Goal: Check status: Check status

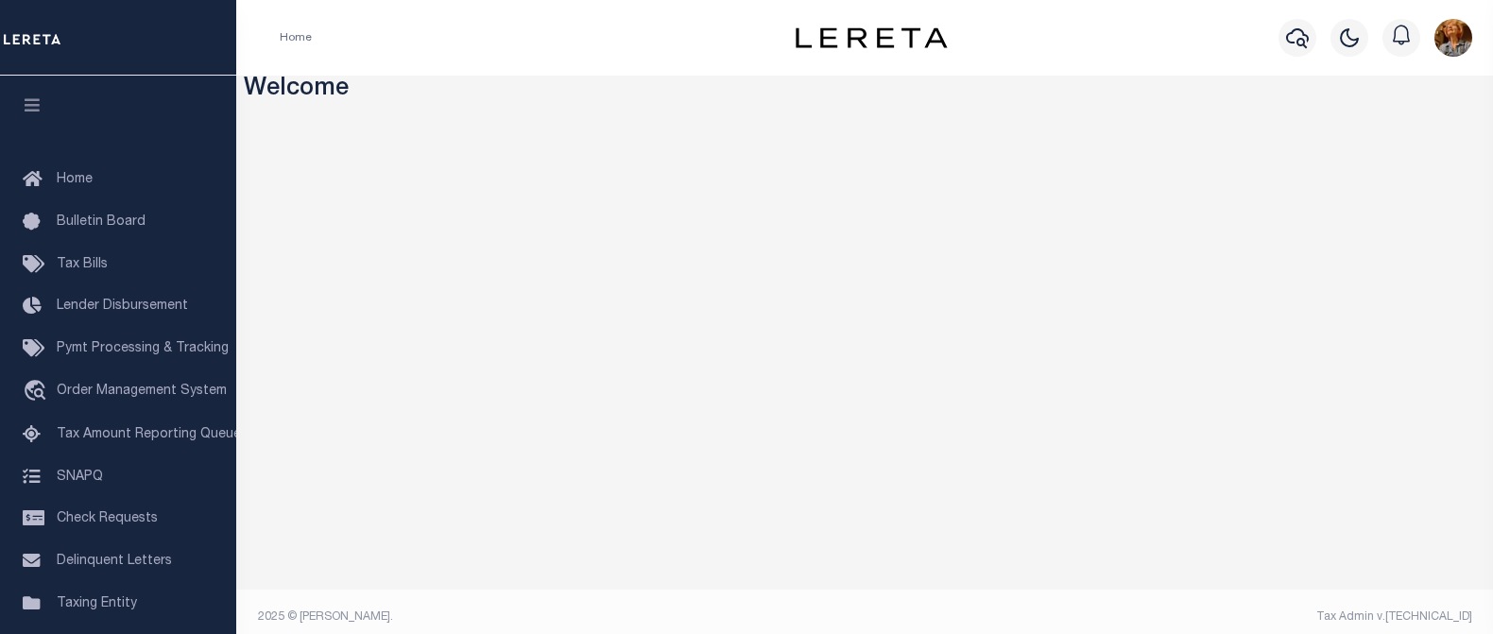
click at [346, 44] on div "Home" at bounding box center [518, 38] width 506 height 40
click at [1290, 44] on icon "button" at bounding box center [1297, 37] width 23 height 23
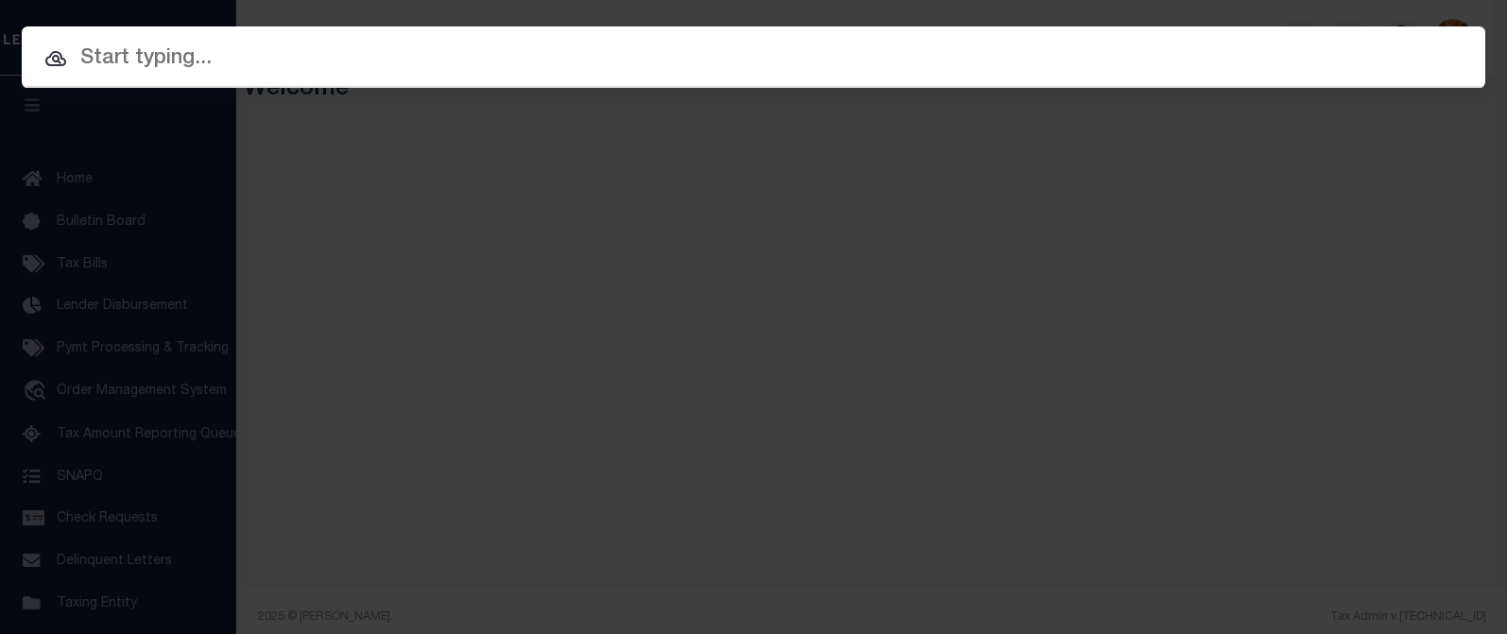
click at [145, 58] on input "text" at bounding box center [754, 59] width 1464 height 33
click at [83, 51] on input "text" at bounding box center [754, 59] width 1464 height 33
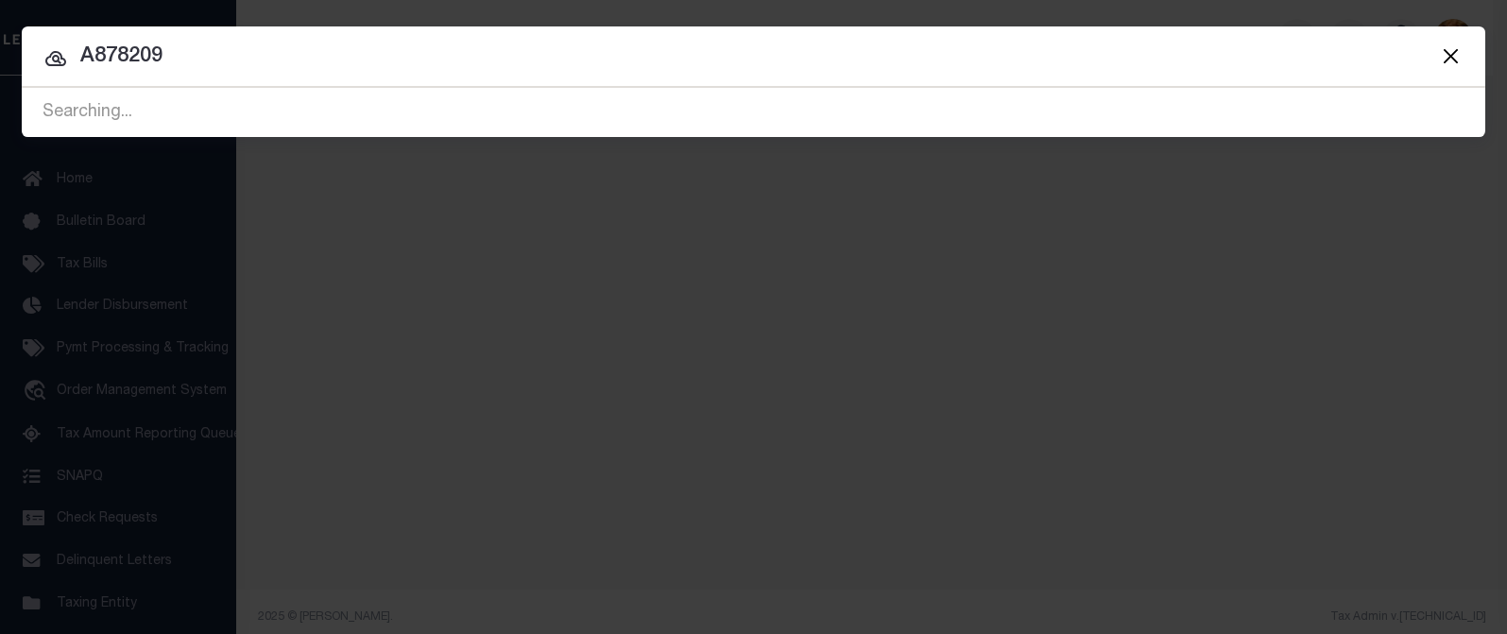
type input "A878209"
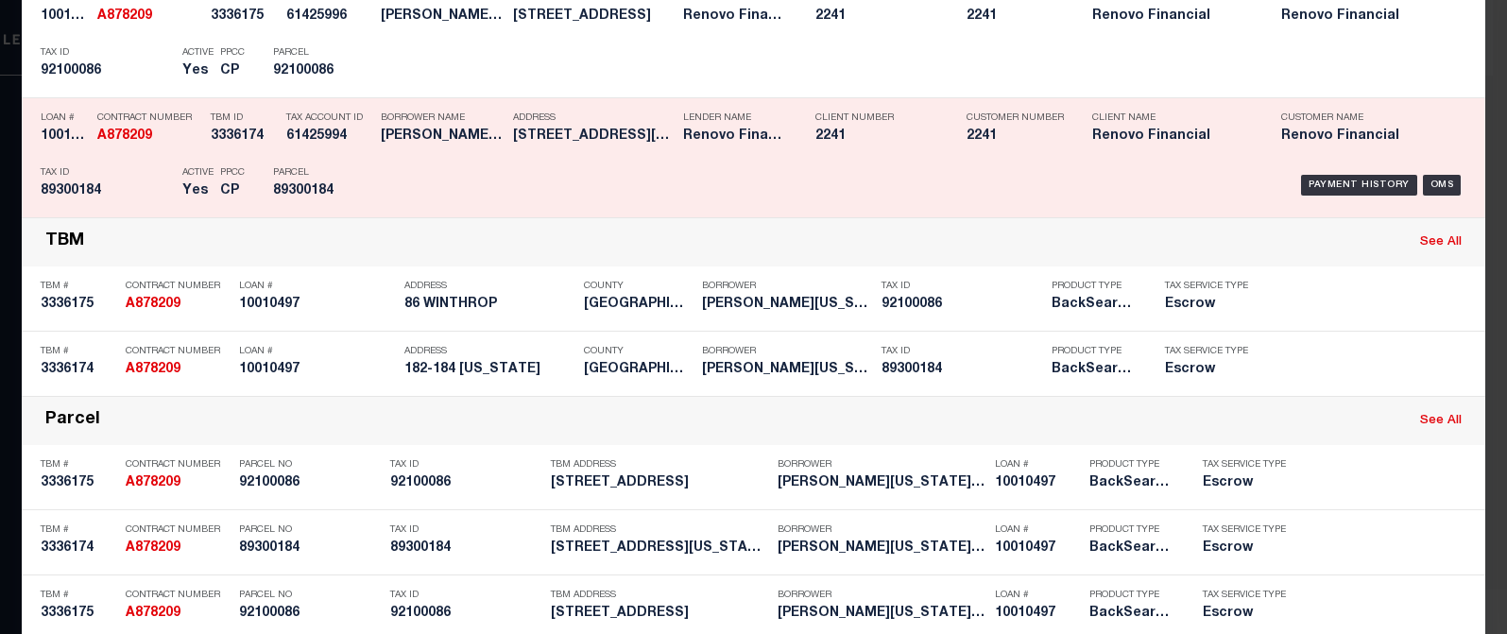
scroll to position [284, 0]
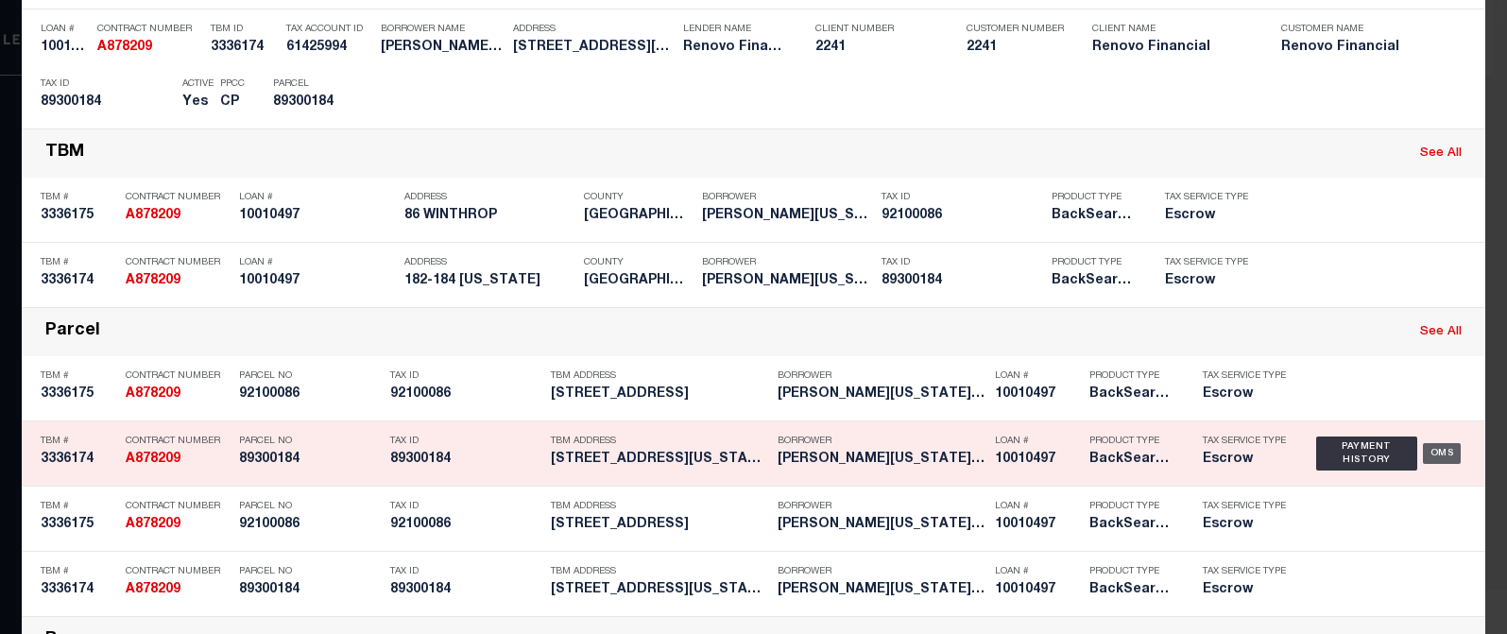
click at [1440, 455] on div "OMS" at bounding box center [1442, 453] width 39 height 21
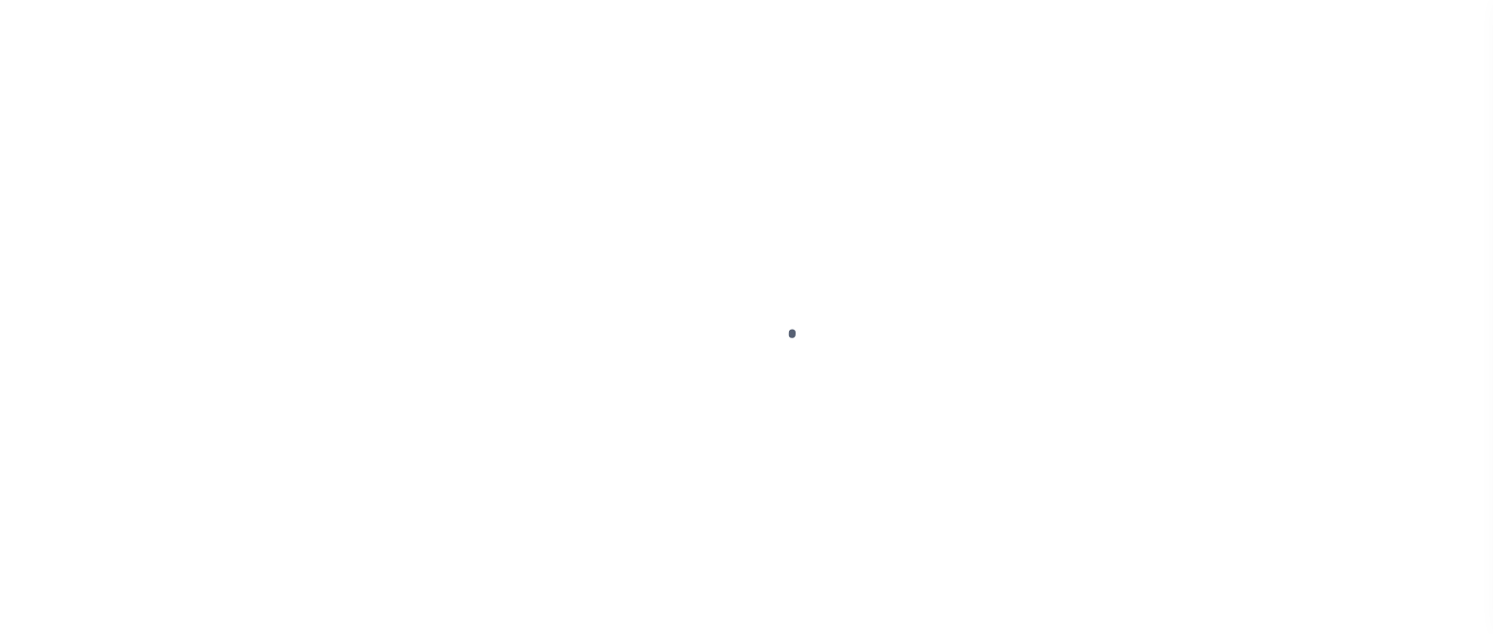
type input "10010497"
type input "[PERSON_NAME][US_STATE] LLC"
select select
type input "[STREET_ADDRESS]"
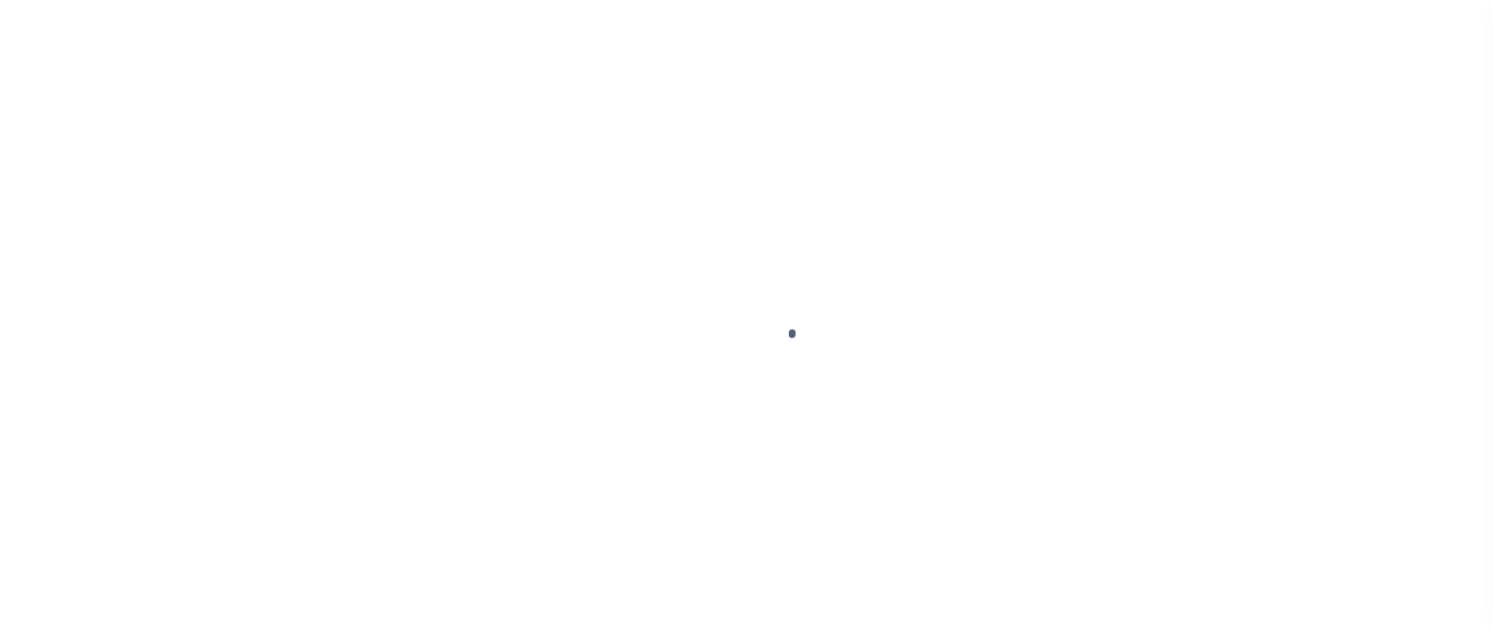
type input "[GEOGRAPHIC_DATA],[GEOGRAPHIC_DATA],11249"
select select "10"
select select "Escrow"
select select "25067"
type input "182-184 [US_STATE]"
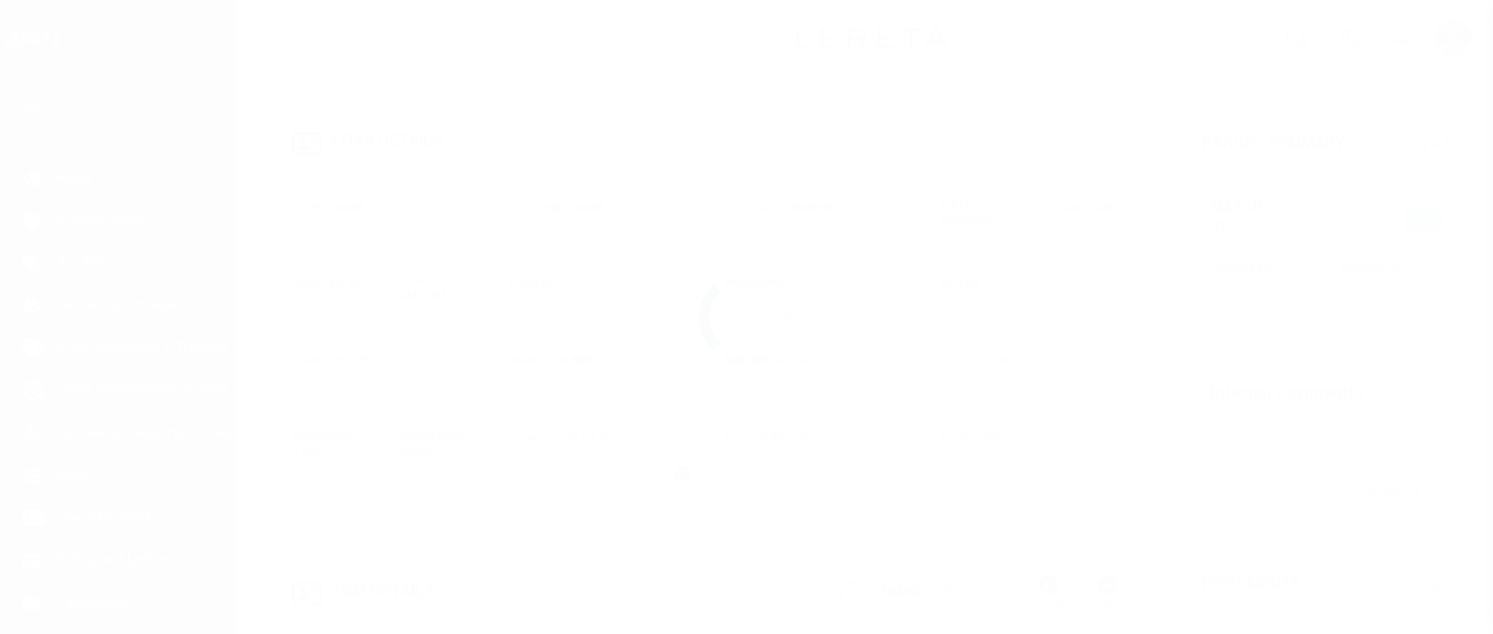
type input "89300184"
type input "BRITAIN CT 06051"
type input "a0kUS0000018CQ1"
type input "CT"
select select
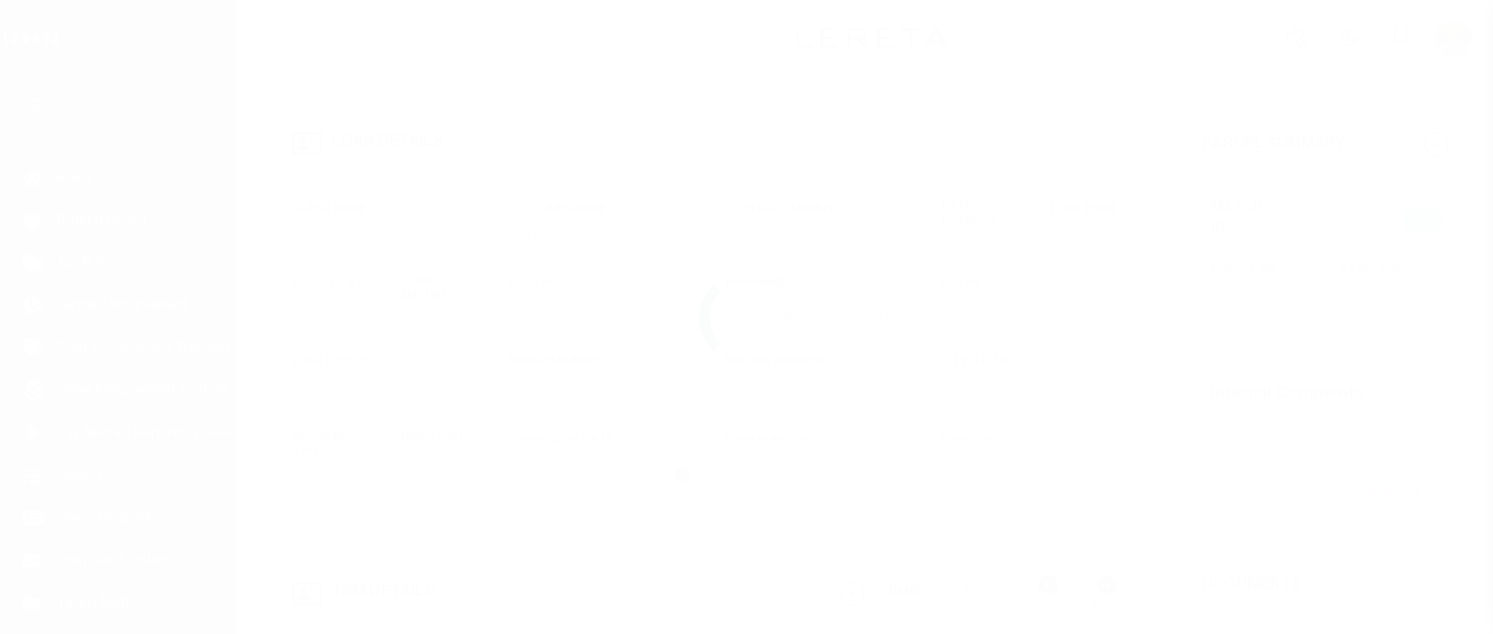
select select
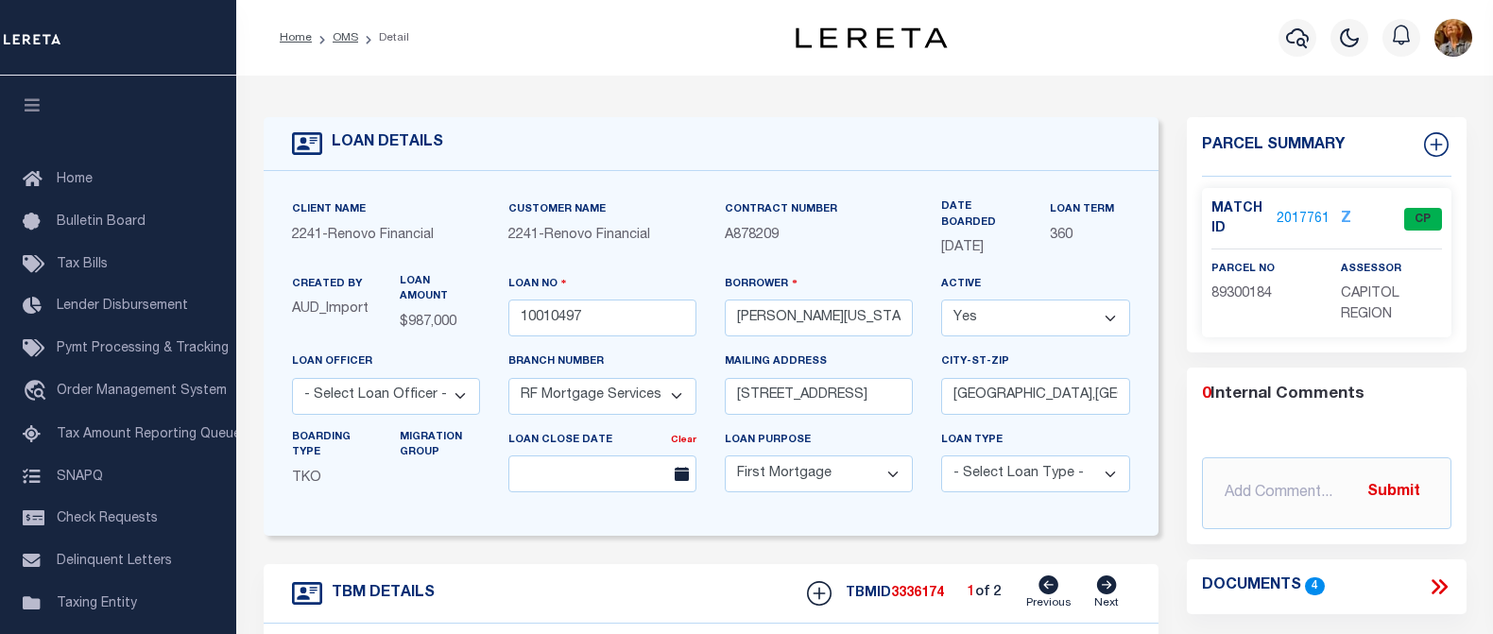
click at [1300, 215] on link "2017761" at bounding box center [1303, 220] width 53 height 20
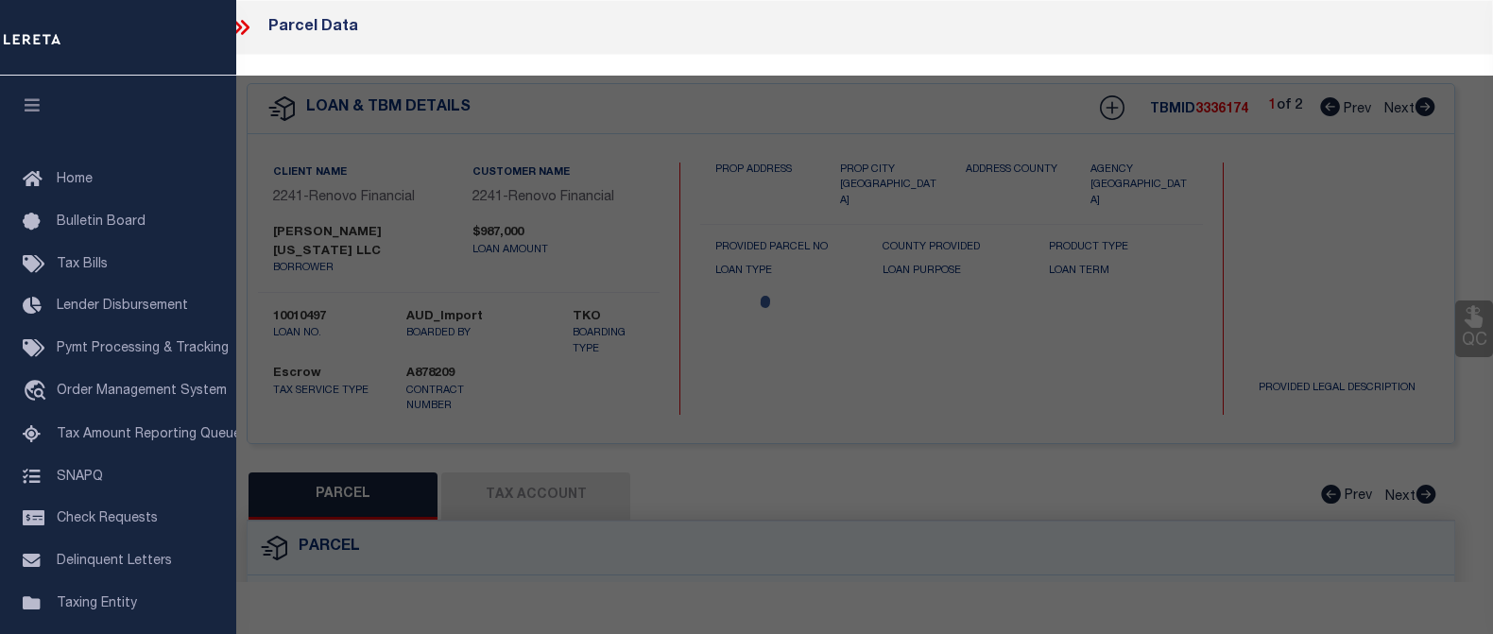
checkbox input "false"
select select "CP"
type input "[PERSON_NAME][US_STATE] LLC"
select select "AGW"
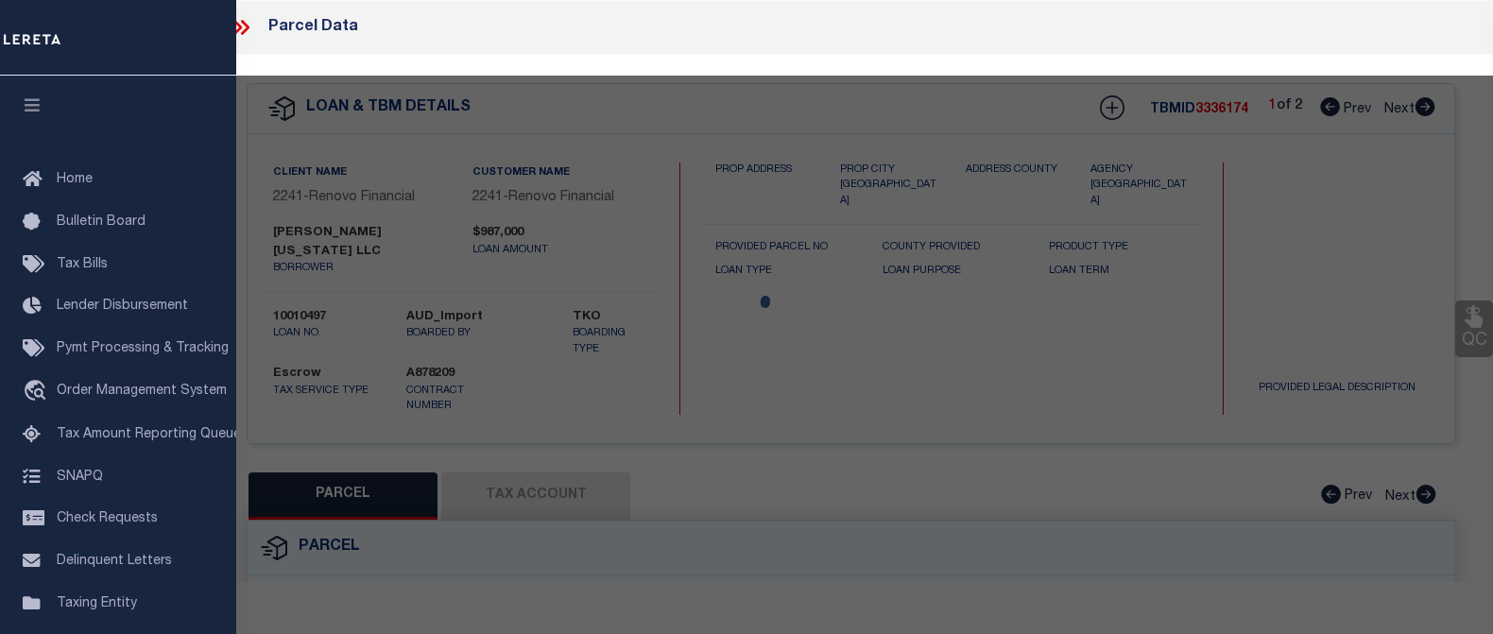
select select
type input "184 [US_STATE]"
checkbox input "false"
type input "BRITAIN CT 06051"
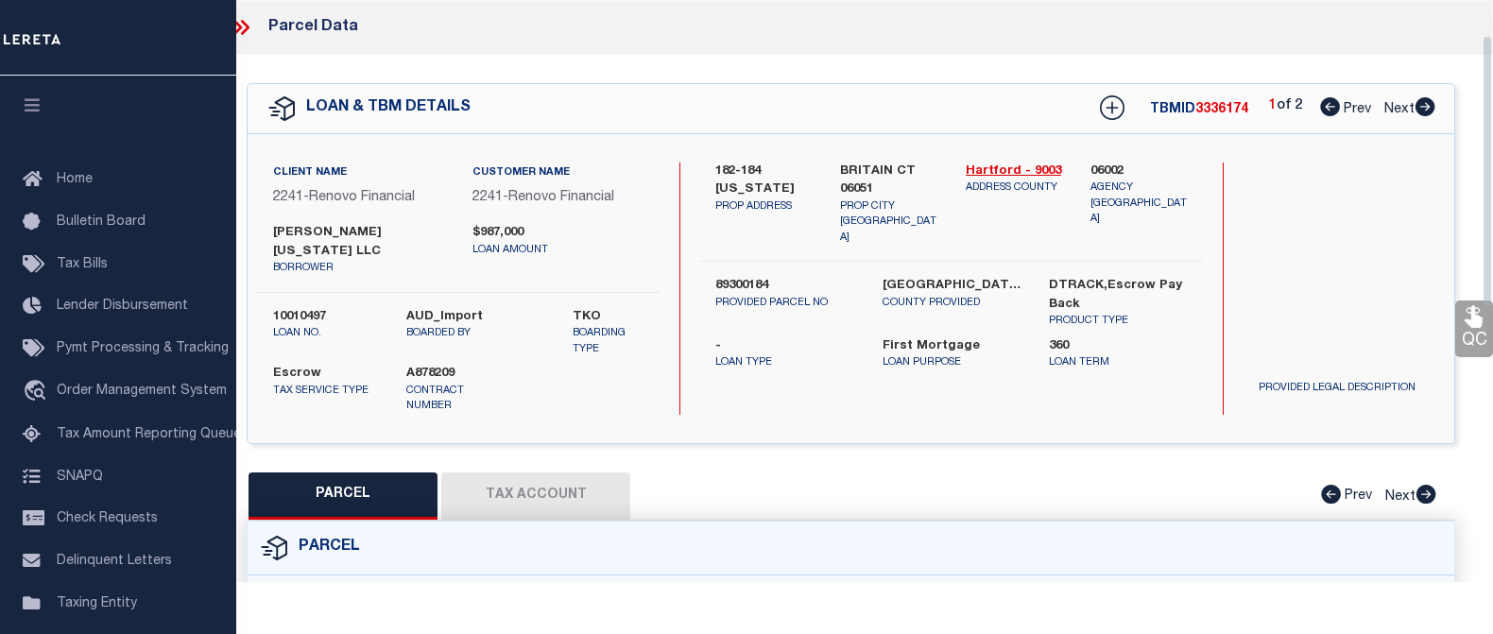
scroll to position [95, 0]
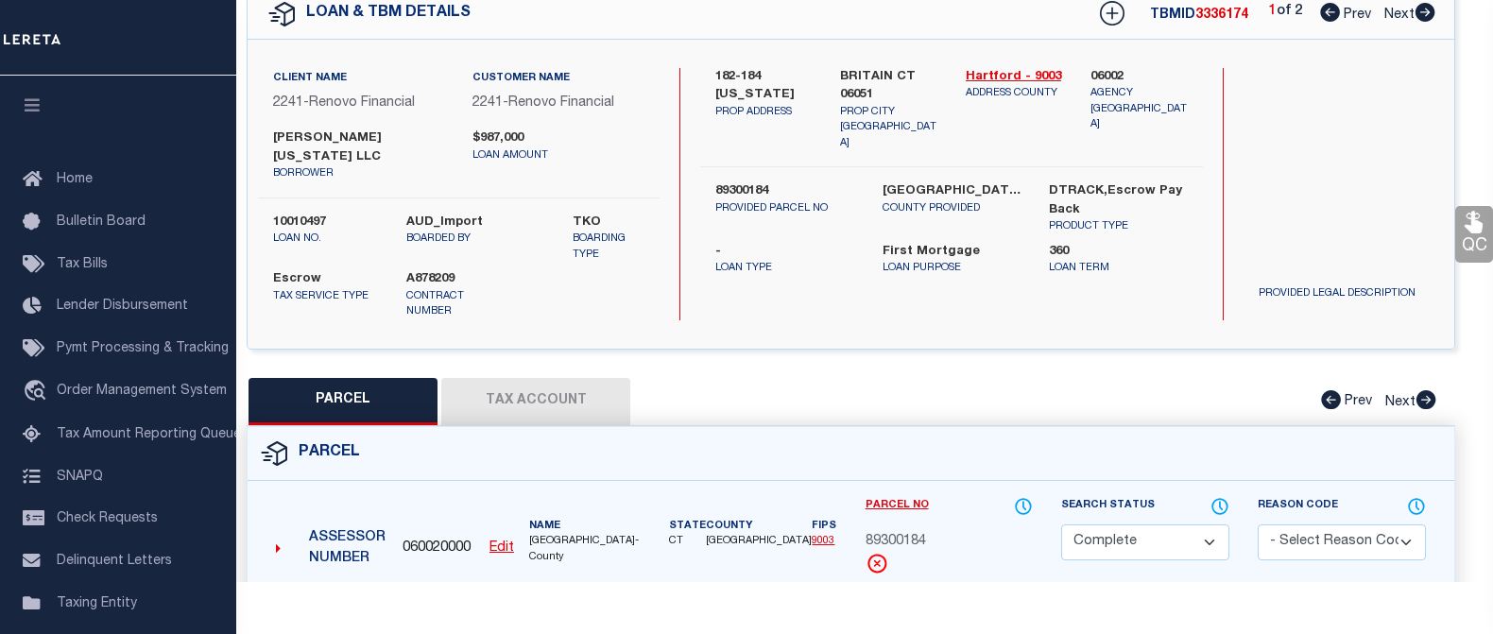
click at [518, 378] on button "Tax Account" at bounding box center [535, 401] width 189 height 47
select select "100"
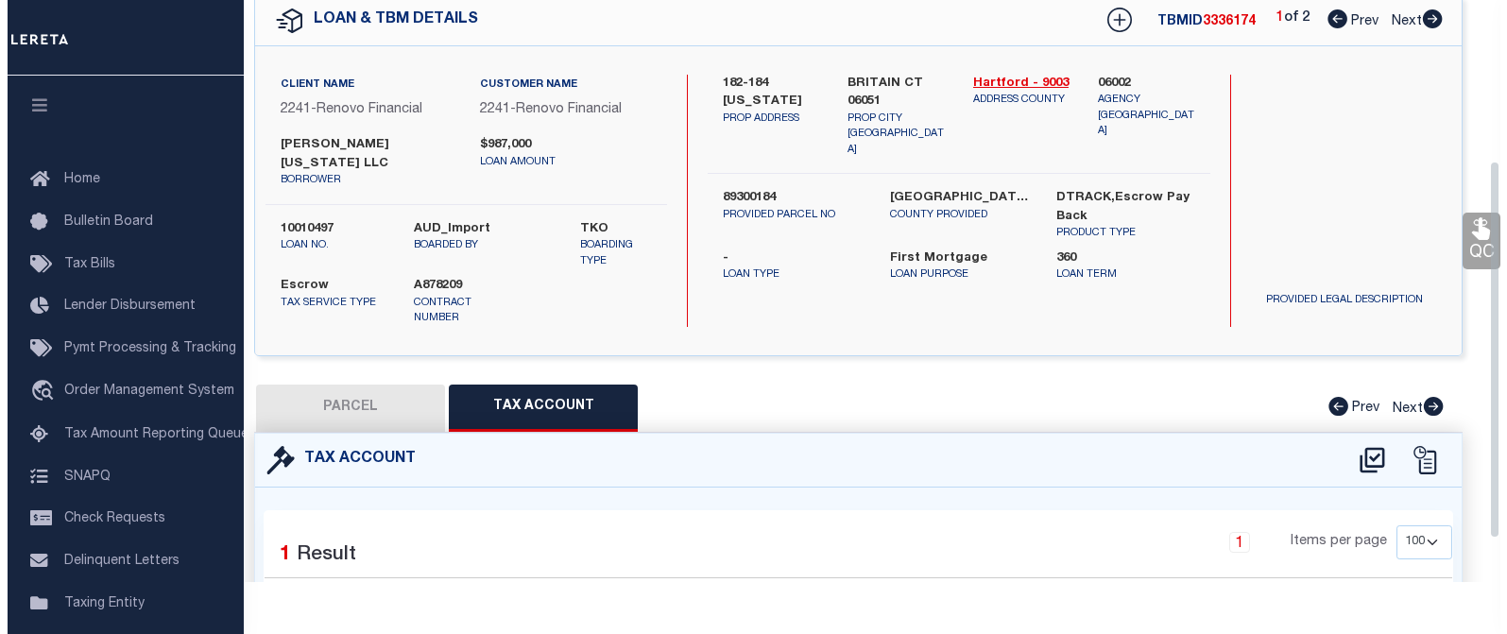
scroll to position [0, 0]
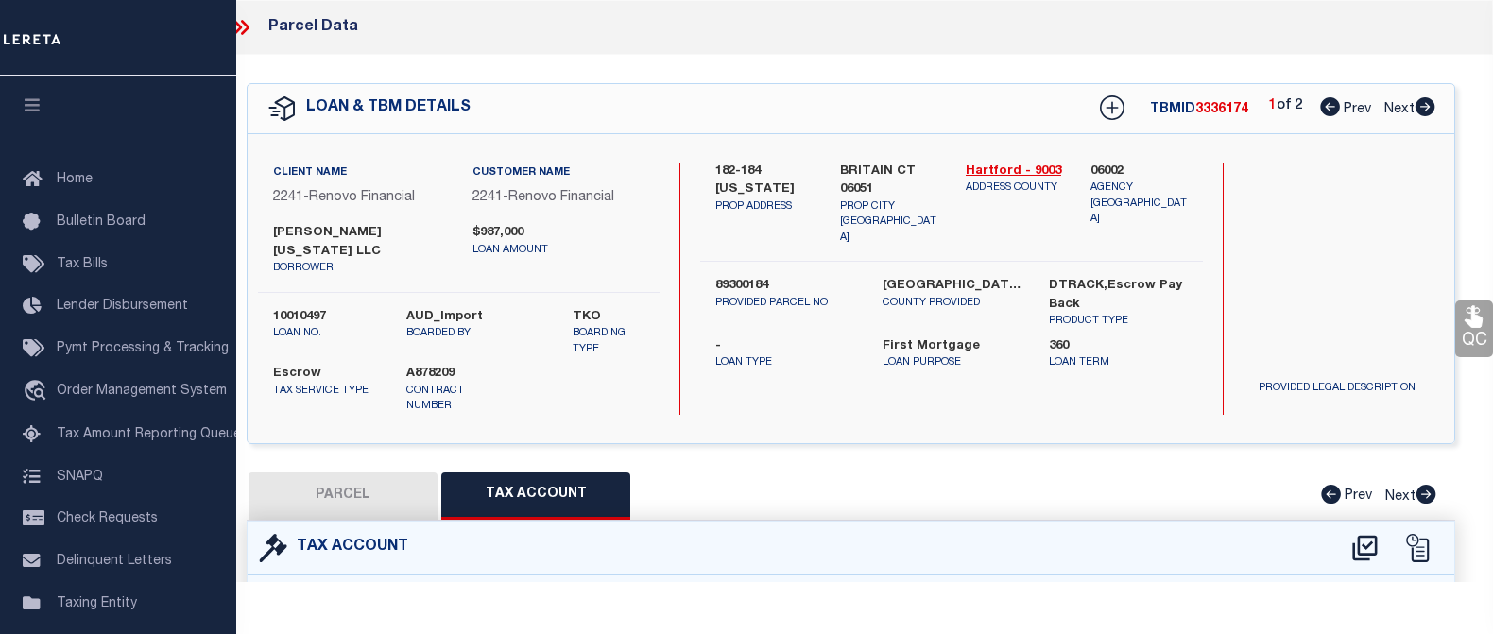
click at [243, 27] on icon at bounding box center [241, 27] width 25 height 25
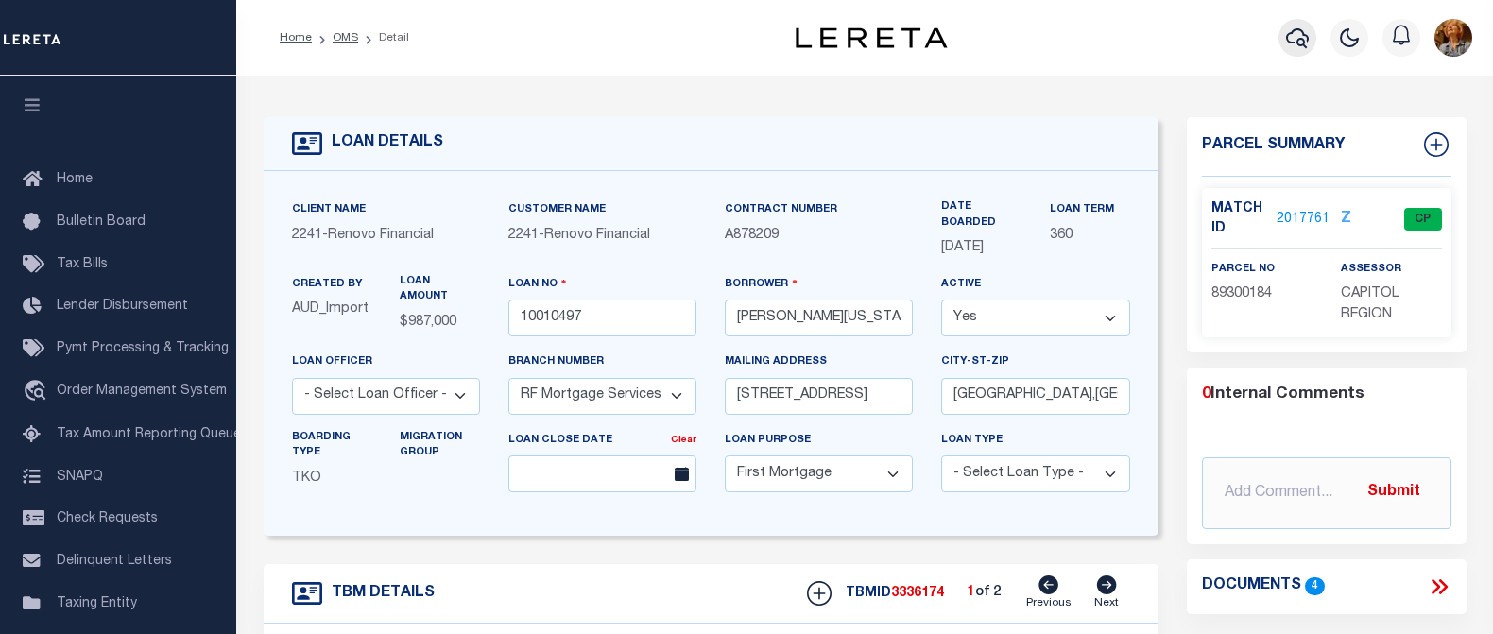
click at [1298, 33] on icon "button" at bounding box center [1297, 37] width 23 height 23
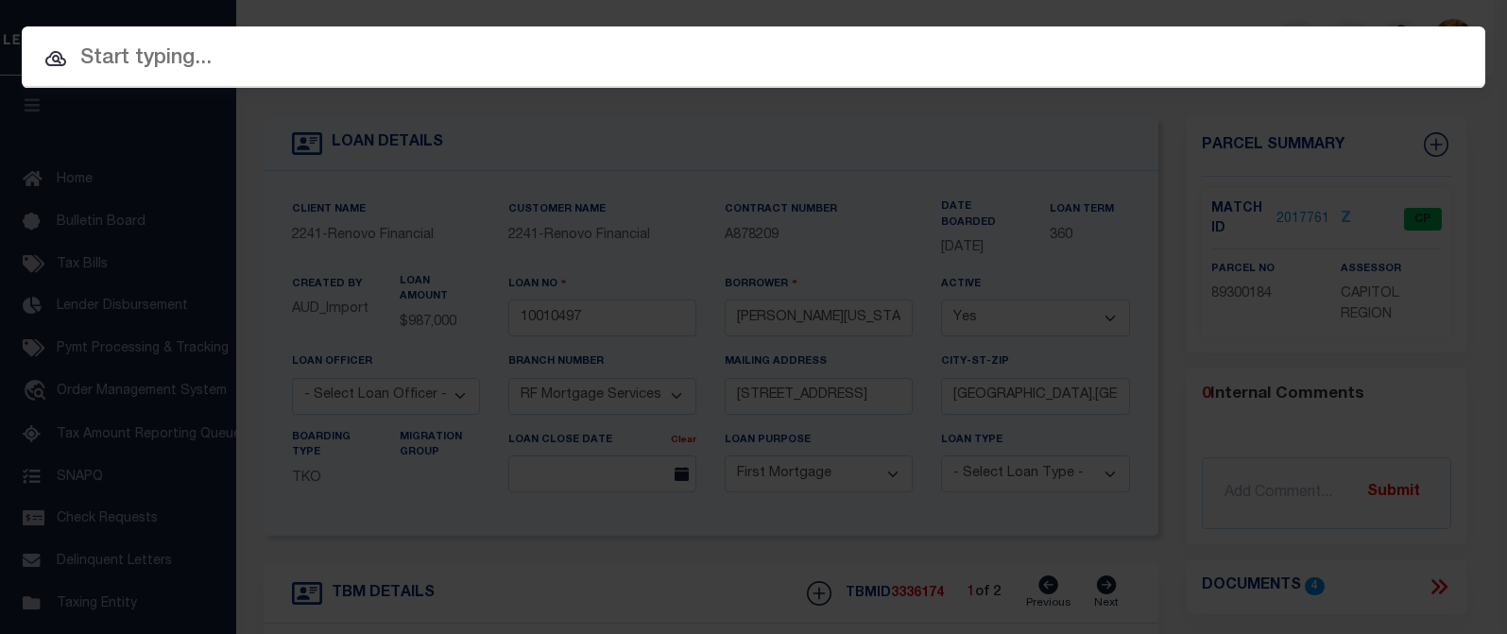
click at [193, 57] on input "text" at bounding box center [754, 59] width 1464 height 33
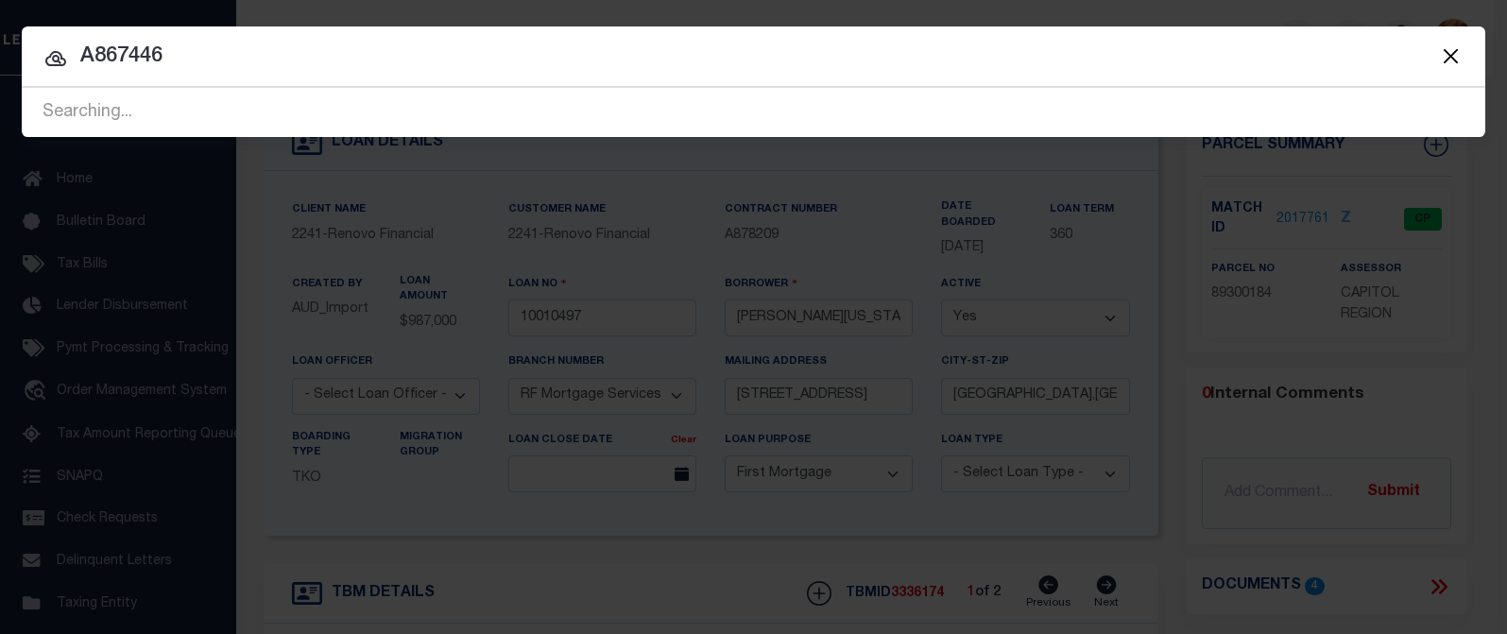
type input "A867446"
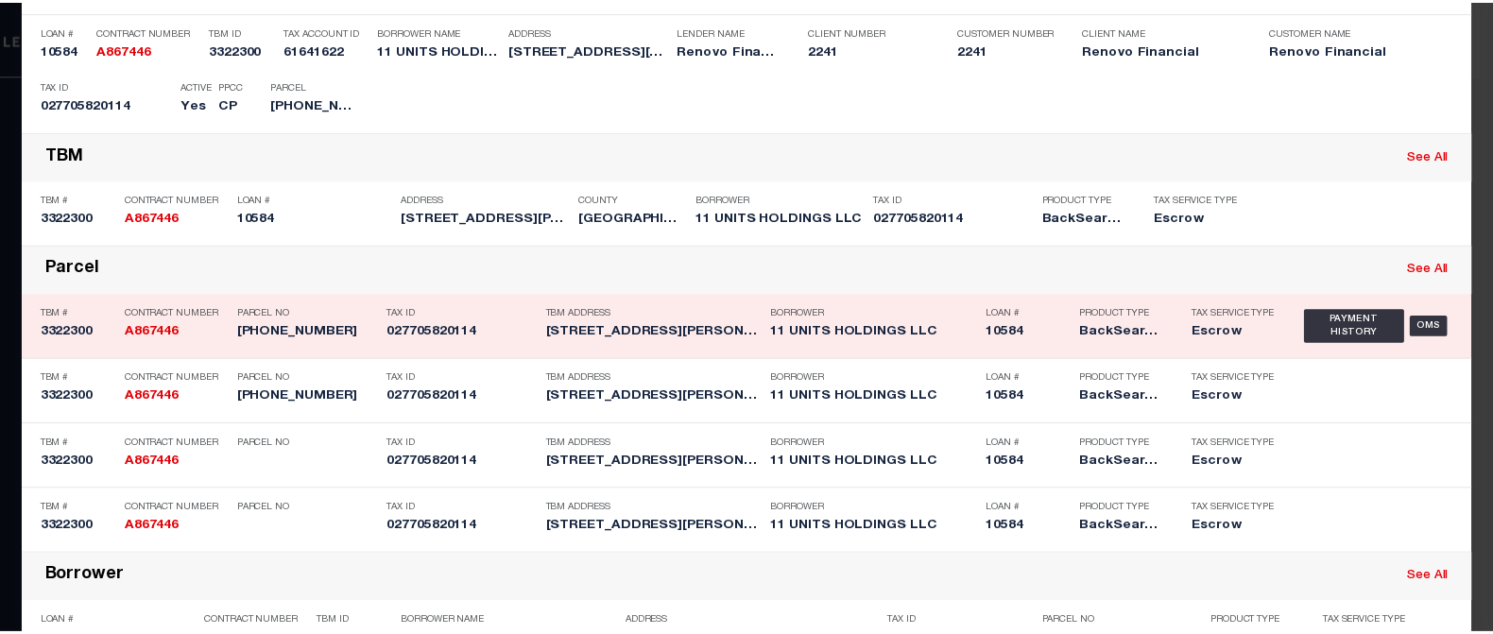
scroll to position [284, 0]
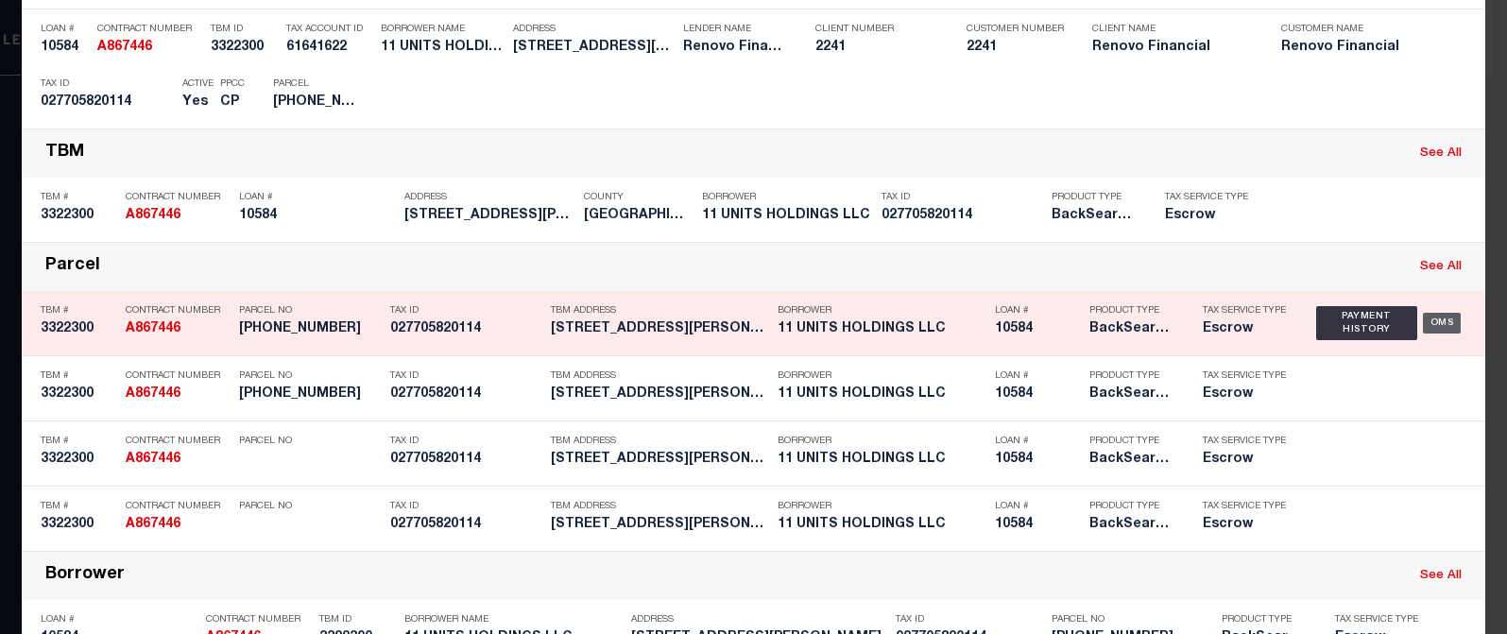
click at [1437, 329] on div "OMS" at bounding box center [1442, 323] width 39 height 21
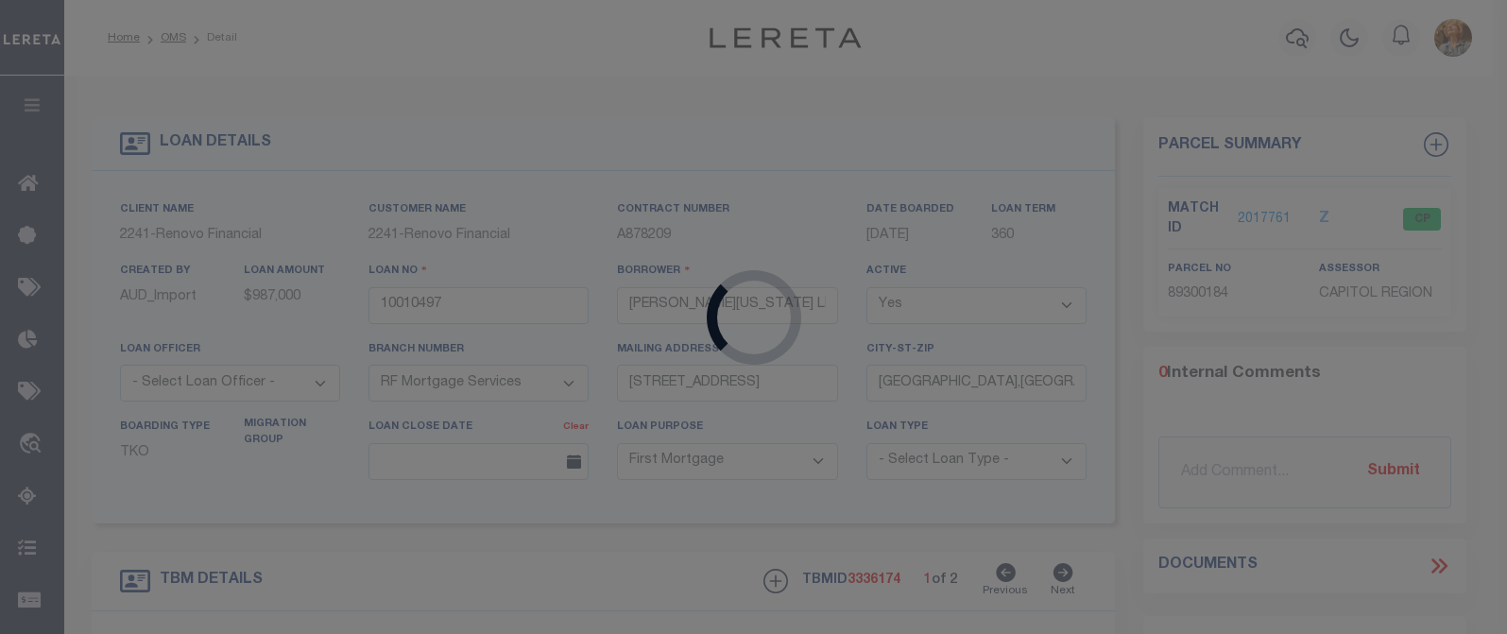
type input "10584"
type input "11 UNITS HOLDINGS LLC"
select select "25066"
type input "[STREET_ADDRESS]"
type input "Monsey NY 10952"
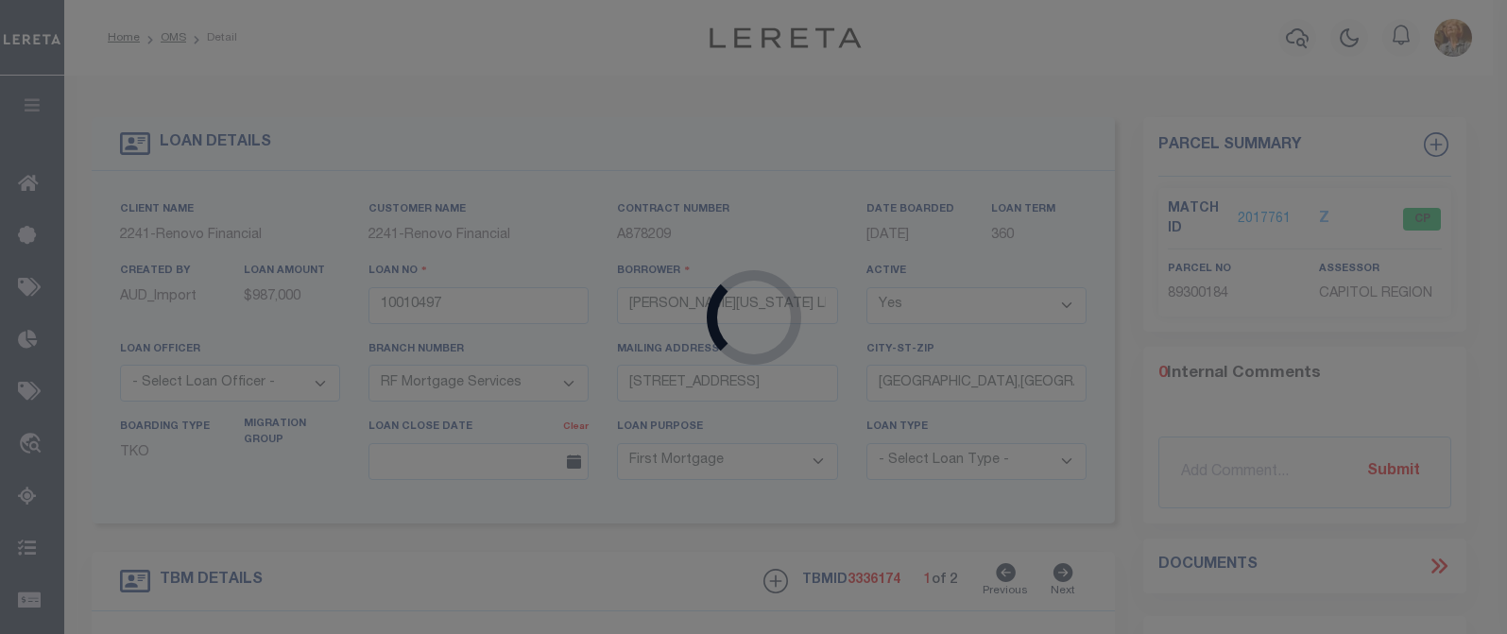
select select
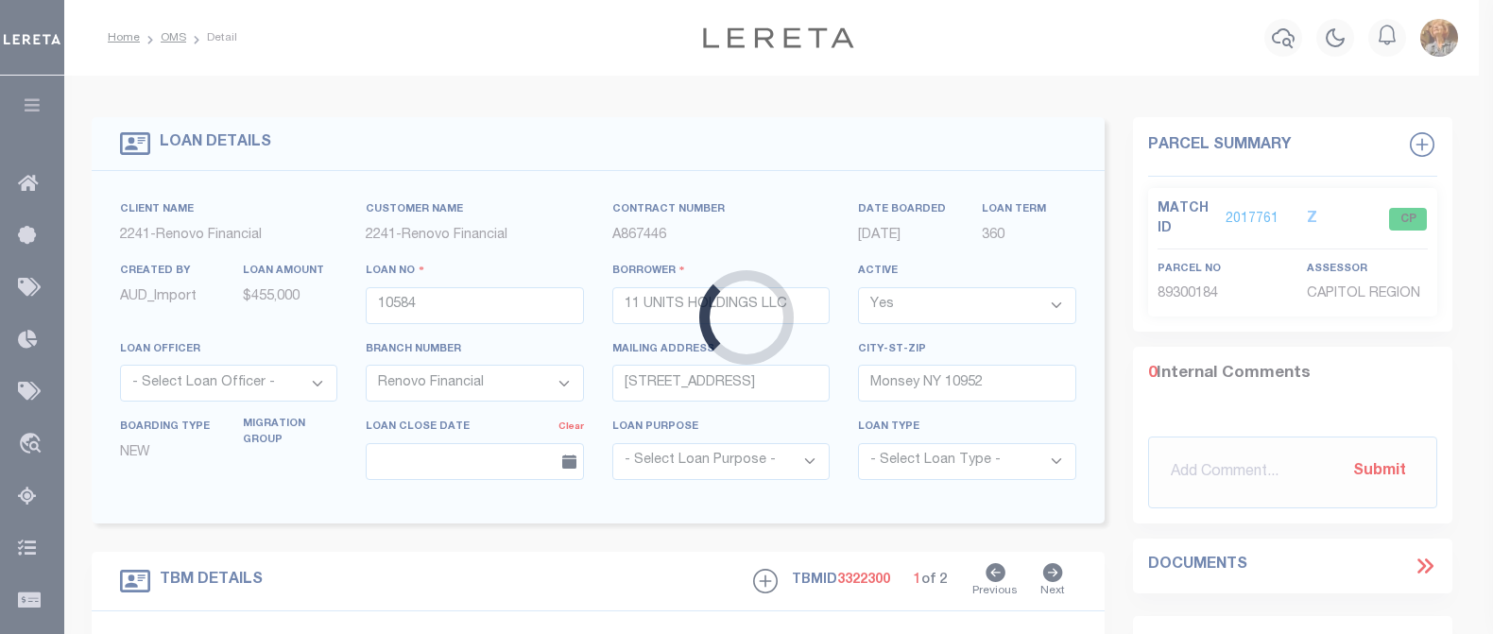
type input "[STREET_ADDRESS][PERSON_NAME]"
type input "[GEOGRAPHIC_DATA], CT 06705"
type input "a0k8Y00000jIRHm"
select select
type textarea "LEGAL REQUIRED"
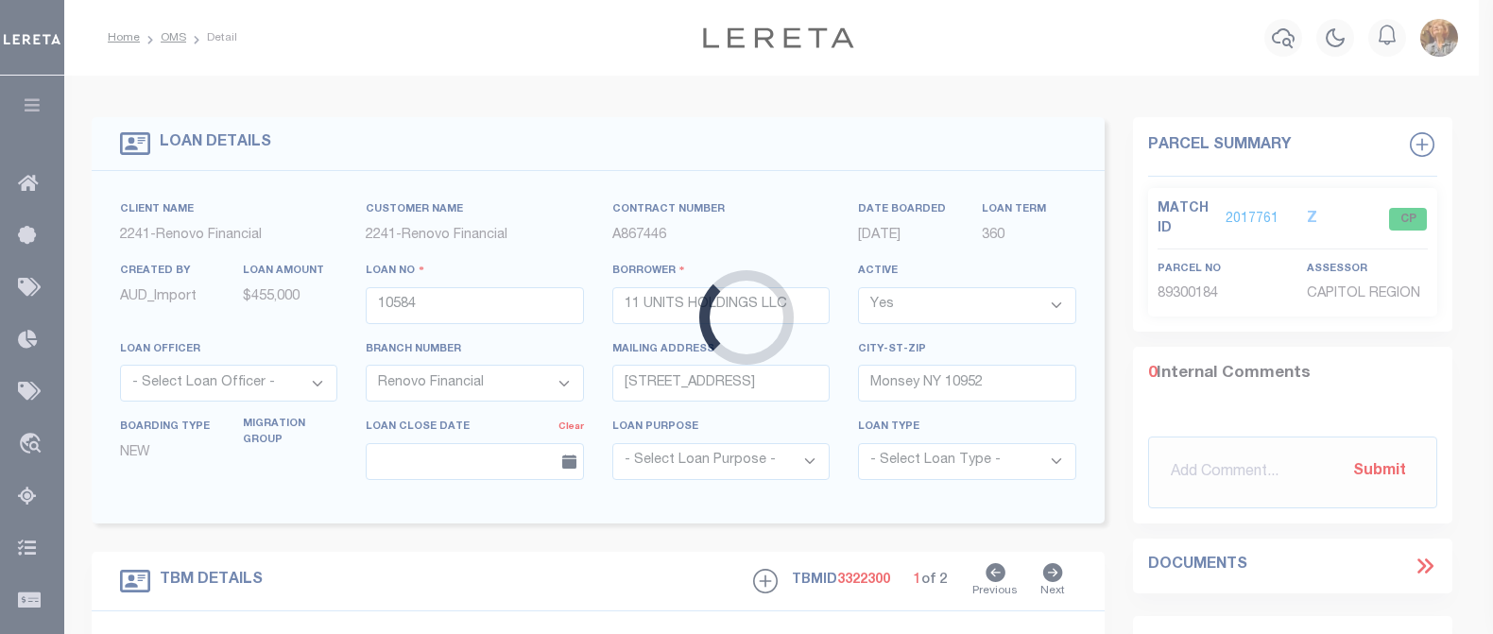
select select "25066"
select select
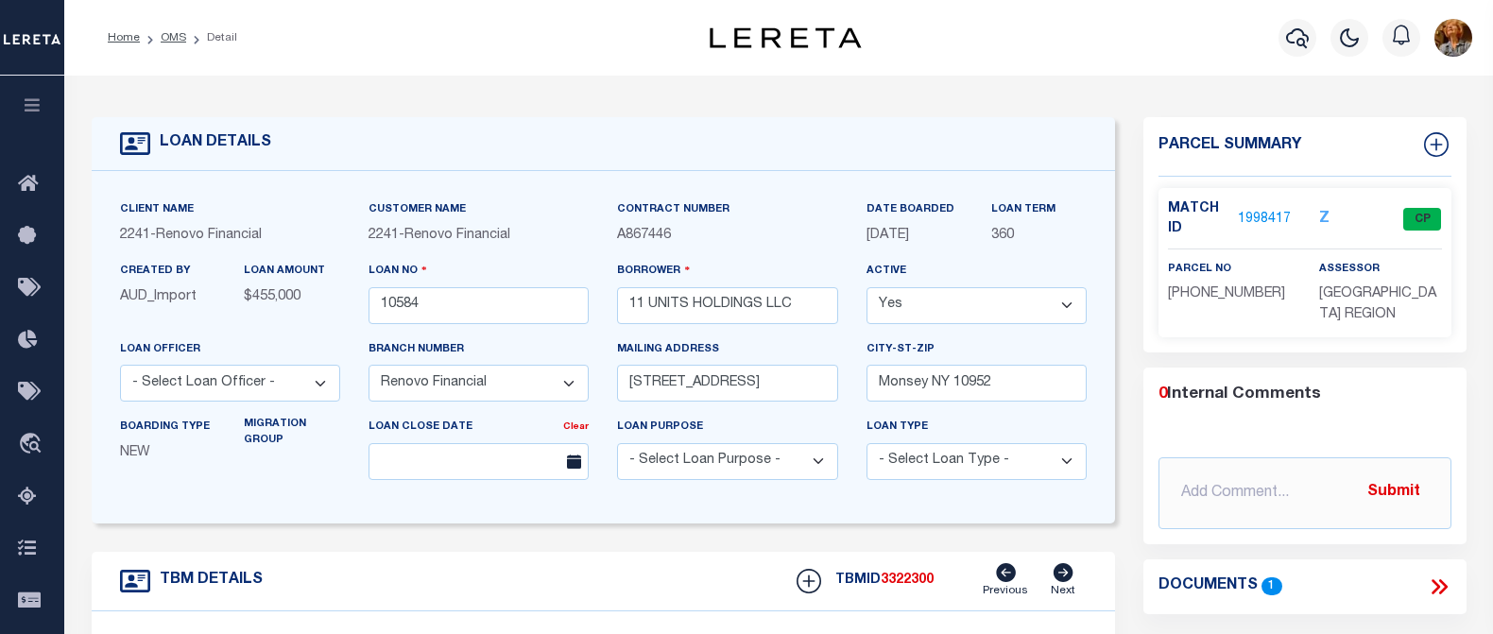
click at [1263, 213] on link "1998417" at bounding box center [1264, 220] width 53 height 20
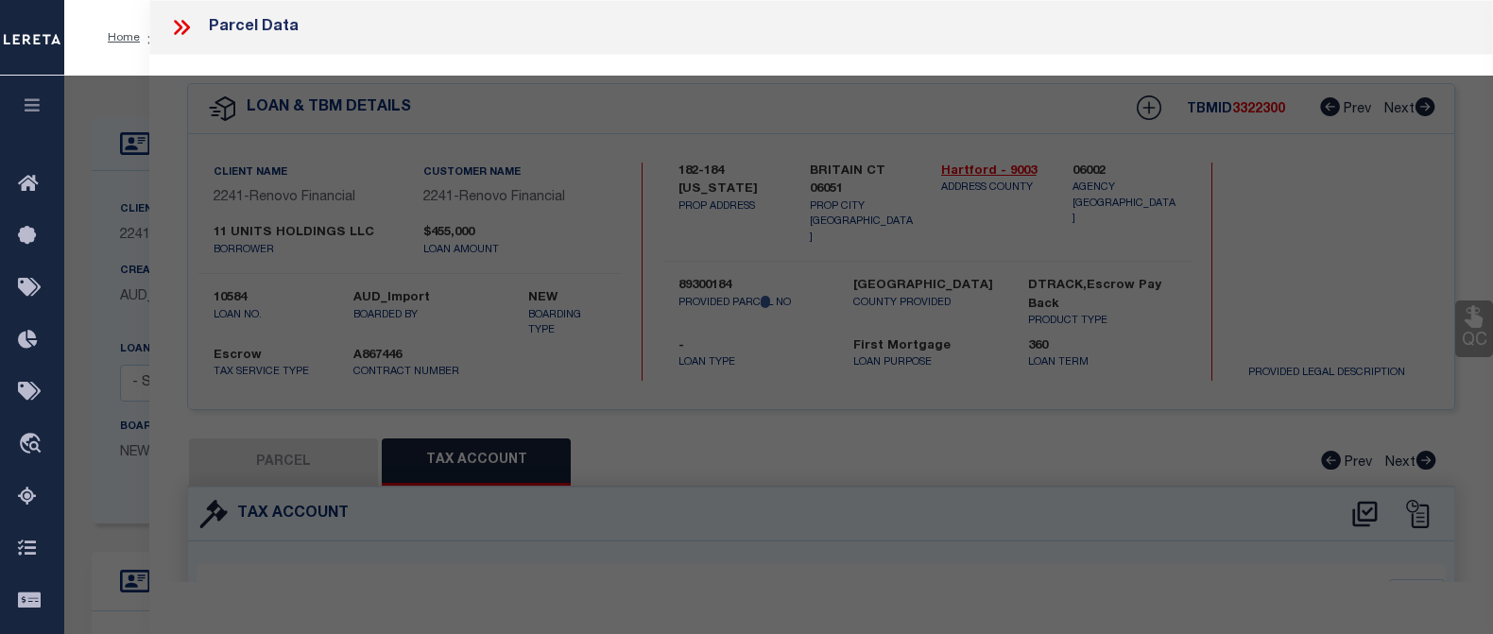
select select "AS"
select select
checkbox input "false"
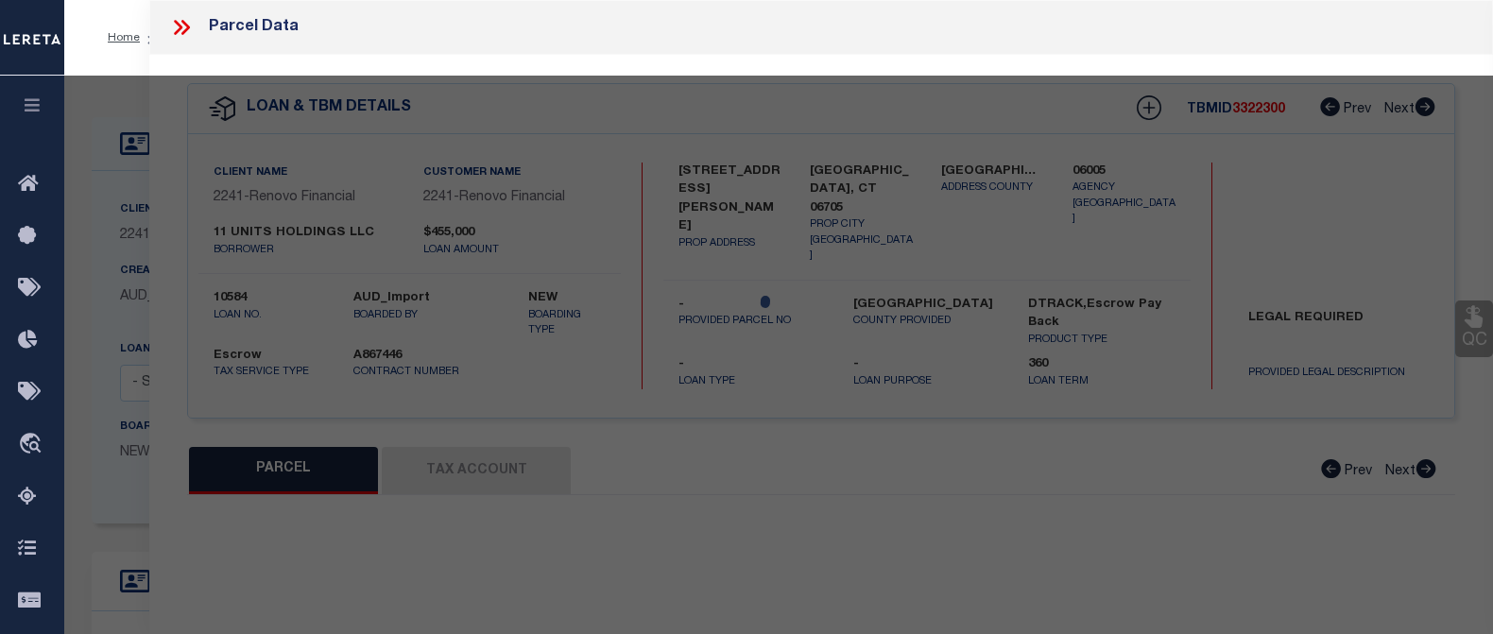
select select "CP"
type input "11 UNITS HOLDINGS LLC"
select select
type input "[STREET_ADDRESS][PERSON_NAME]"
checkbox input "false"
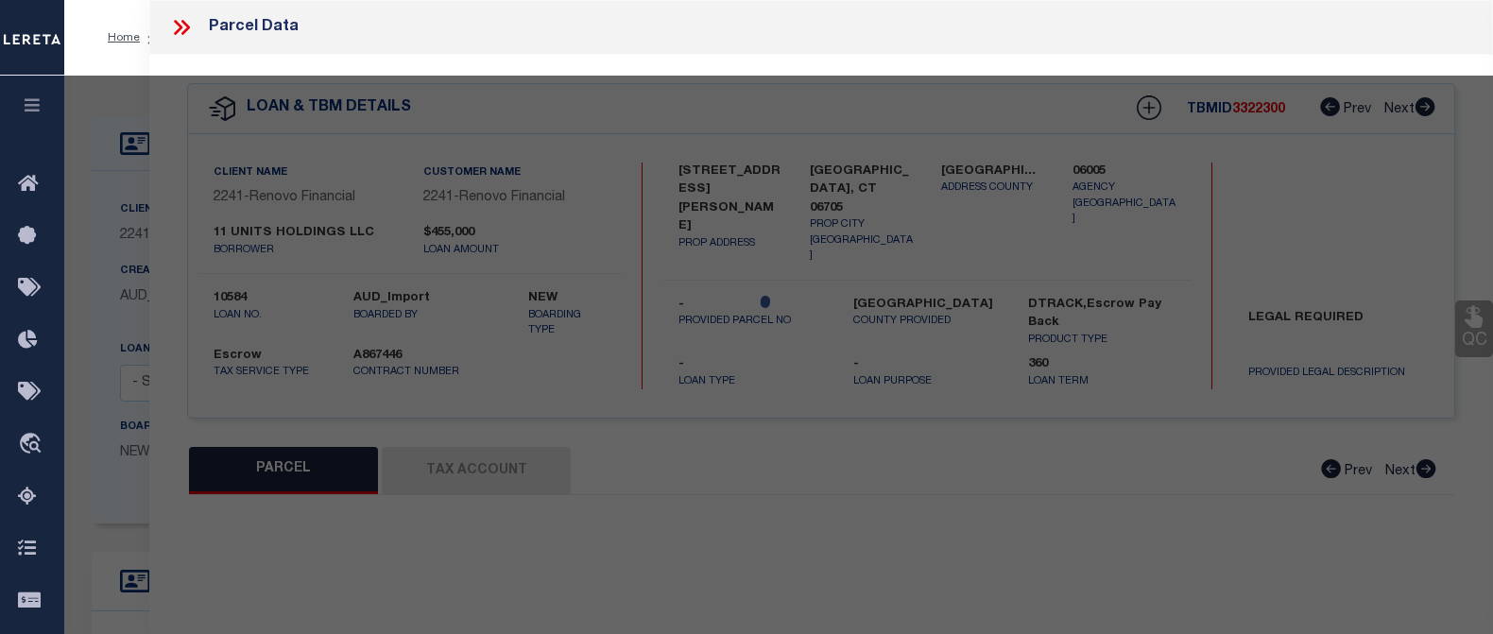
type input "[GEOGRAPHIC_DATA], CT 06705"
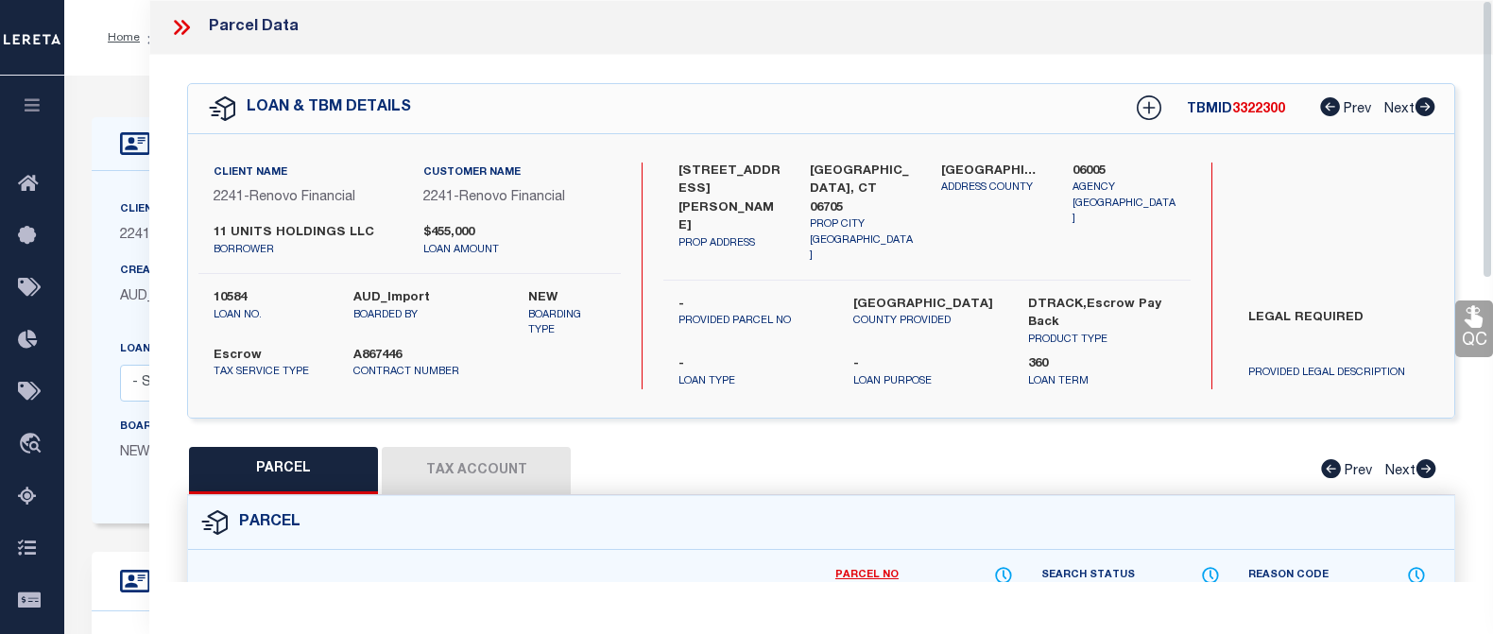
click at [499, 460] on button "Tax Account" at bounding box center [476, 470] width 189 height 47
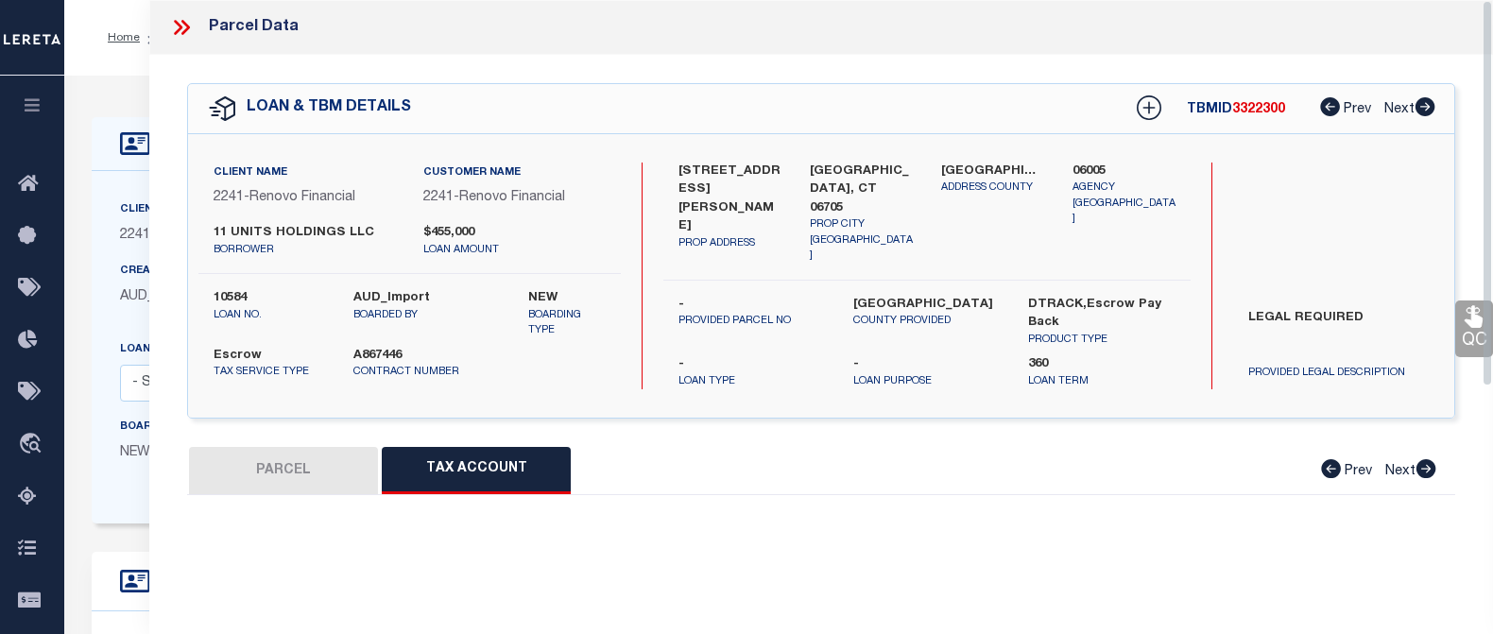
select select "100"
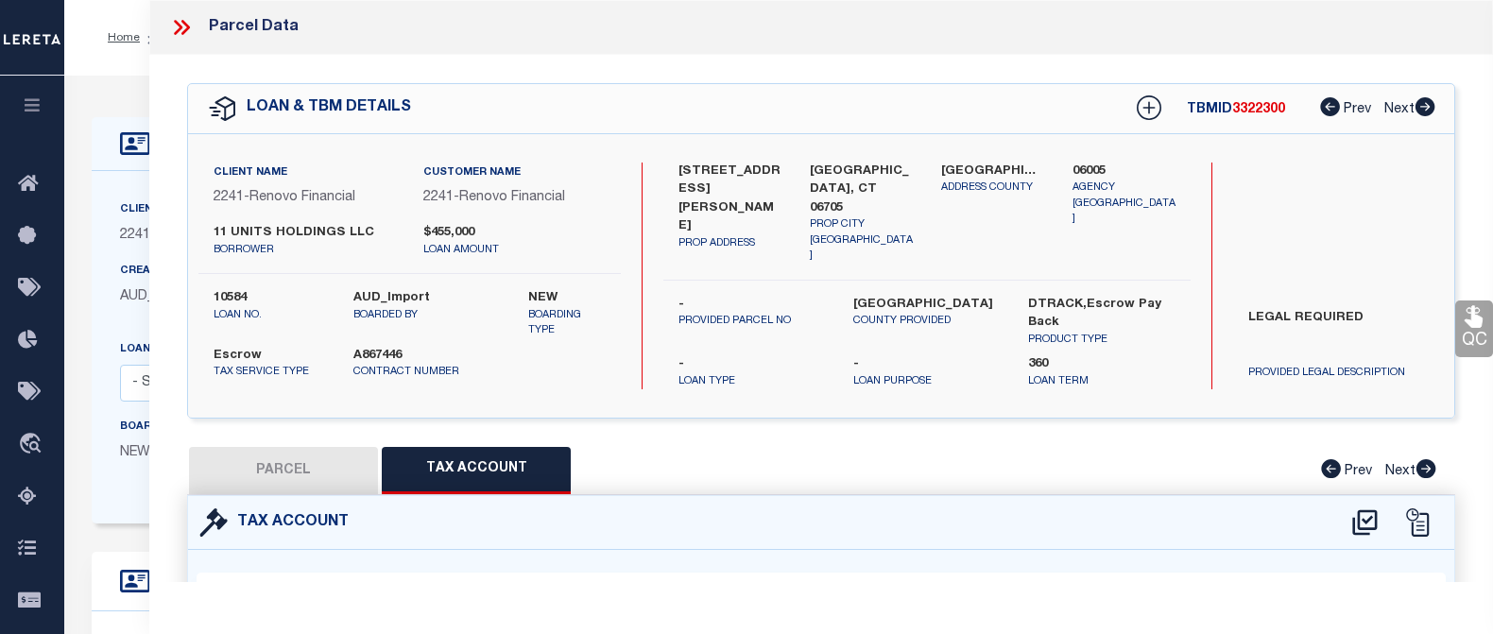
click at [177, 25] on icon at bounding box center [181, 27] width 25 height 25
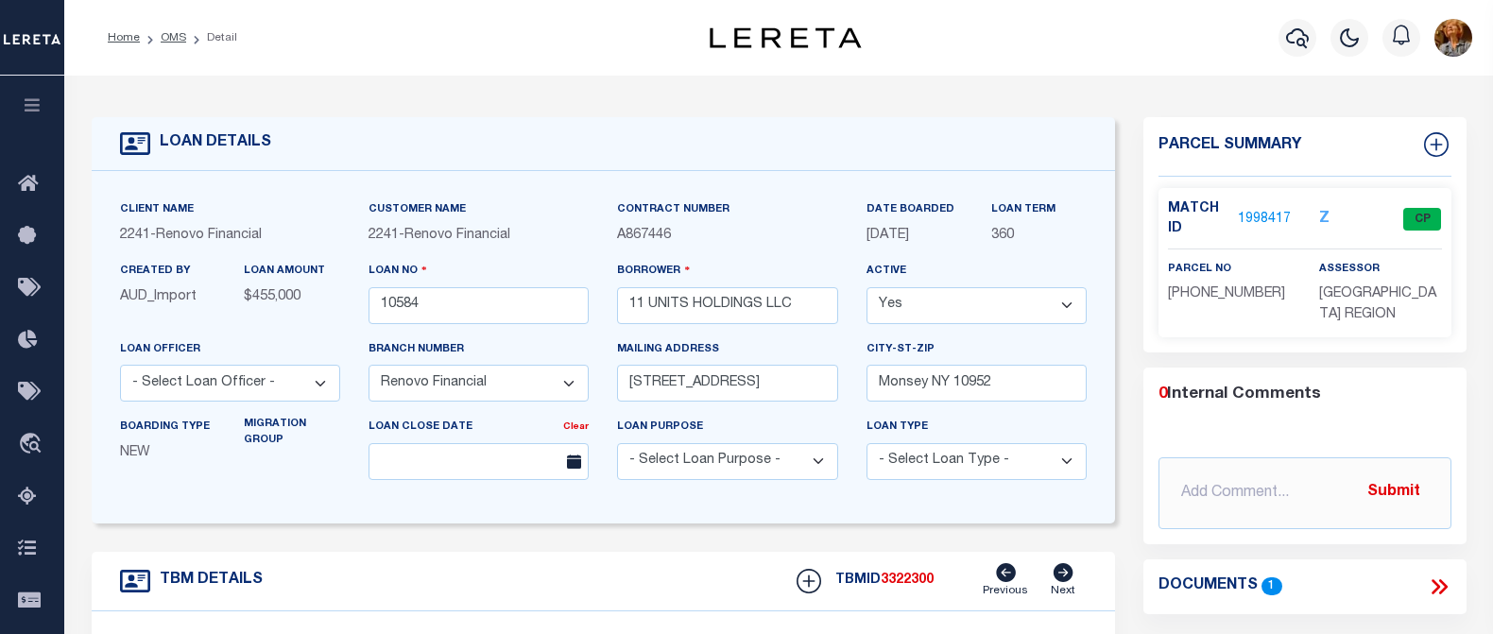
click at [612, 154] on div "LOAN DETAILS" at bounding box center [604, 144] width 1024 height 54
click at [263, 54] on div "Home OMS Detail" at bounding box center [381, 38] width 577 height 40
click at [1286, 39] on icon "button" at bounding box center [1297, 37] width 23 height 23
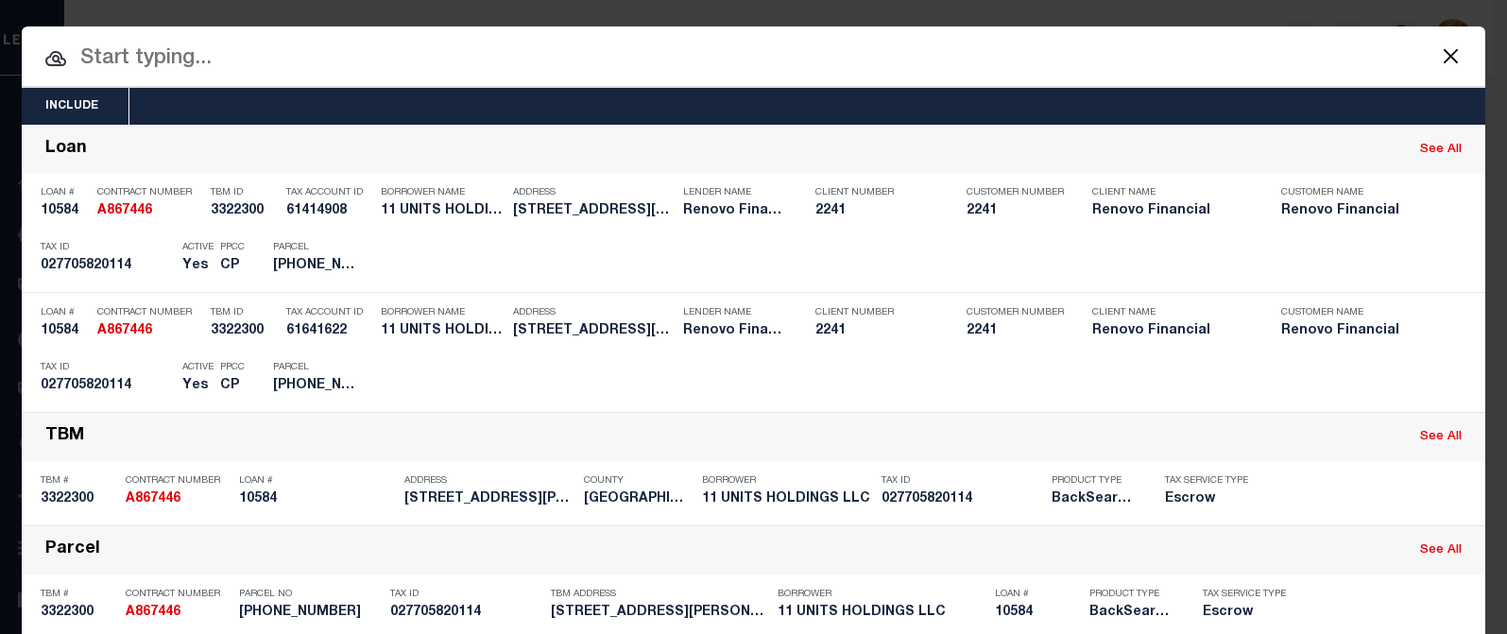
click at [233, 61] on input "text" at bounding box center [754, 59] width 1464 height 33
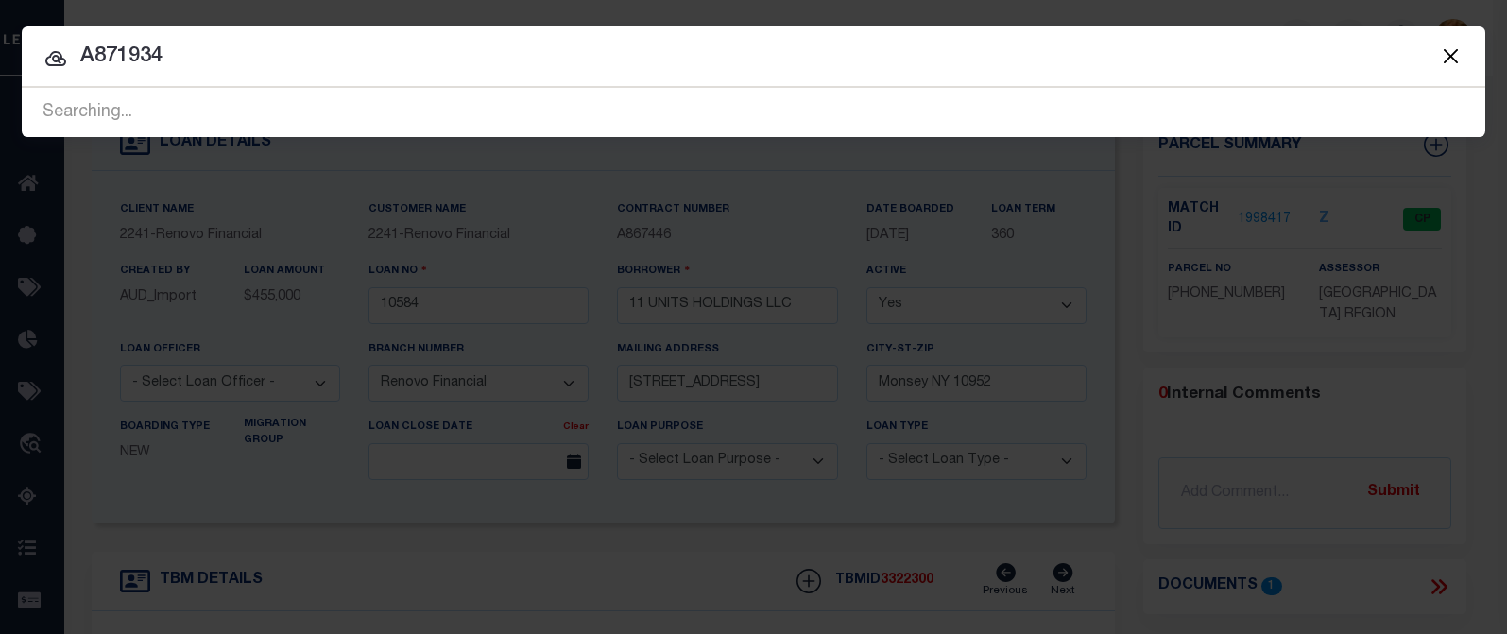
type input "A871934"
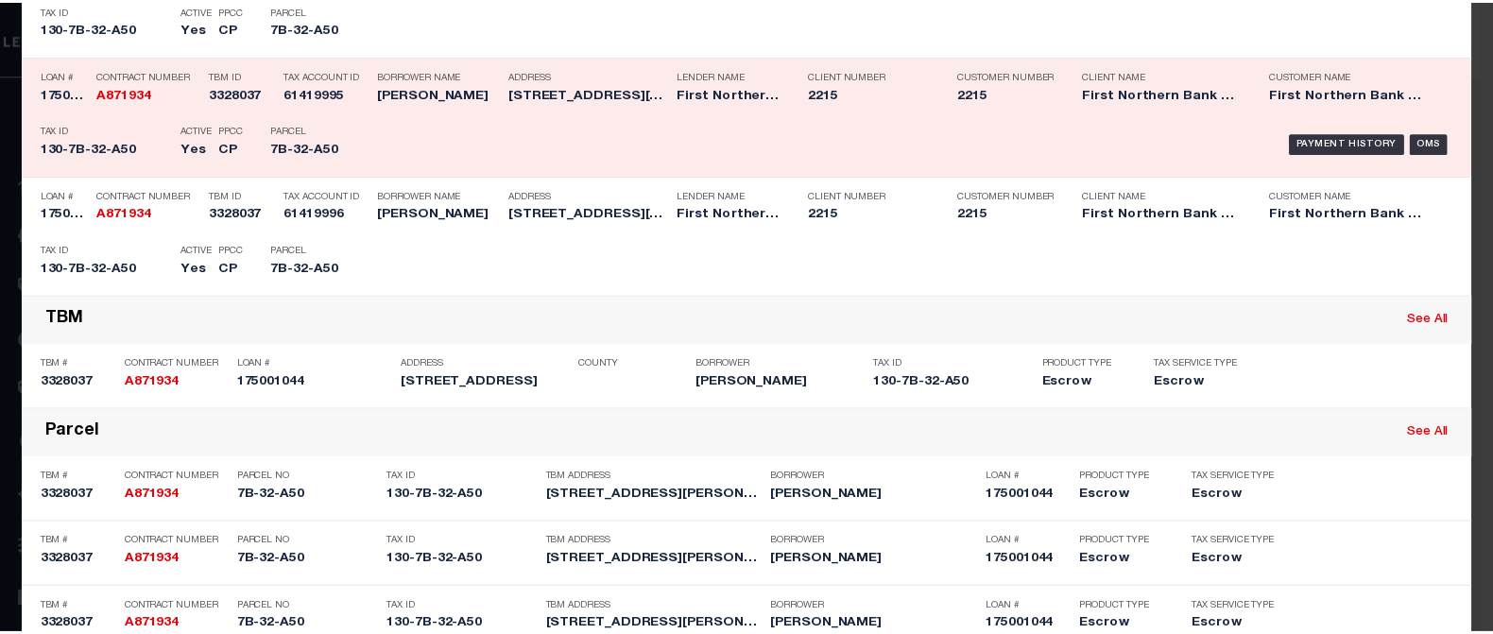
scroll to position [284, 0]
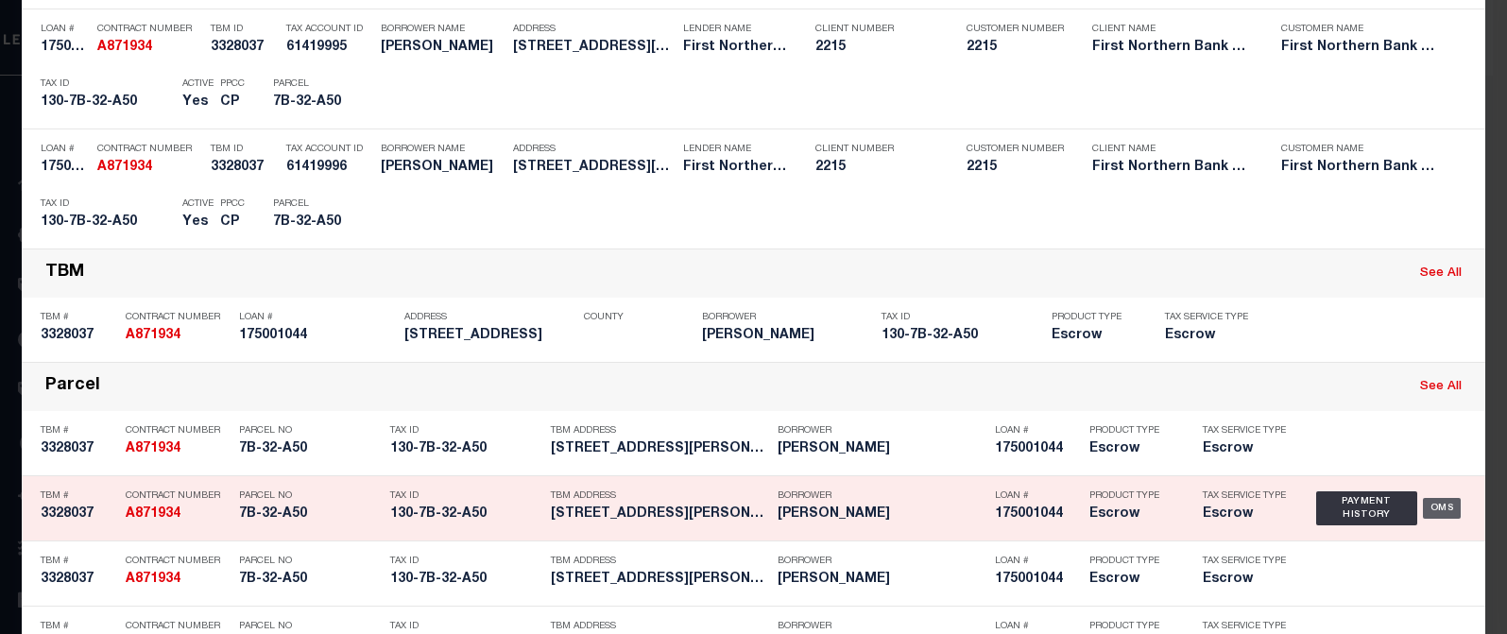
click at [1438, 515] on div "OMS" at bounding box center [1442, 508] width 39 height 21
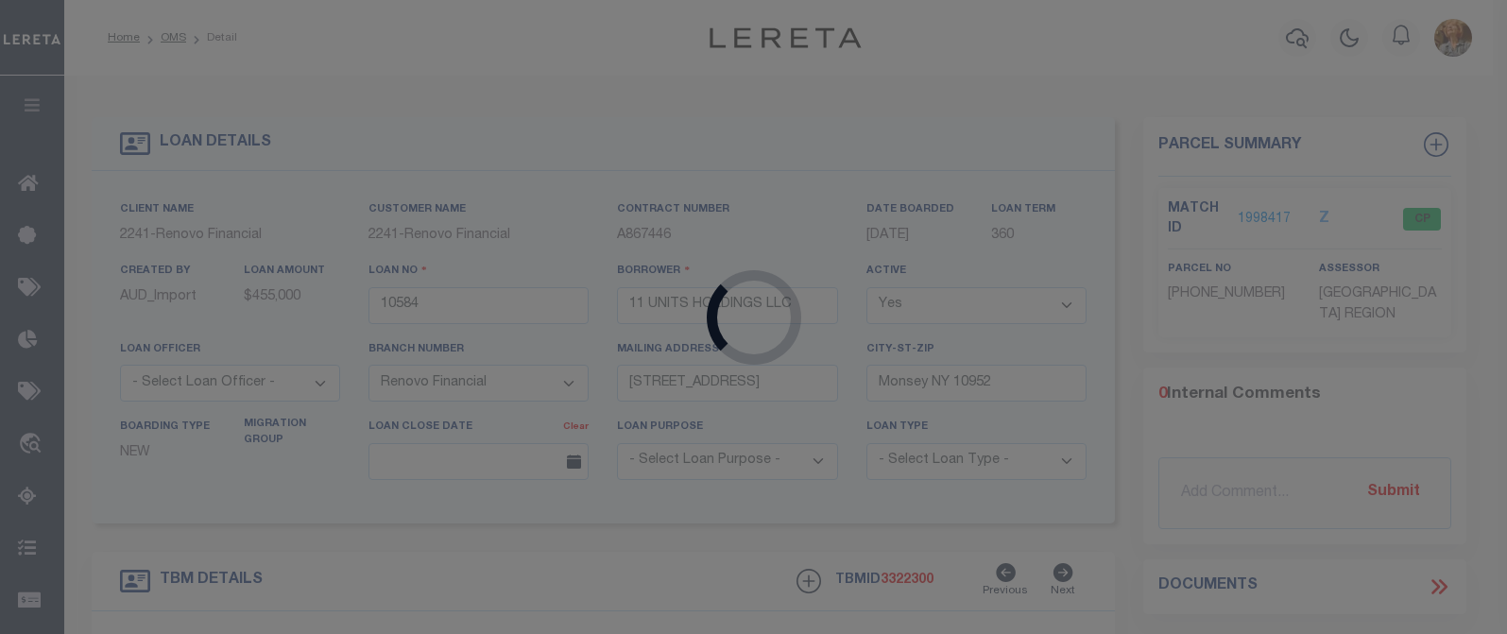
type input "175001044"
type input "[PERSON_NAME]"
select select
type input "[STREET_ADDRESS]"
type input "BLUE BELL PA 19422-1457"
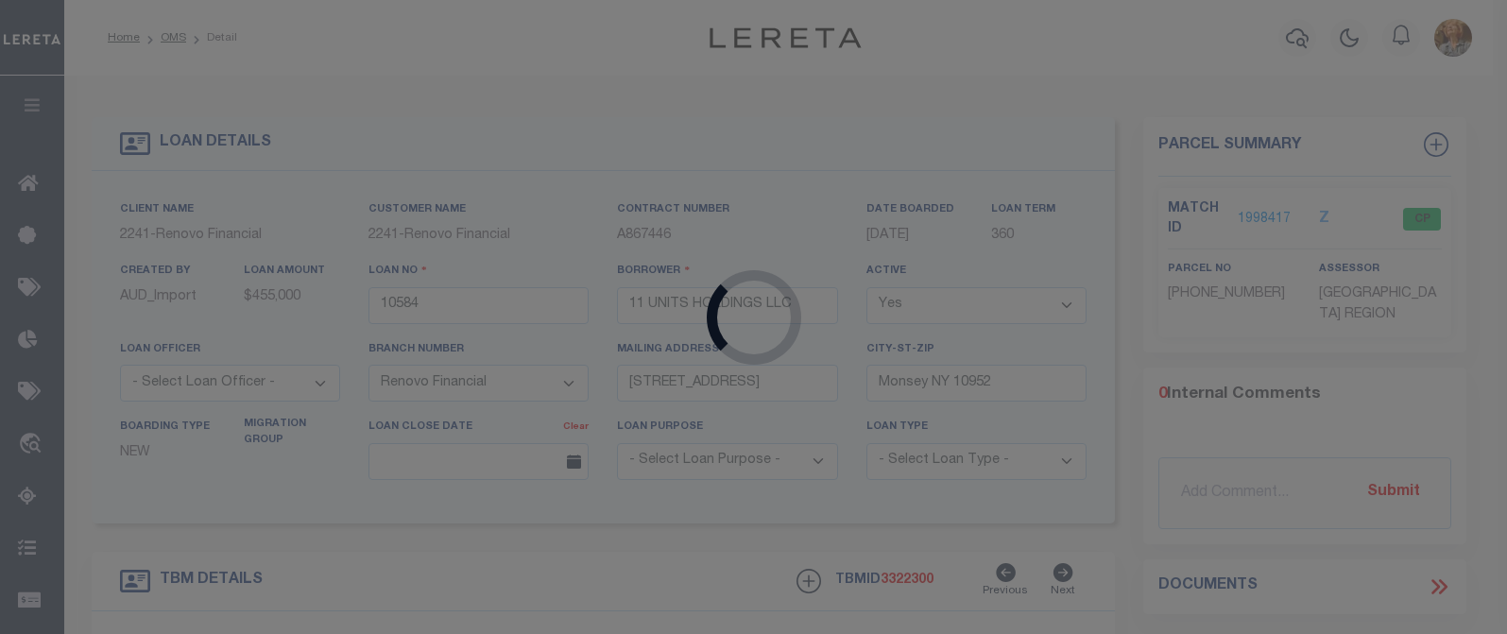
select select "10"
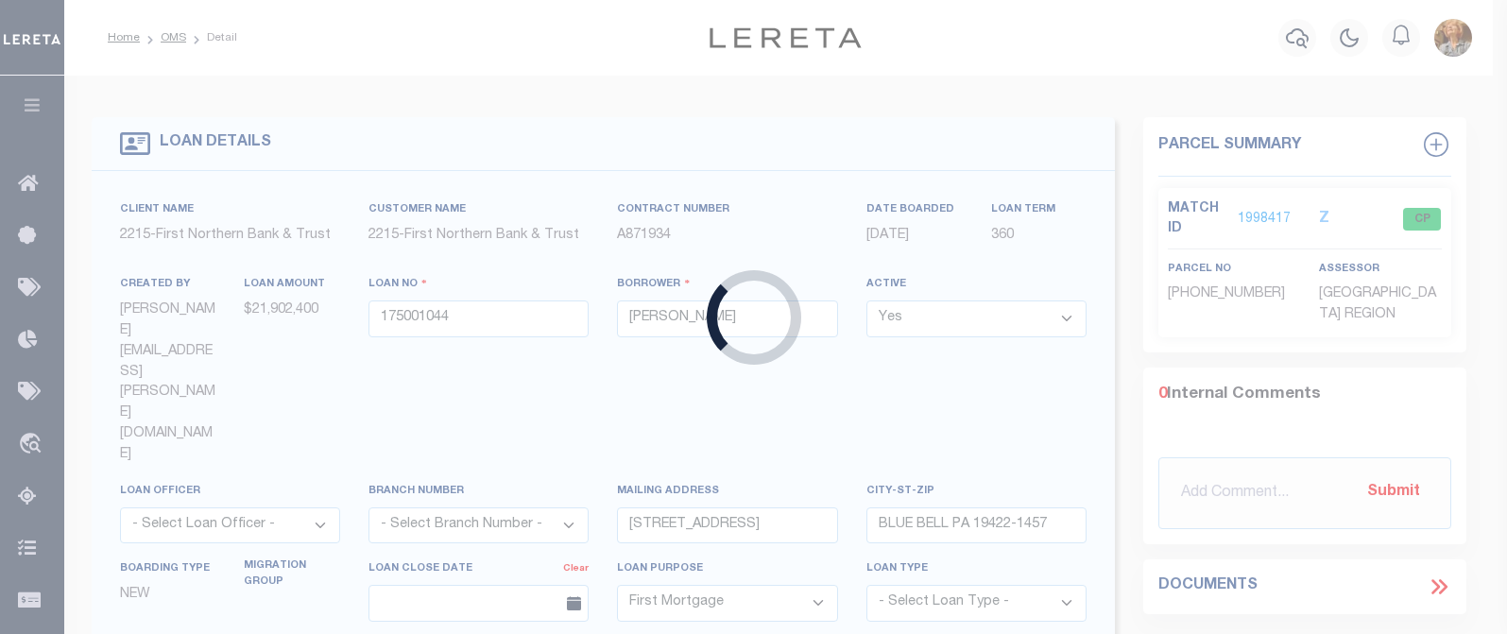
type input "[STREET_ADDRESS]"
type input "7B-32-A50"
select select
type input "[PERSON_NAME] PA 18071"
type input "PA"
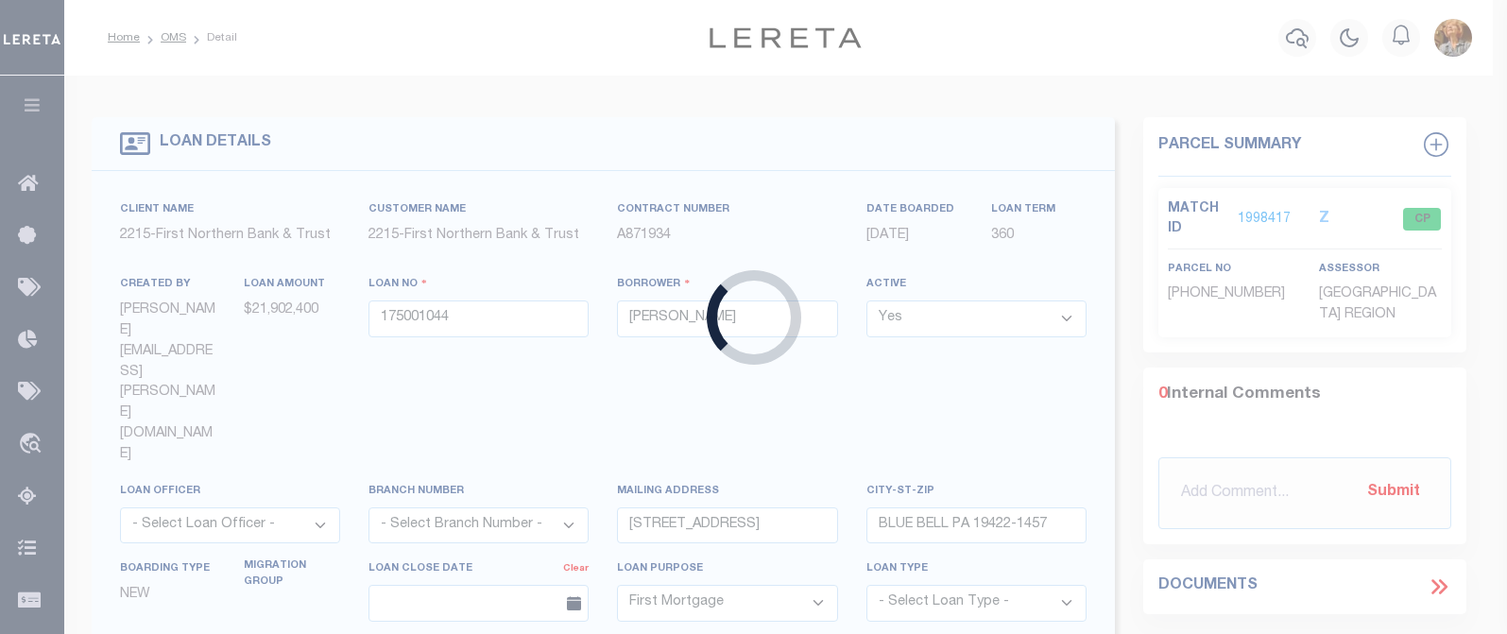
type textarea "TAX ID Update last comment: match to PTDB"
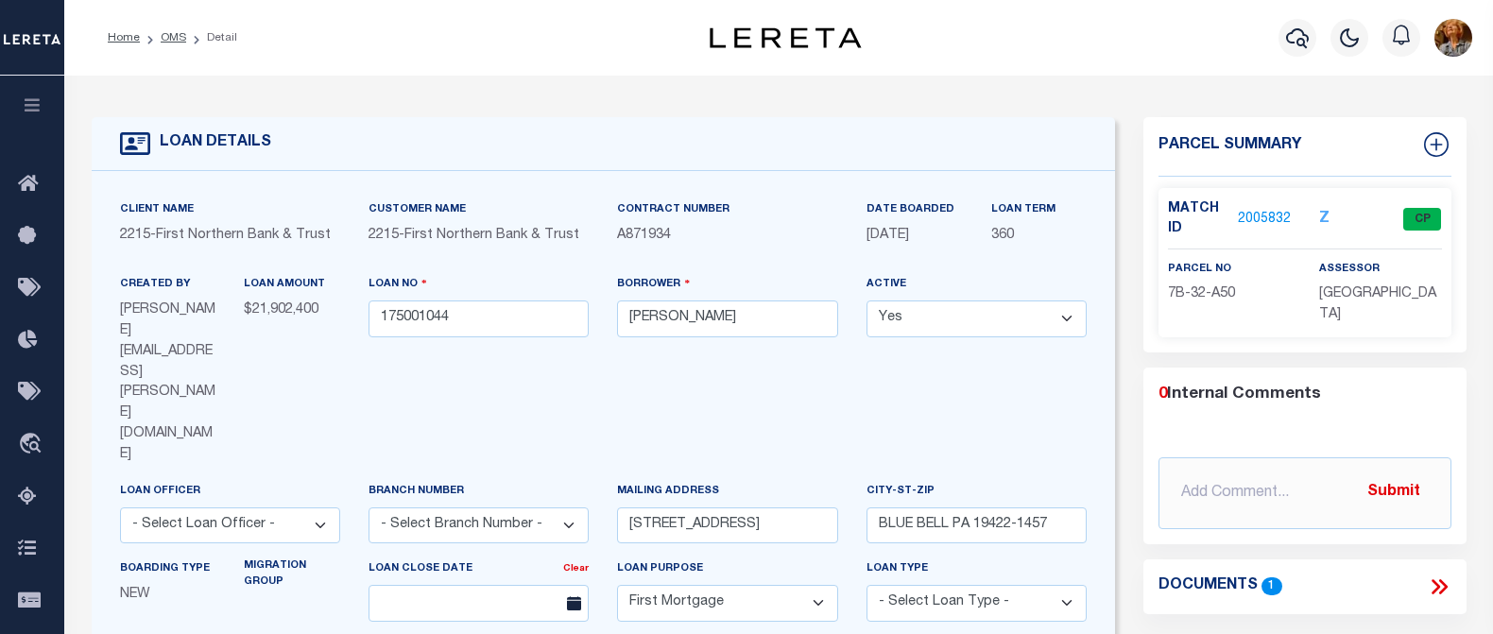
click at [1251, 217] on link "2005832" at bounding box center [1264, 220] width 53 height 20
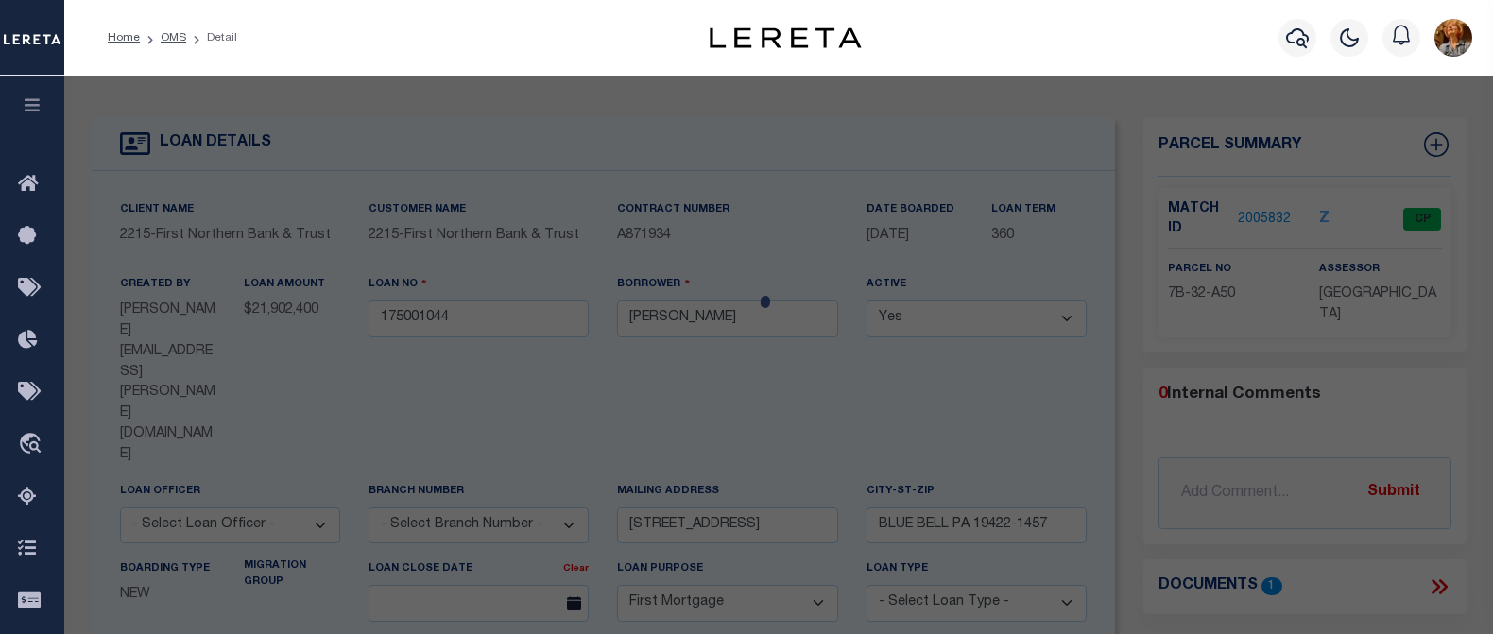
select select "AS"
checkbox input "false"
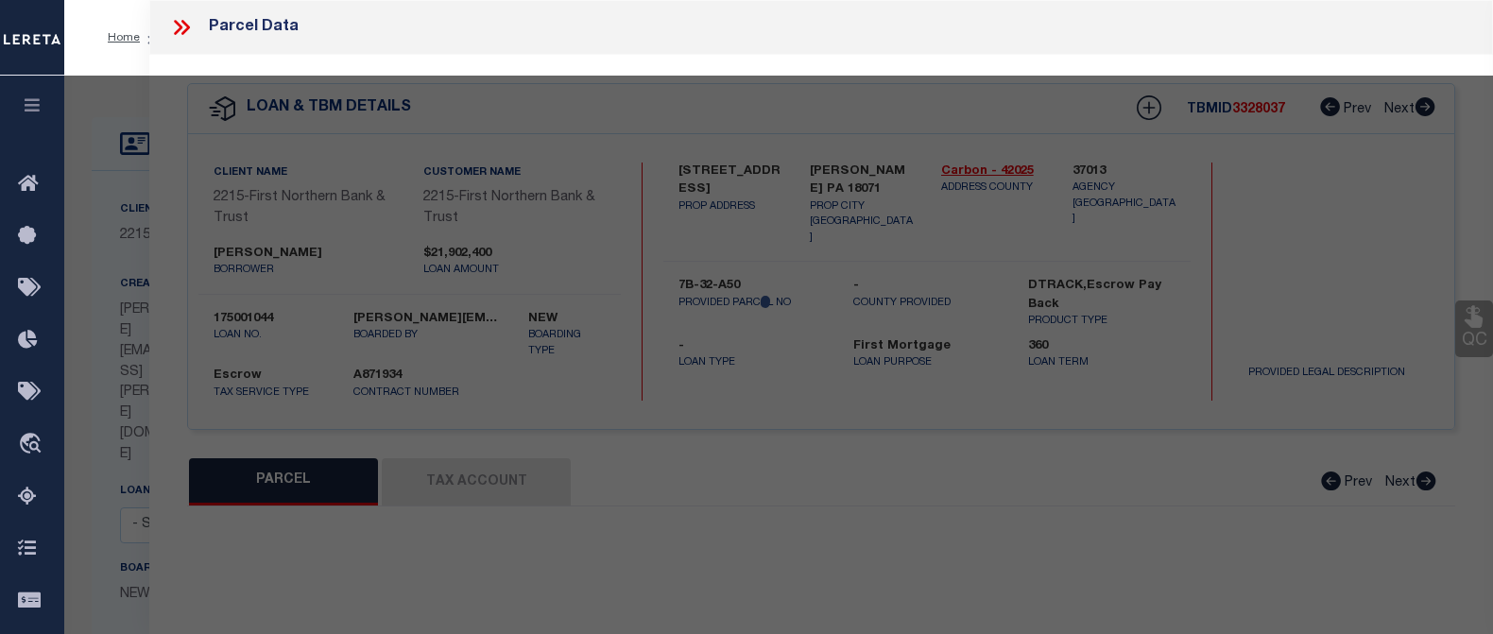
select select "CP"
type input "[PERSON_NAME] & [PERSON_NAME]"
select select "AGW"
select select
type input "[STREET_ADDRESS]"
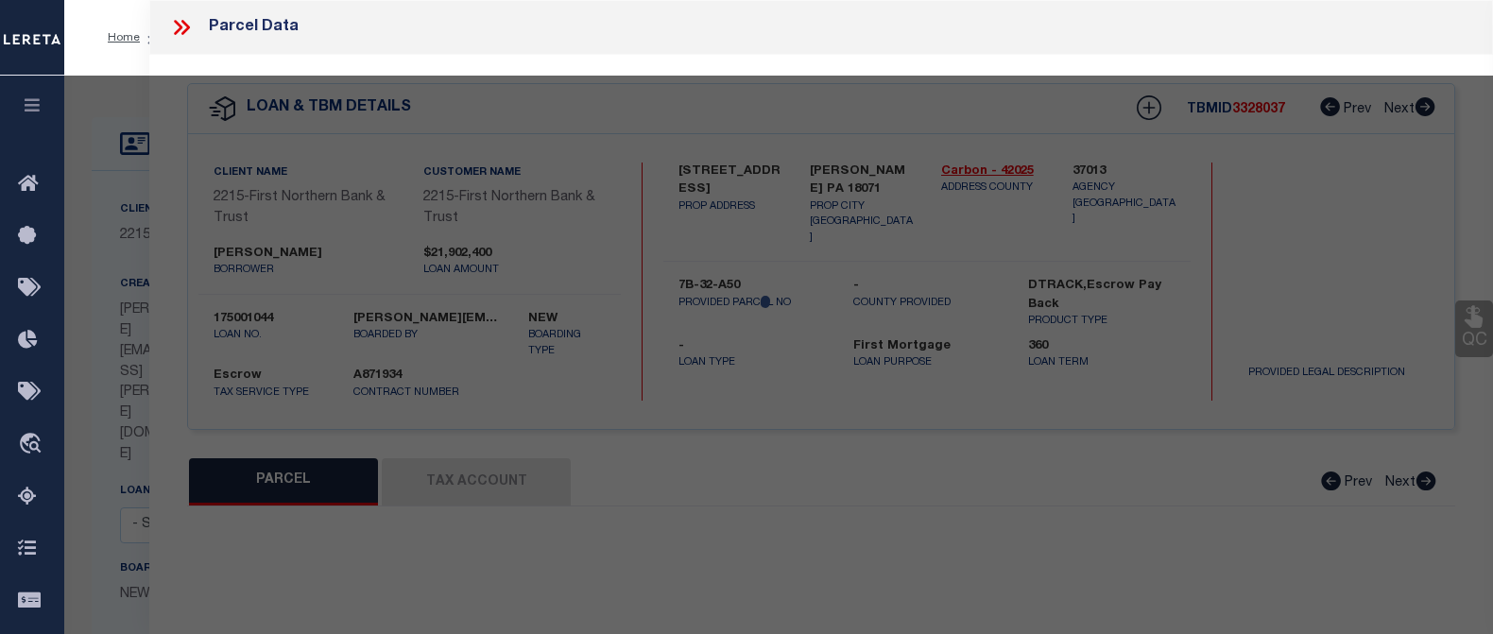
checkbox input "false"
type input "[PERSON_NAME] PA 18071"
type textarea "Deed Info: 2580/729·03/26/2021·X Acres 1.045"
type textarea "match to PTDB"
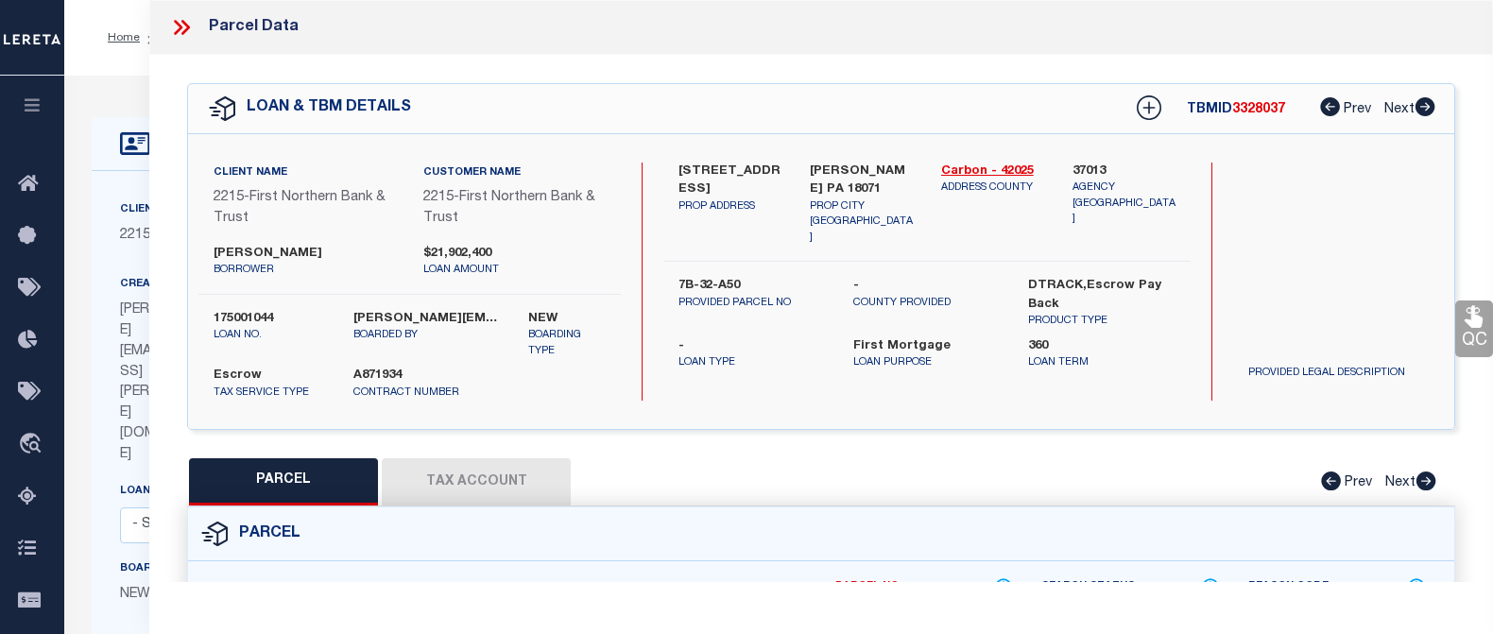
click at [511, 481] on button "Tax Account" at bounding box center [476, 481] width 189 height 47
select select "100"
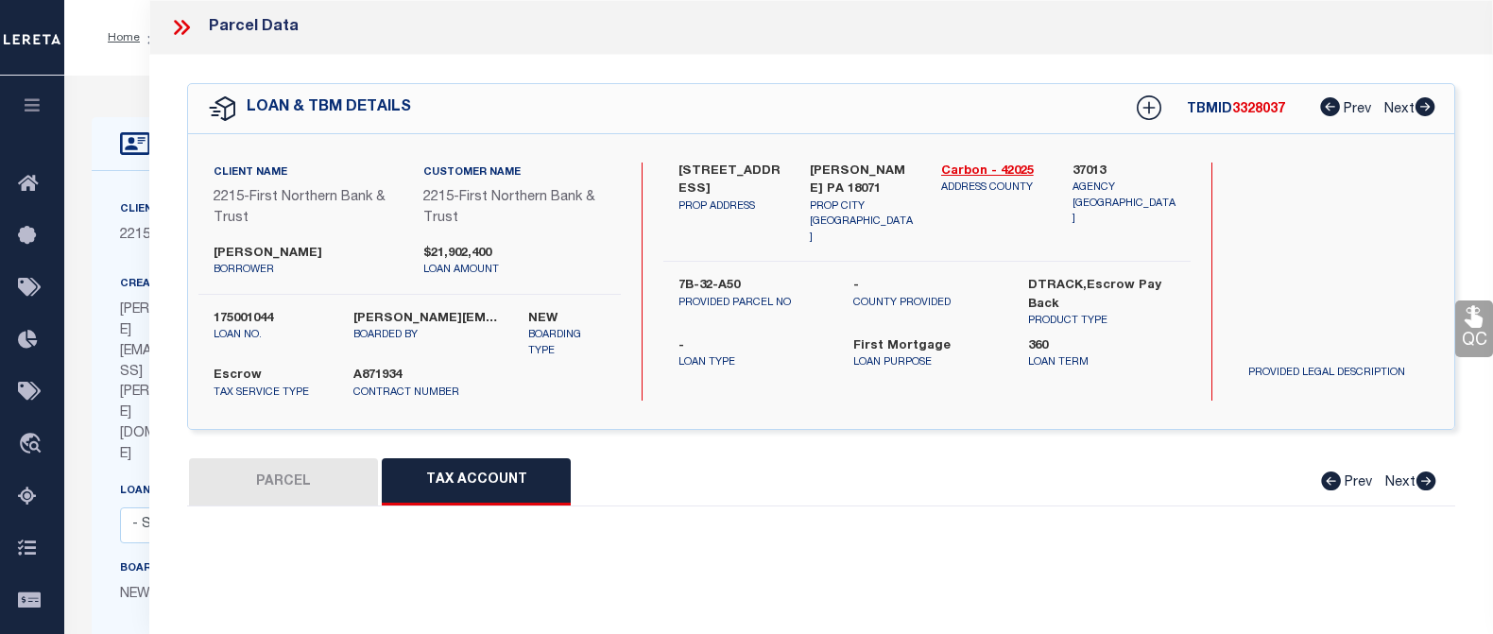
select select "100"
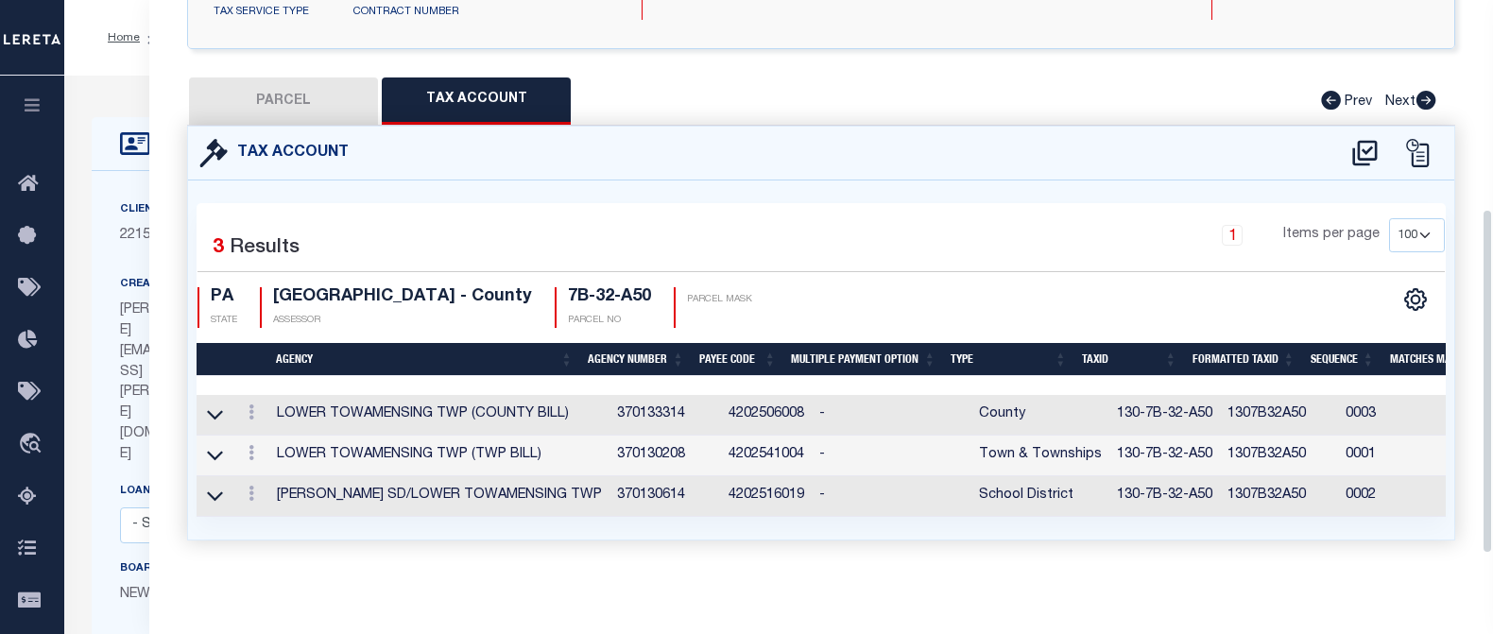
scroll to position [398, 0]
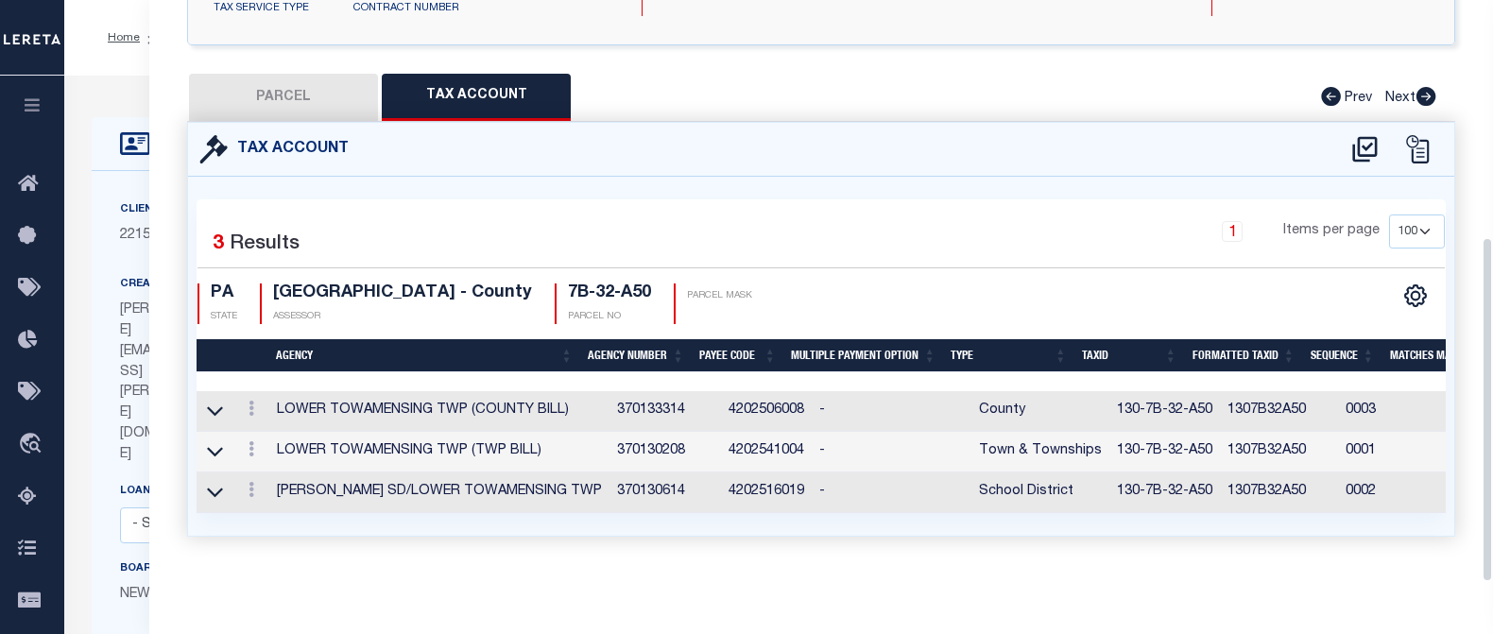
click at [894, 74] on div "PARCEL Tax Account Prev Next" at bounding box center [821, 97] width 1268 height 47
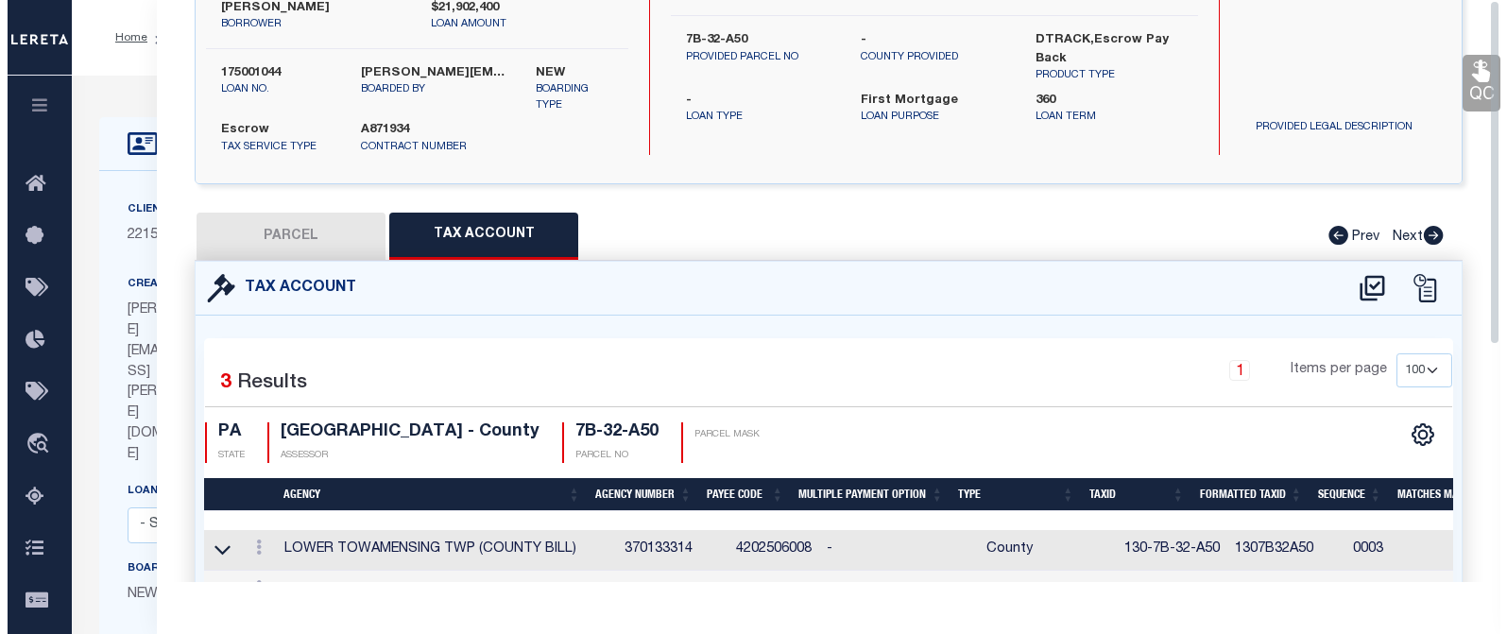
scroll to position [0, 0]
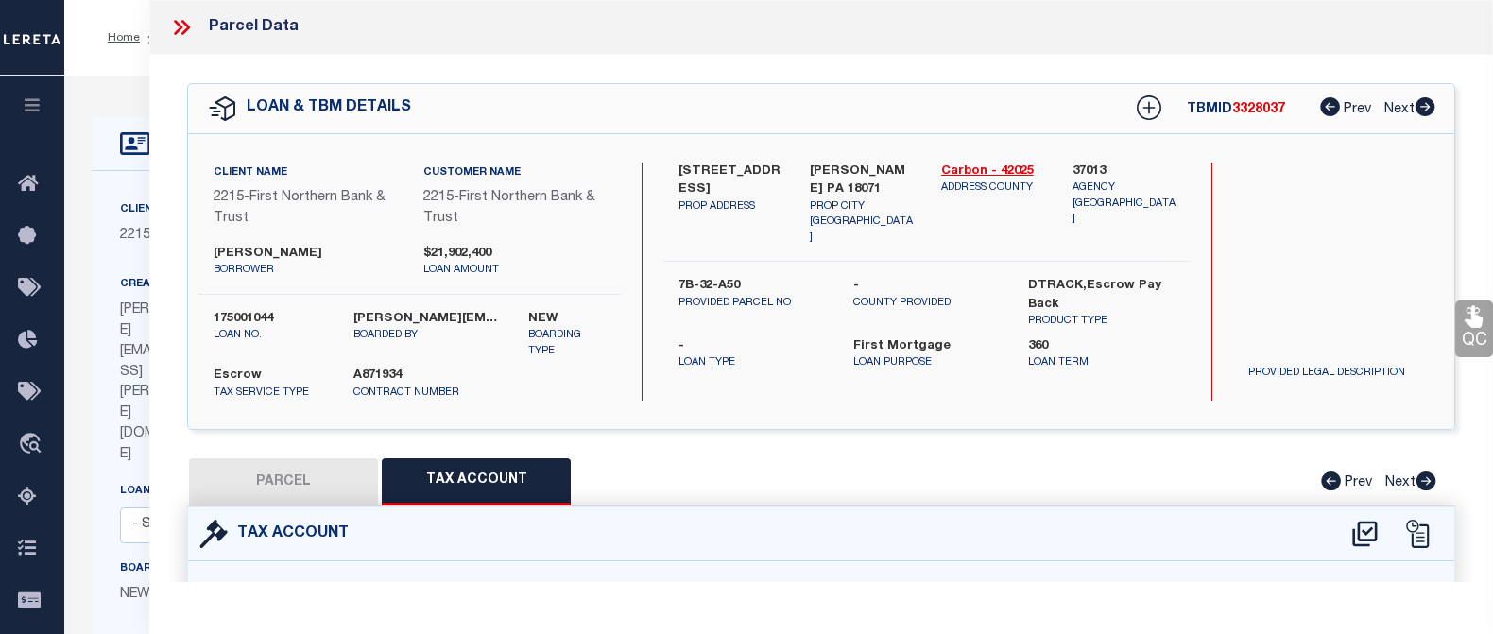
click at [178, 25] on icon at bounding box center [178, 27] width 9 height 15
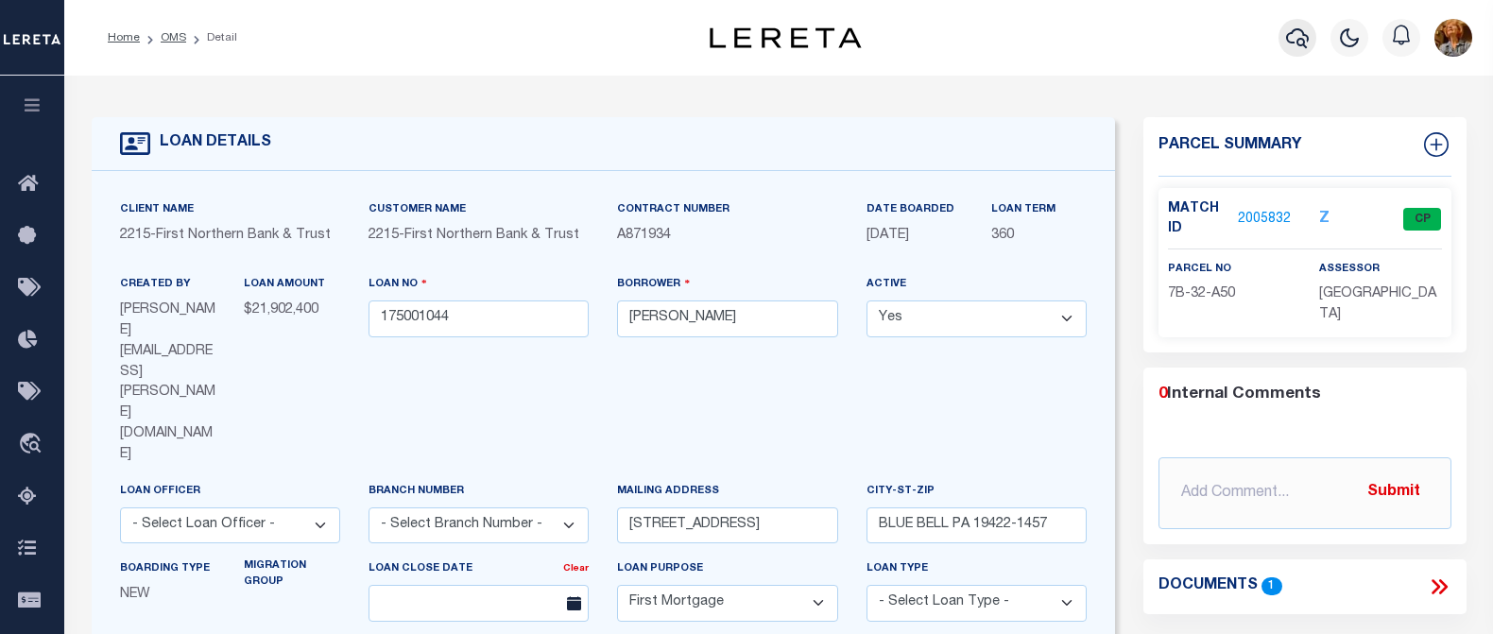
click at [1286, 39] on icon "button" at bounding box center [1297, 37] width 23 height 23
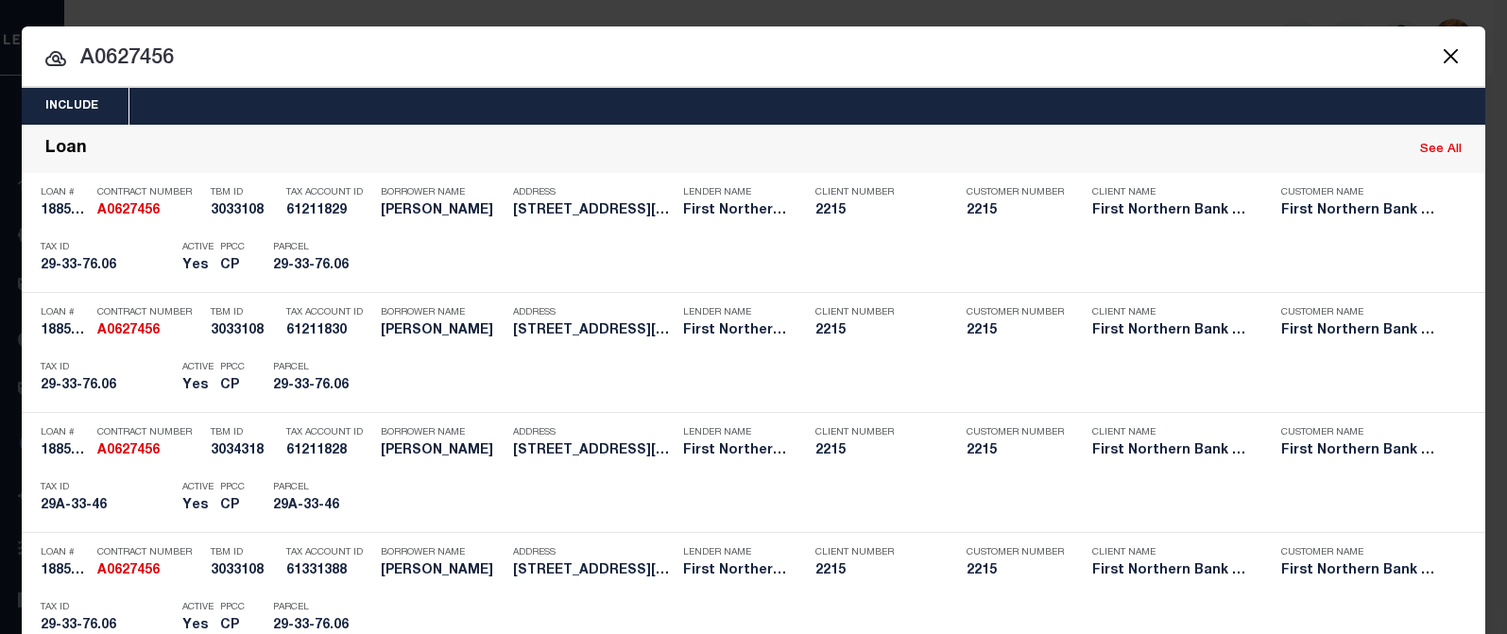
click at [207, 41] on div at bounding box center [754, 56] width 1464 height 60
click at [1444, 56] on button "Close" at bounding box center [1450, 55] width 25 height 25
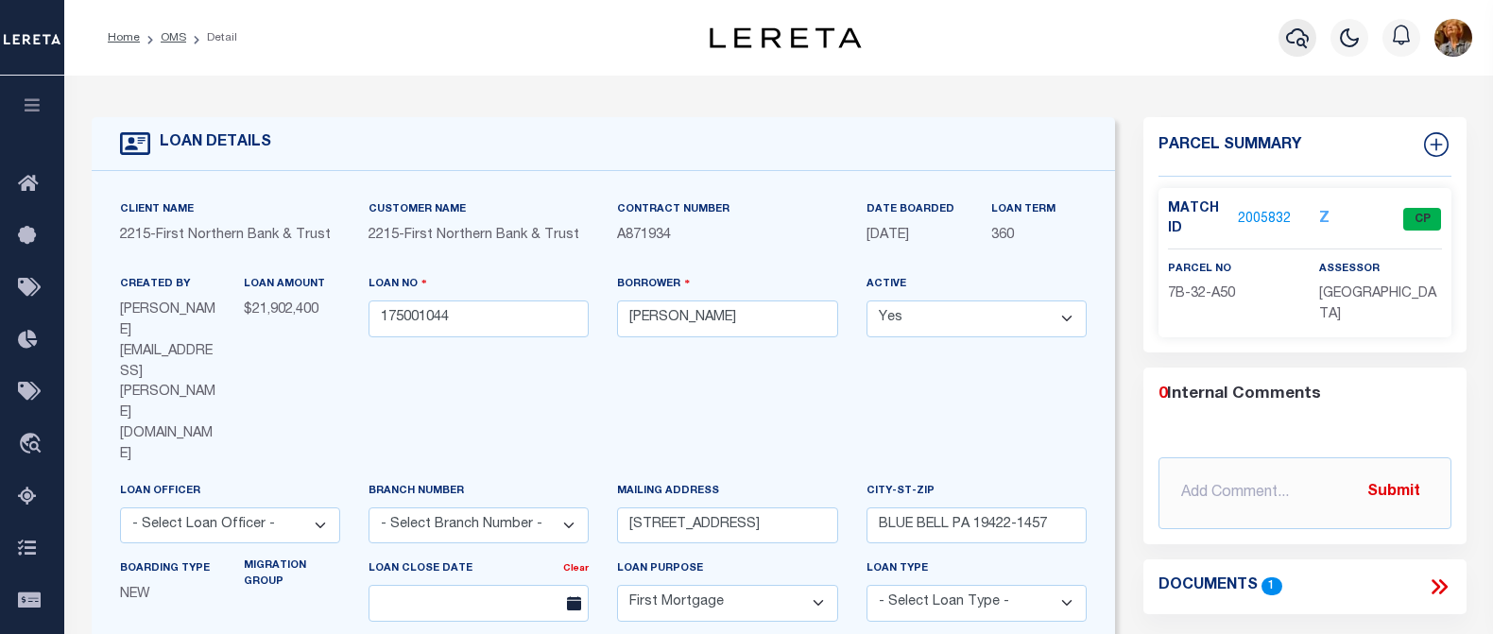
click at [1291, 44] on icon "button" at bounding box center [1297, 38] width 23 height 20
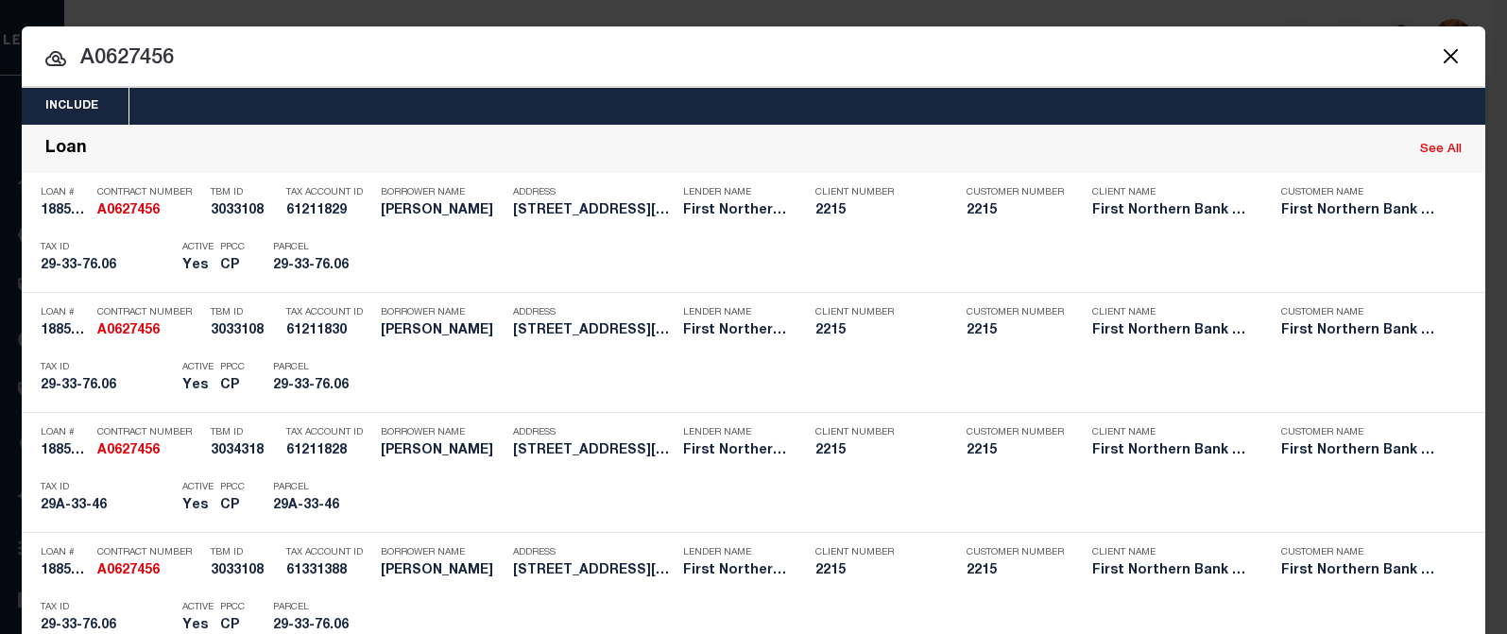
drag, startPoint x: 138, startPoint y: 58, endPoint x: 183, endPoint y: 56, distance: 45.4
click at [184, 58] on input "A0627456" at bounding box center [754, 59] width 1464 height 33
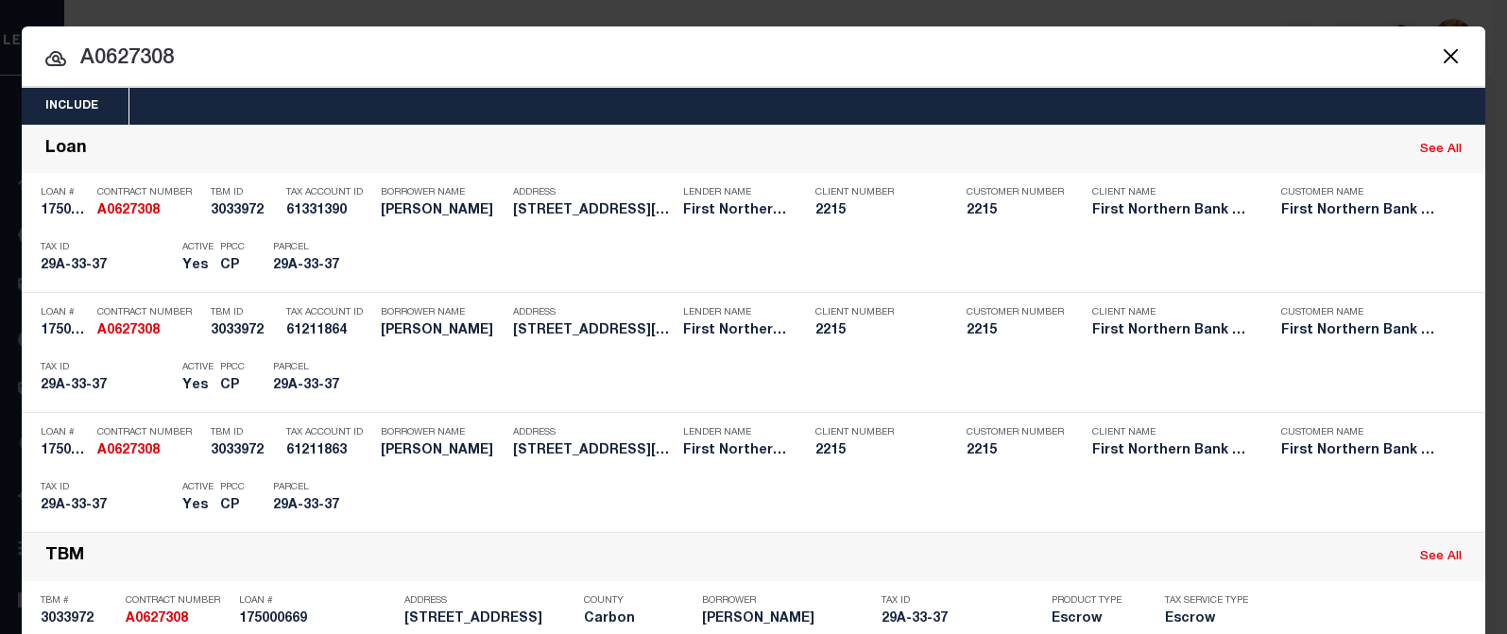
drag, startPoint x: 135, startPoint y: 59, endPoint x: 183, endPoint y: 61, distance: 48.3
click at [183, 61] on input "A0627308" at bounding box center [754, 59] width 1464 height 33
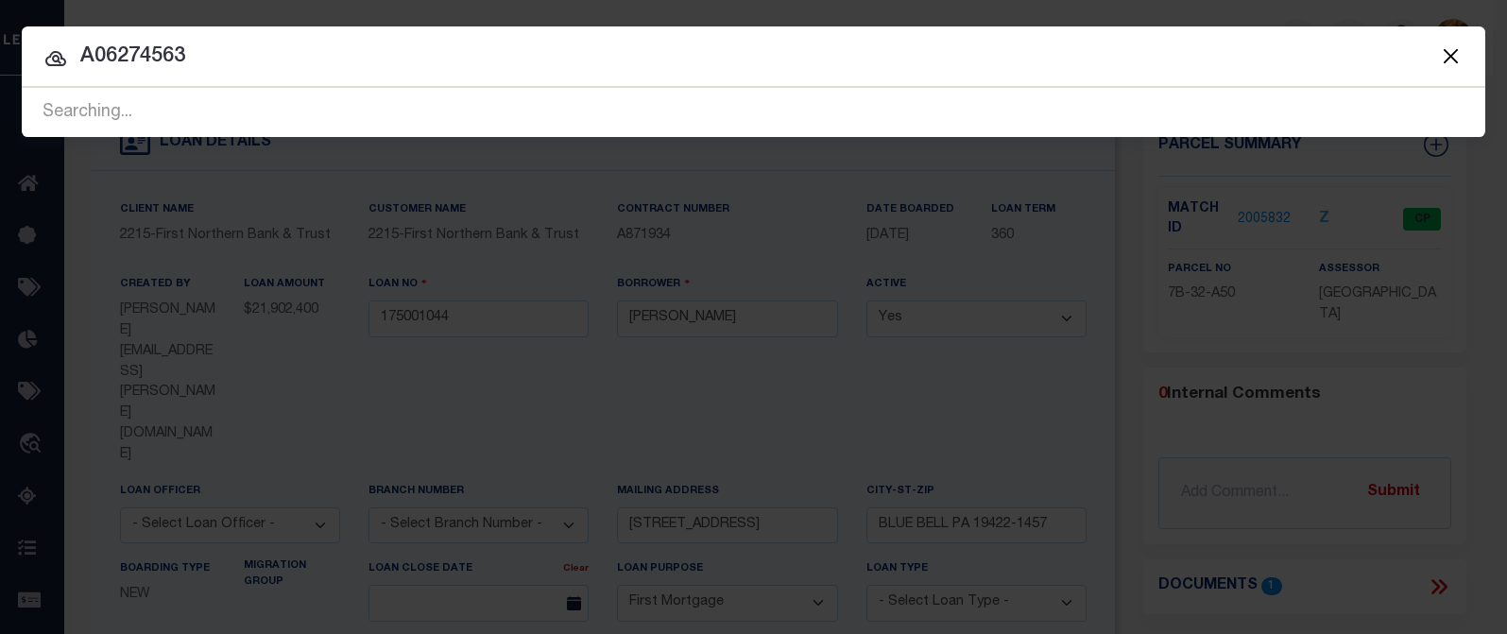
click at [176, 60] on input "A06274563" at bounding box center [754, 57] width 1464 height 33
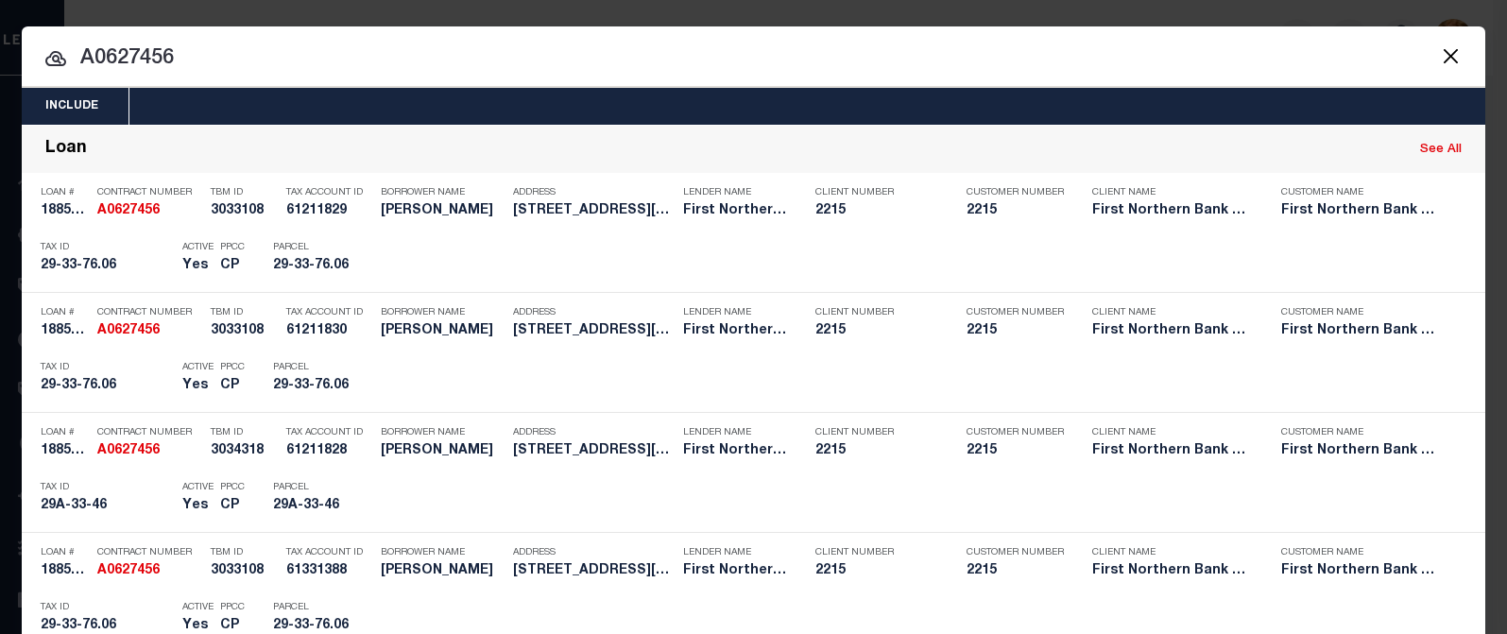
drag, startPoint x: 135, startPoint y: 58, endPoint x: 191, endPoint y: 60, distance: 55.8
click at [191, 60] on input "A0627456" at bounding box center [754, 59] width 1464 height 33
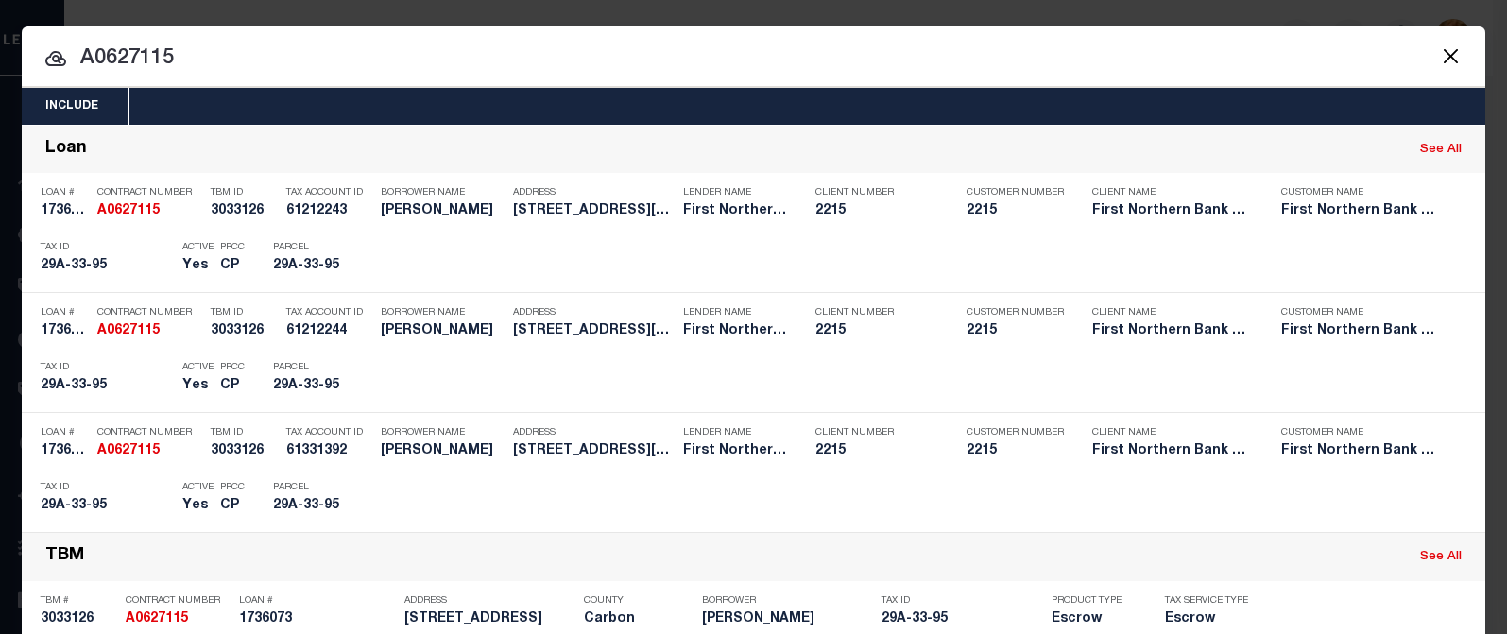
click at [111, 6] on div "Include Loans TBM Customers Borrowers Payments (Lender Non-Disb) Payments (Lend…" at bounding box center [753, 317] width 1507 height 634
click at [986, 58] on input "A0627115" at bounding box center [754, 59] width 1464 height 33
click at [1438, 52] on button "Close" at bounding box center [1450, 55] width 25 height 25
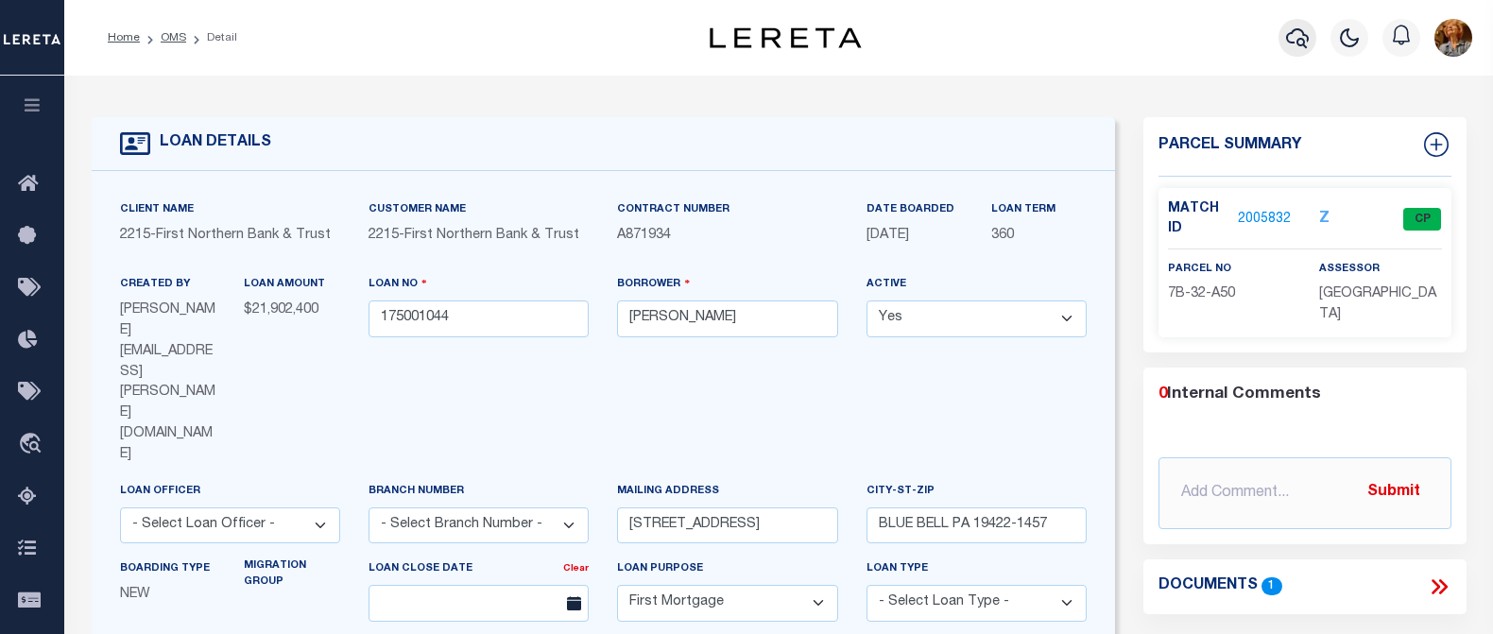
click at [1307, 34] on icon "button" at bounding box center [1297, 37] width 23 height 23
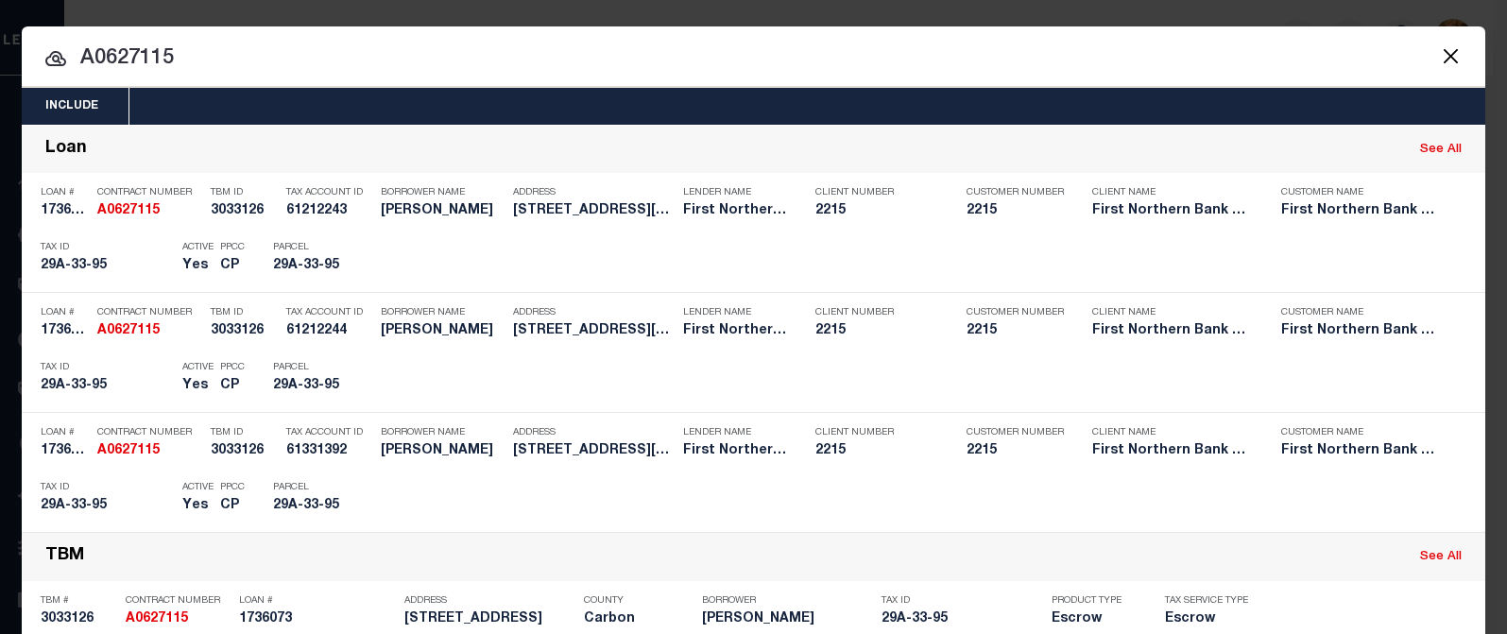
drag, startPoint x: 135, startPoint y: 57, endPoint x: 211, endPoint y: 60, distance: 75.7
click at [211, 60] on input "A0627115" at bounding box center [754, 59] width 1464 height 33
drag, startPoint x: 87, startPoint y: 60, endPoint x: 189, endPoint y: 61, distance: 102.1
click at [189, 61] on input "A0627231" at bounding box center [754, 59] width 1464 height 33
drag, startPoint x: 101, startPoint y: 56, endPoint x: 163, endPoint y: 61, distance: 61.7
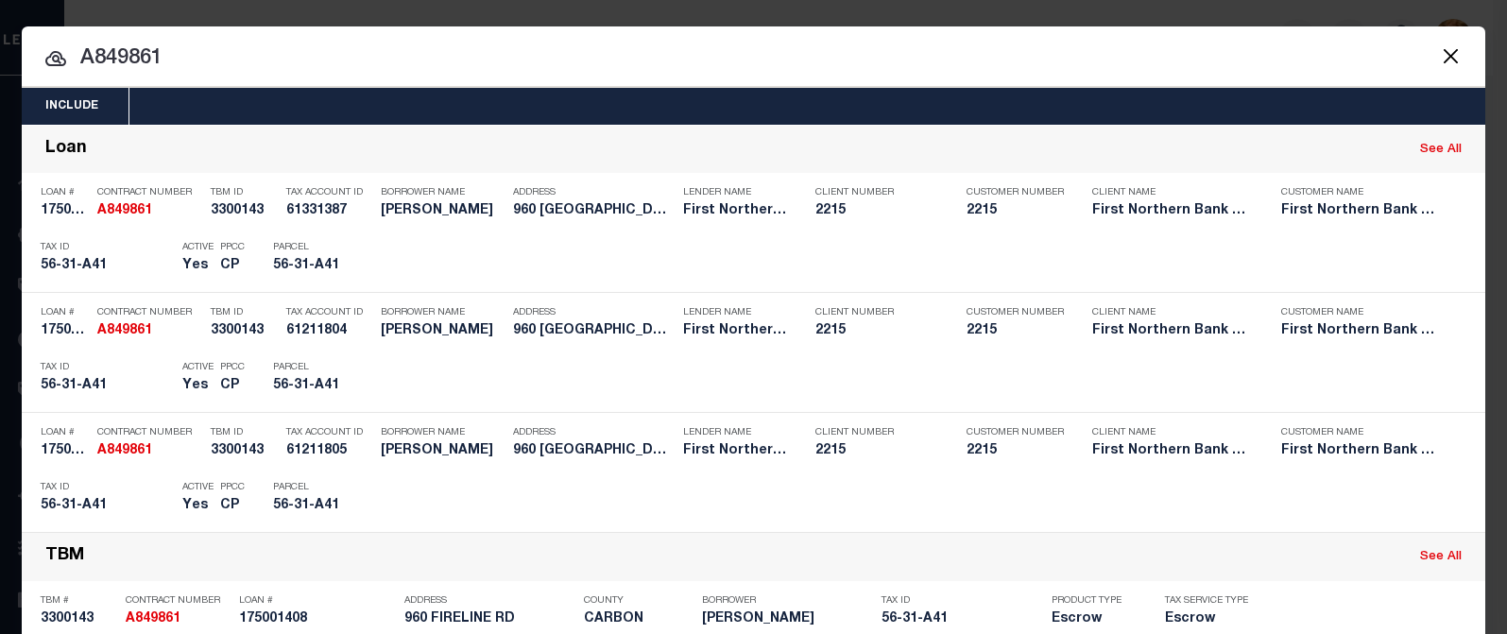
click at [163, 61] on input "A849861" at bounding box center [754, 59] width 1464 height 33
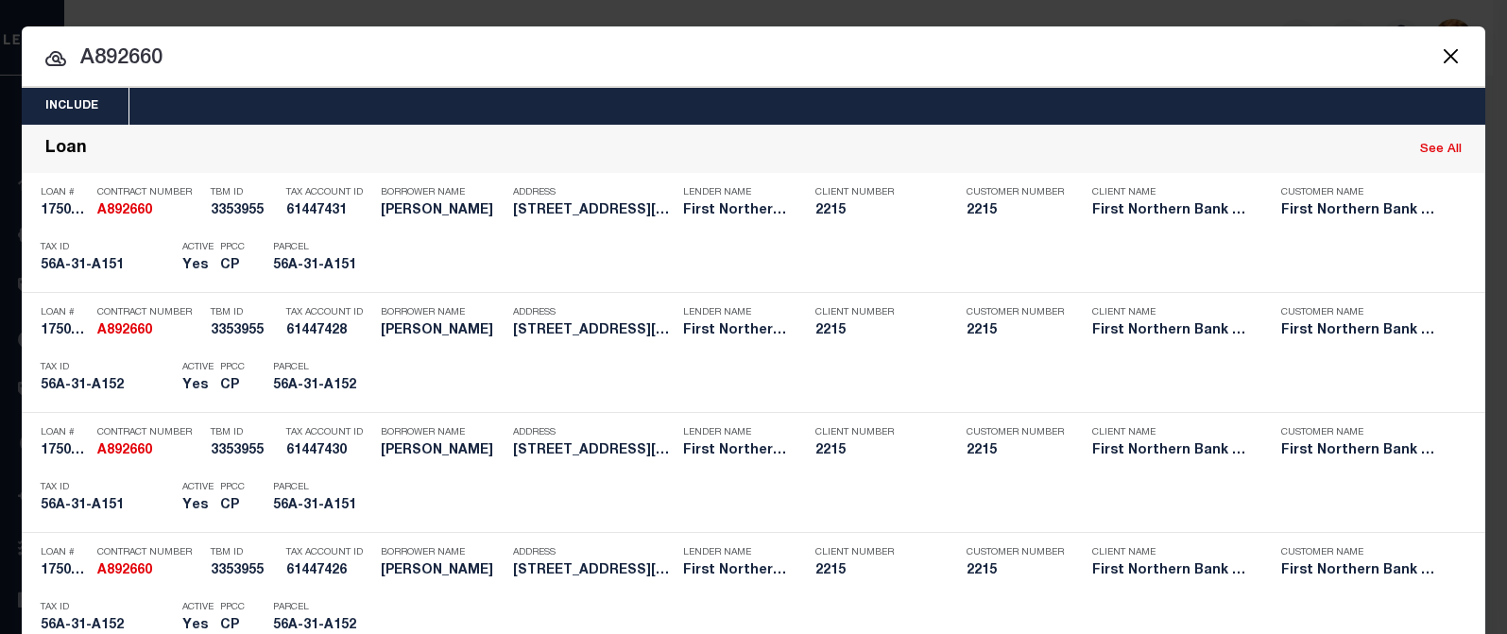
click at [189, 44] on input "A892660" at bounding box center [754, 59] width 1464 height 33
drag, startPoint x: 92, startPoint y: 57, endPoint x: 165, endPoint y: 58, distance: 73.7
click at [165, 58] on input "A892660" at bounding box center [754, 59] width 1464 height 33
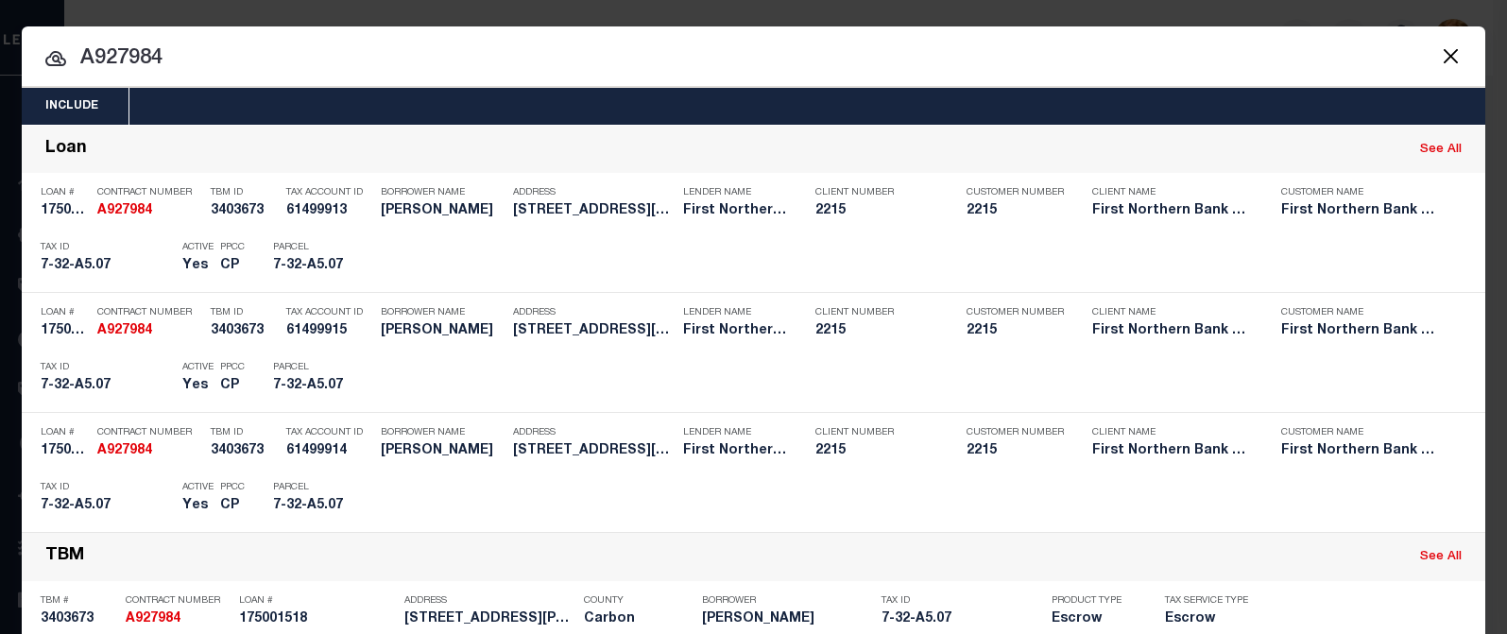
drag, startPoint x: 164, startPoint y: 64, endPoint x: 49, endPoint y: 52, distance: 115.9
click at [84, 10] on div "Include Loans TBM Customers Borrowers Payments (Lender Non-Disb) Payments (Lend…" at bounding box center [753, 317] width 1507 height 634
drag, startPoint x: 88, startPoint y: 55, endPoint x: 162, endPoint y: 58, distance: 73.8
click at [162, 58] on input "A827460" at bounding box center [754, 59] width 1464 height 33
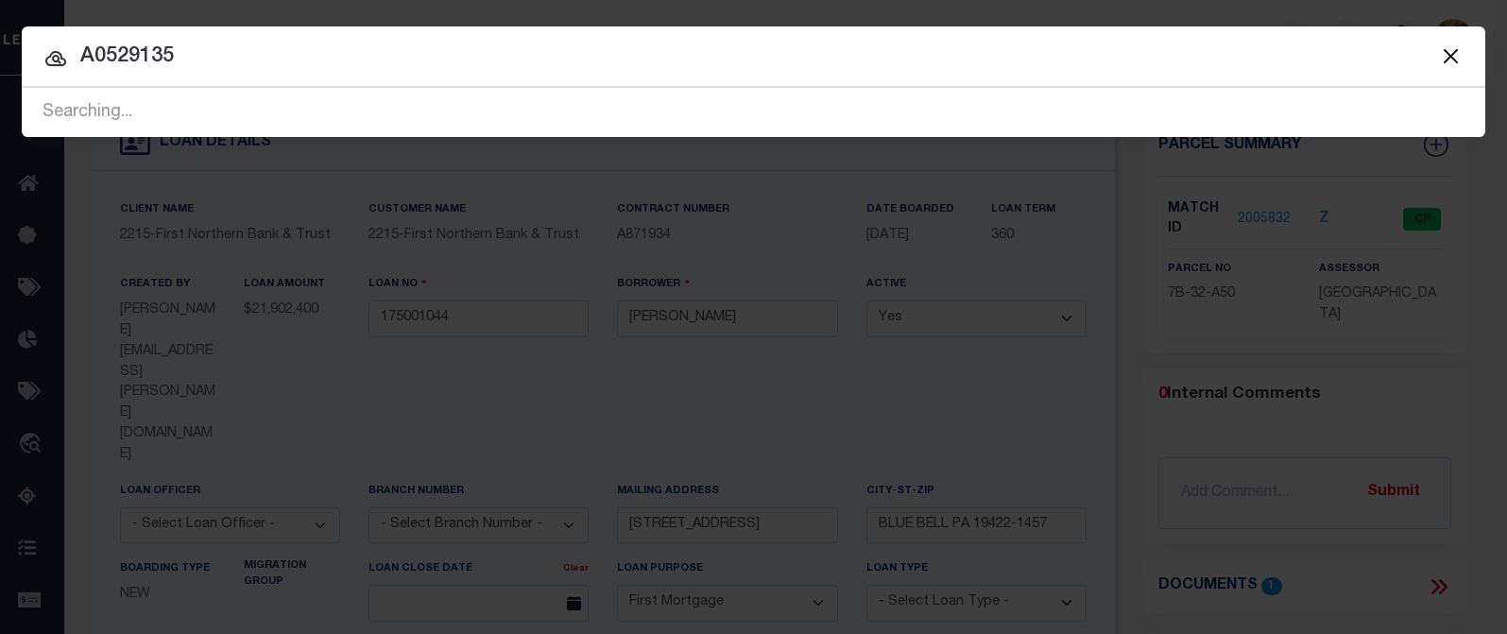
type input "A0529135"
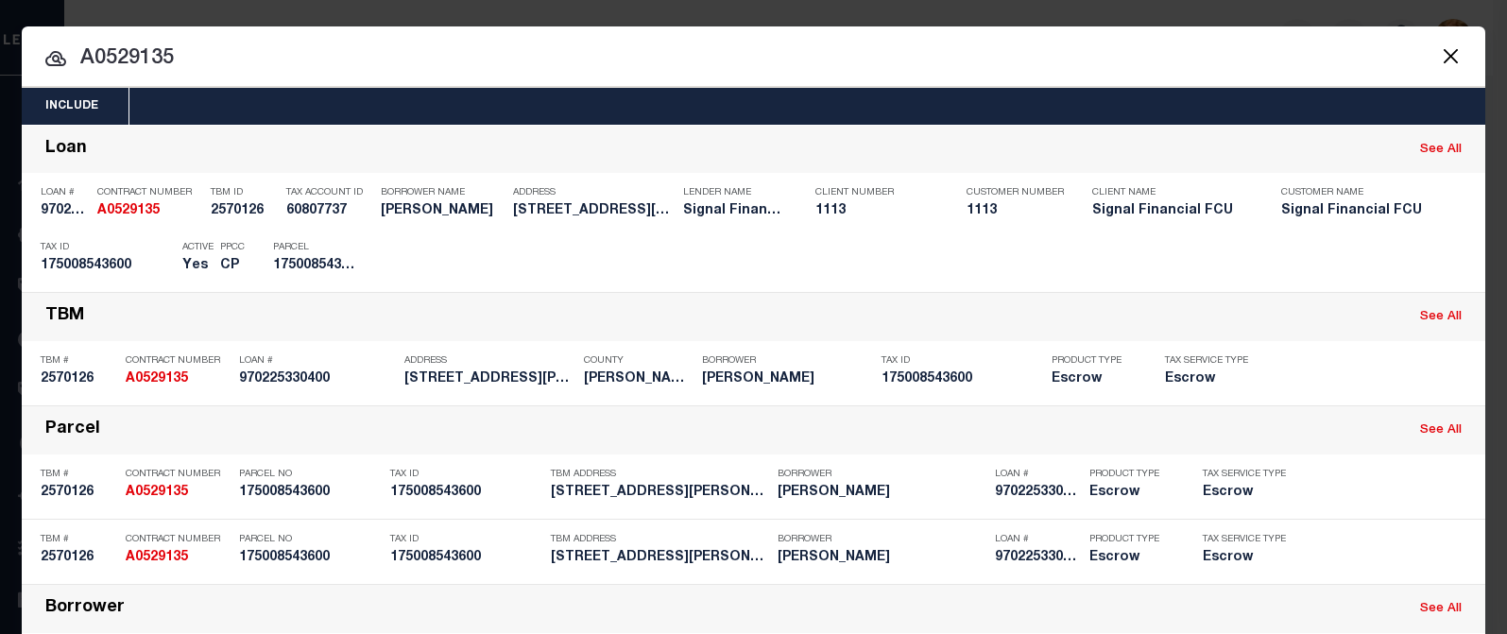
click at [551, 61] on input "A0529135" at bounding box center [754, 59] width 1464 height 33
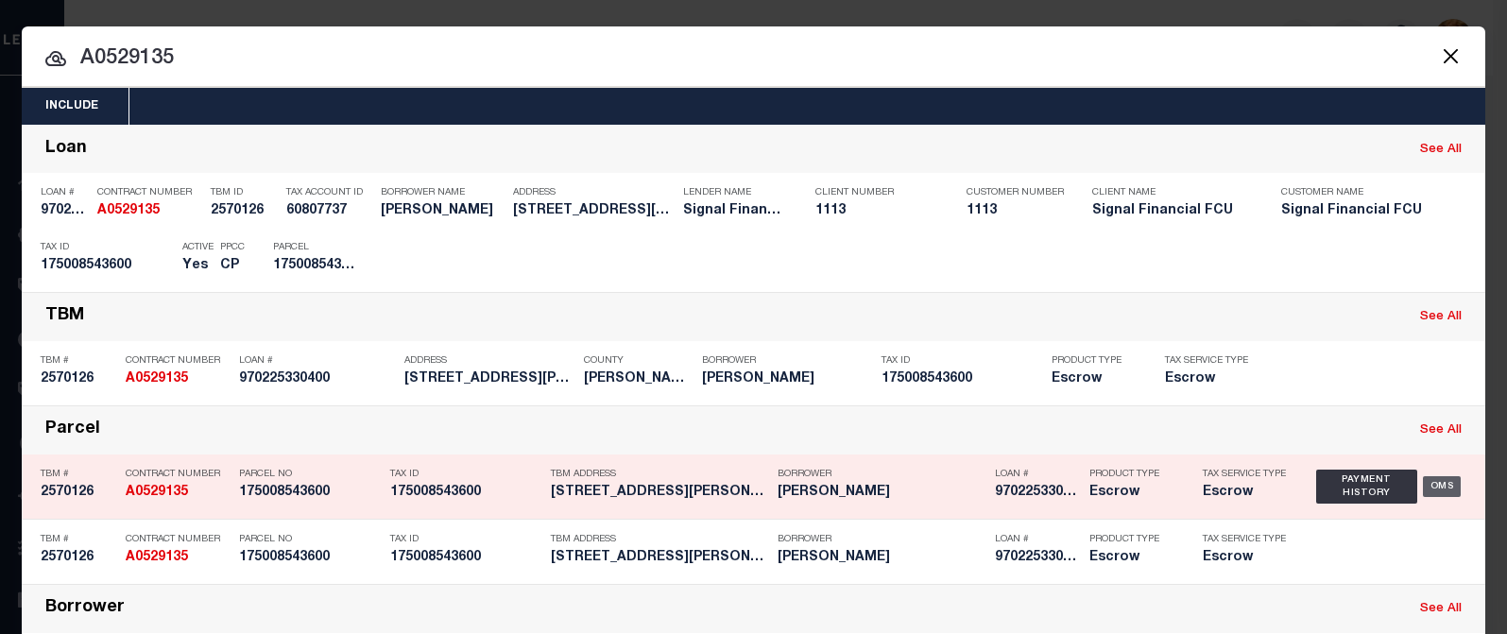
click at [1433, 489] on div "OMS" at bounding box center [1442, 486] width 39 height 21
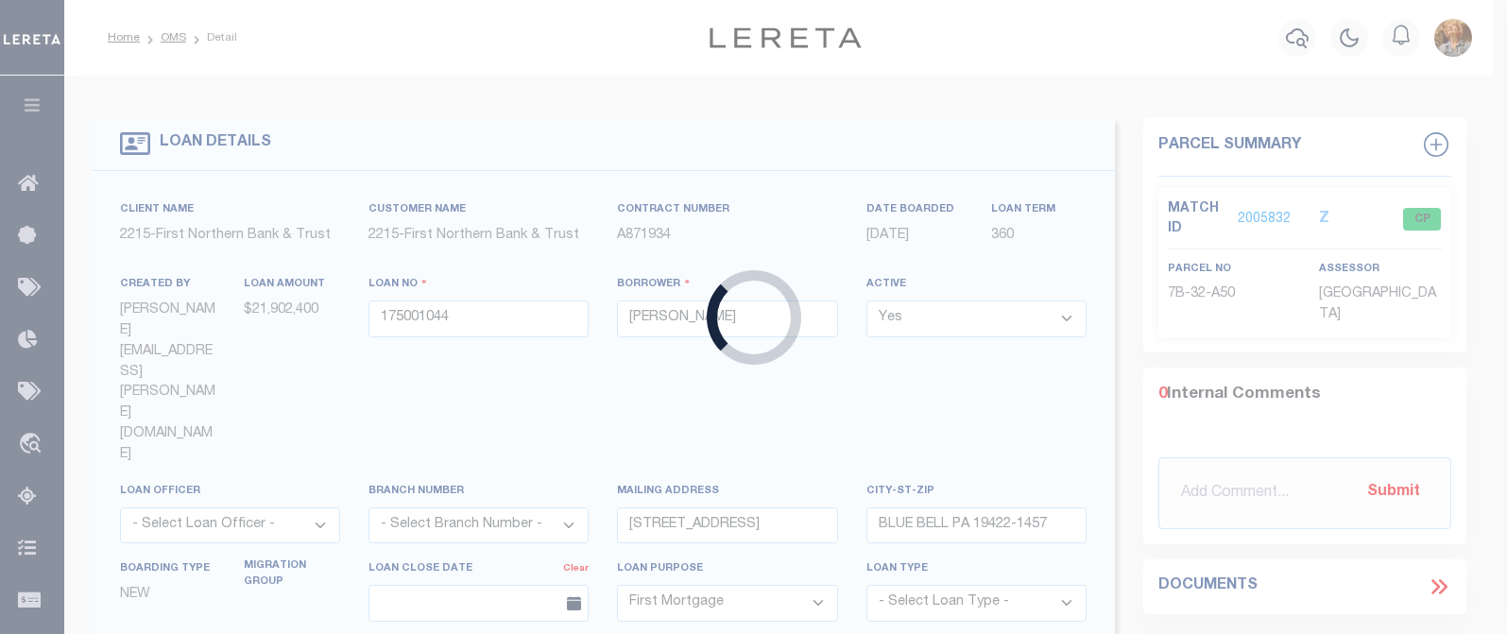
type input "970225330400"
type input "[PERSON_NAME]"
select select
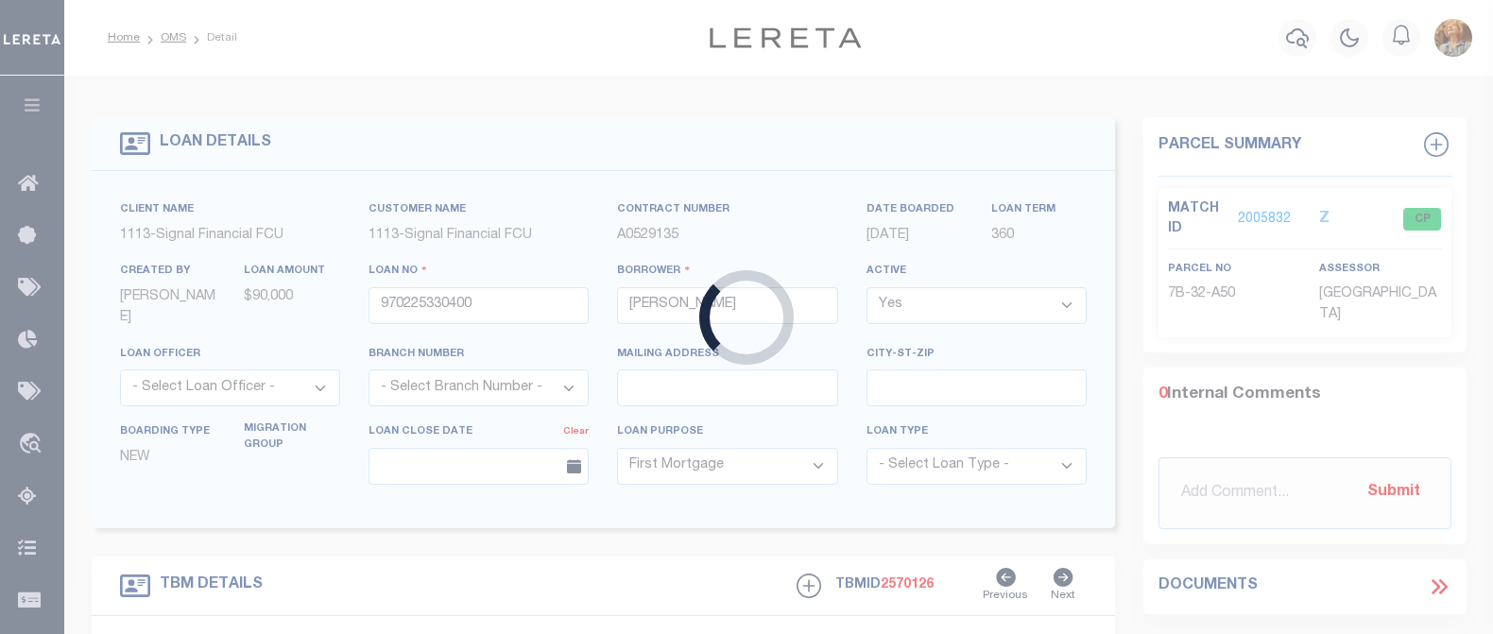
type input "[STREET_ADDRESS][PERSON_NAME]"
type input "175008543600"
type input "Edgewater MD 21037"
type input "0400"
type input "MD"
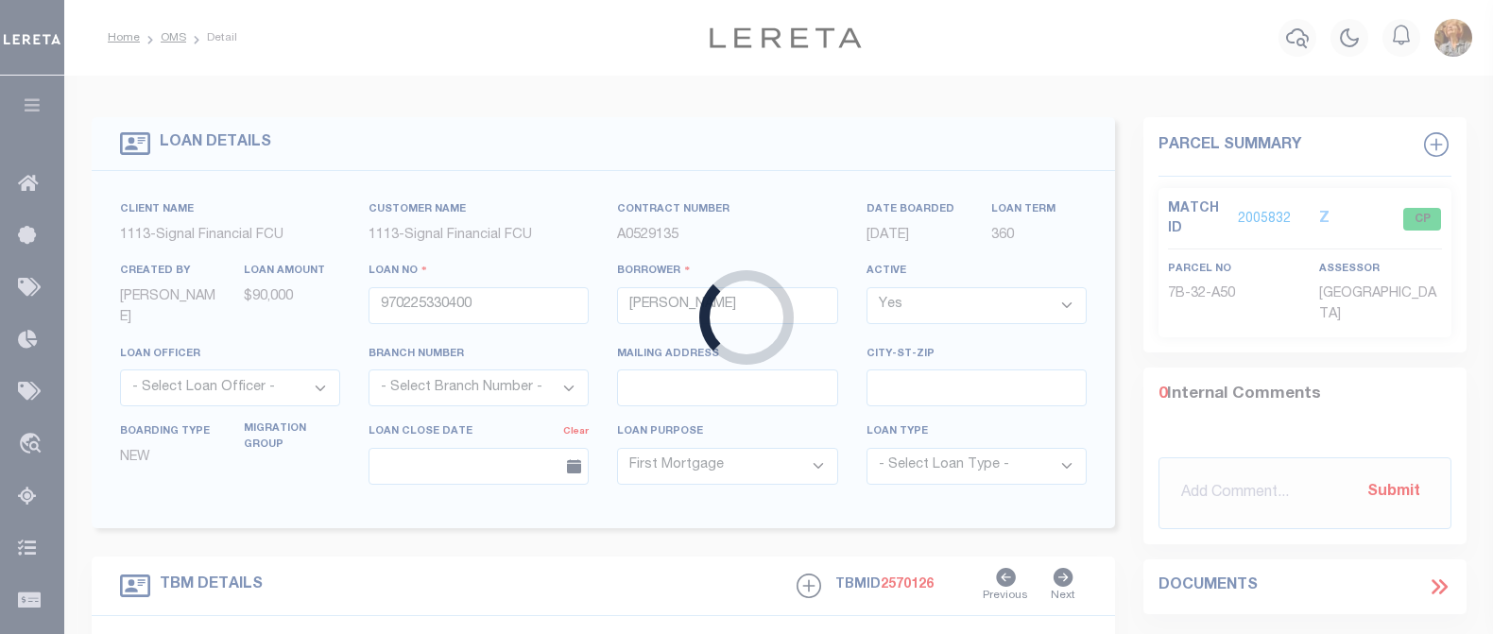
select select
type textarea "LOT 1 OF BLOCK Q, 1/2 OF LOT 2 OF BLOCK Q, 2250 SQ FT OF LOT 7 BLKQ"
select select "2139"
select select "2"
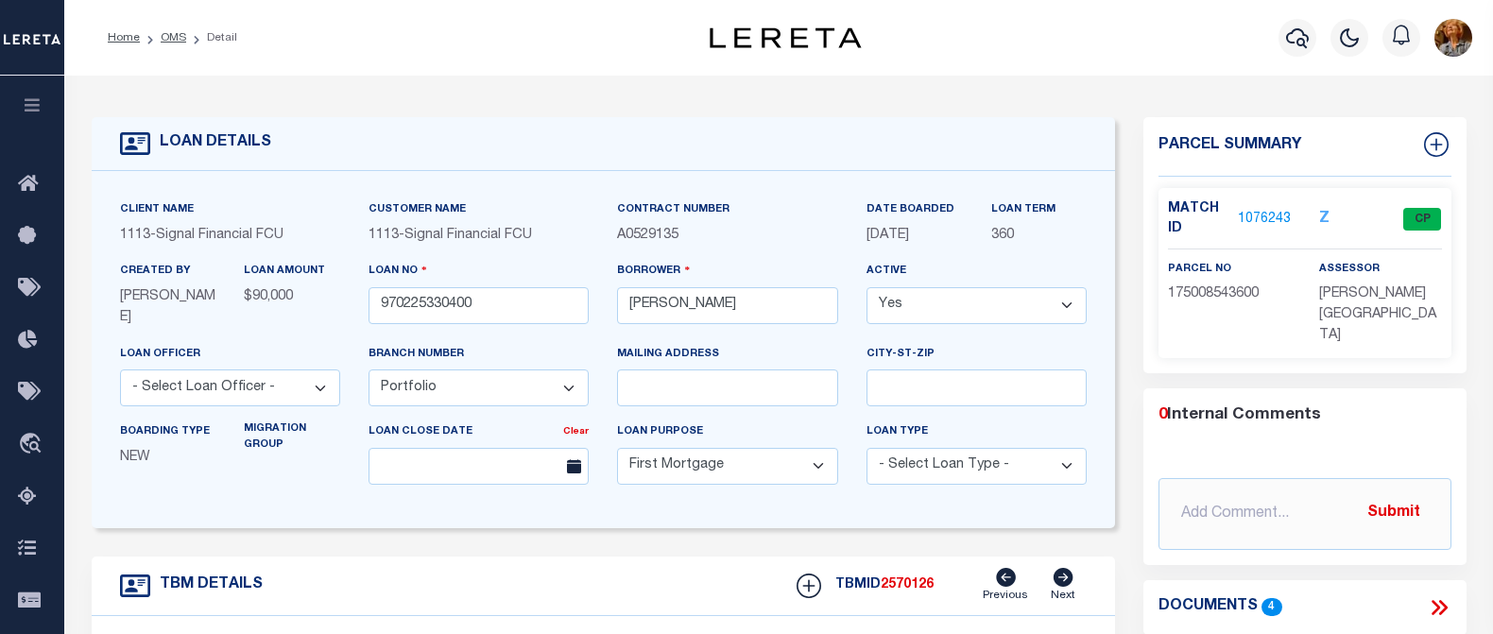
click at [1249, 215] on link "1076243" at bounding box center [1264, 220] width 53 height 20
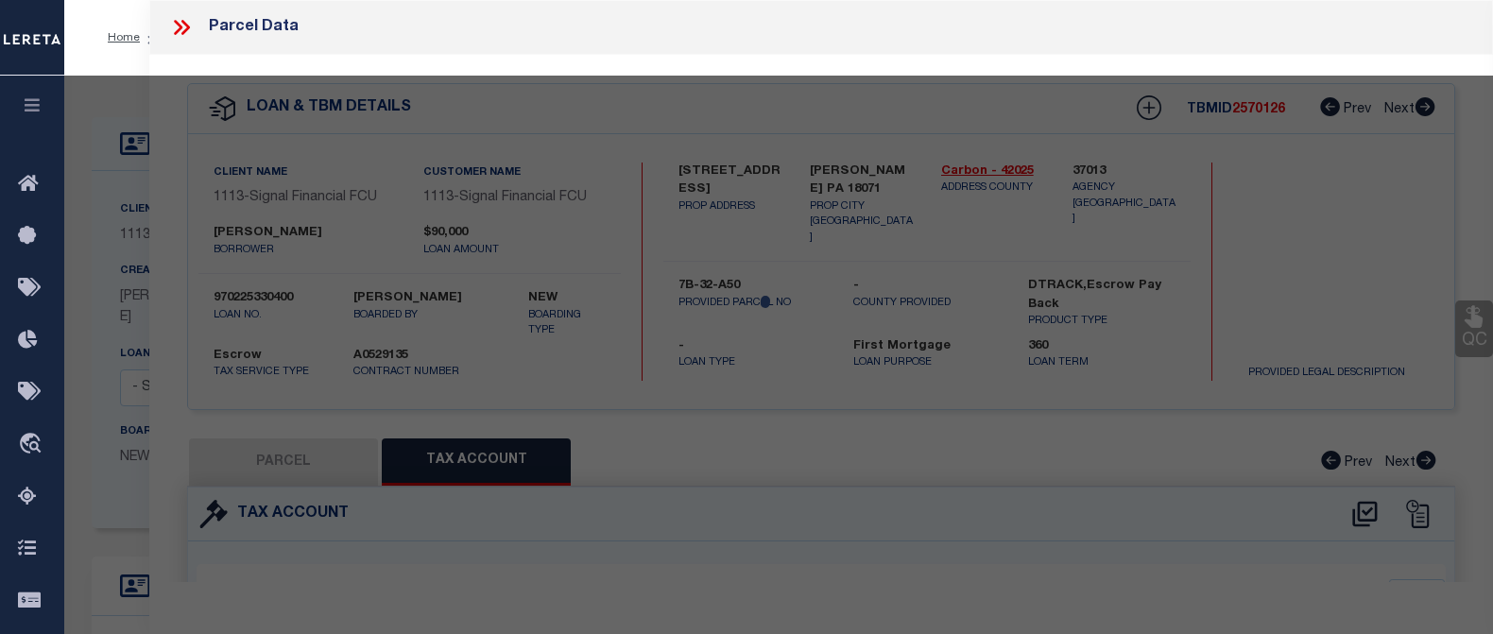
select select "AS"
select select
checkbox input "false"
select select "CP"
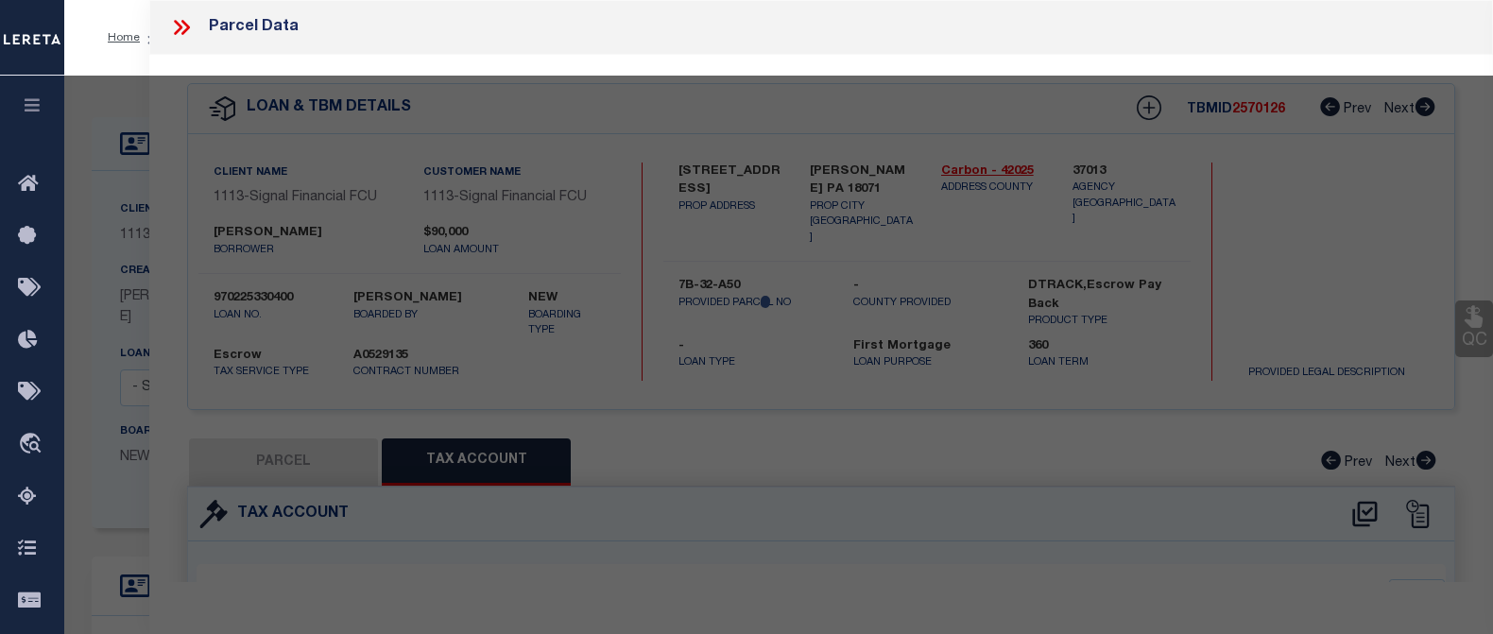
type input "[PERSON_NAME]"
select select
type input "[STREET_ADDRESS][PERSON_NAME]"
checkbox input "false"
type input "EDGEWATER MD 21037"
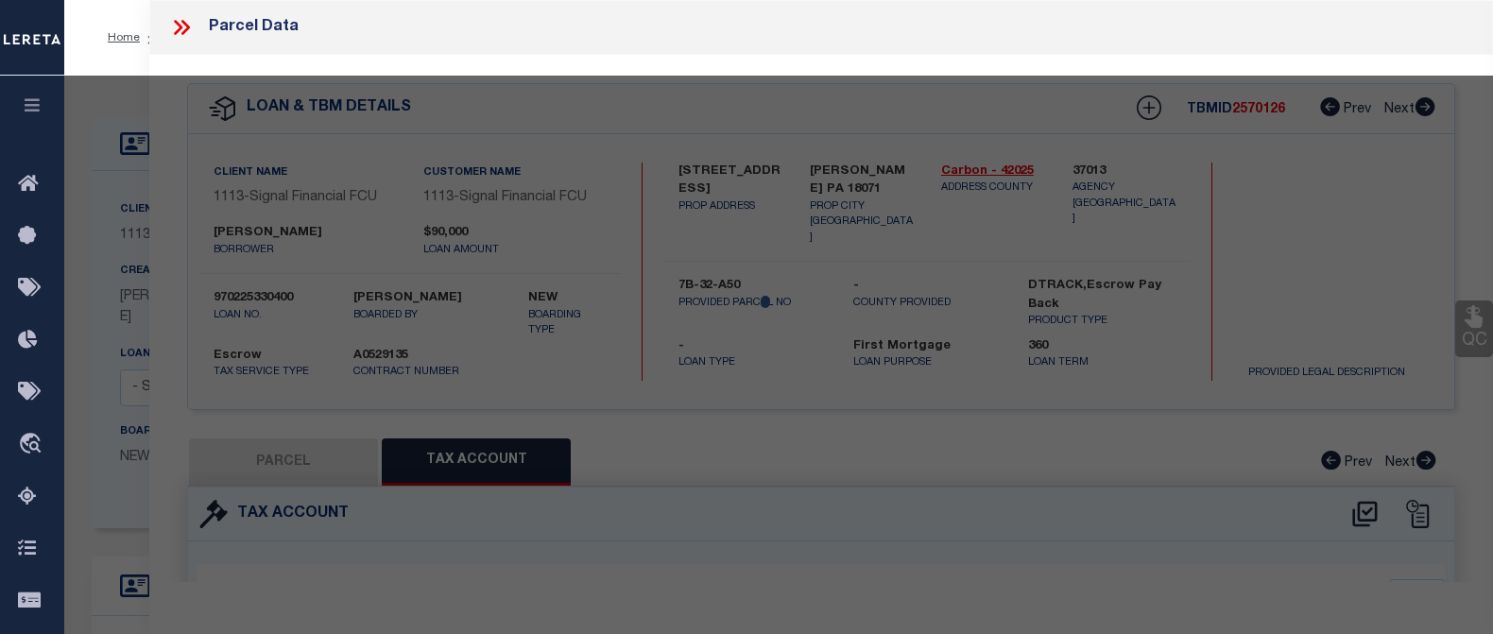
type textarea "LT 1 PT LTS 2 [STREET_ADDRESS][PERSON_NAME]"
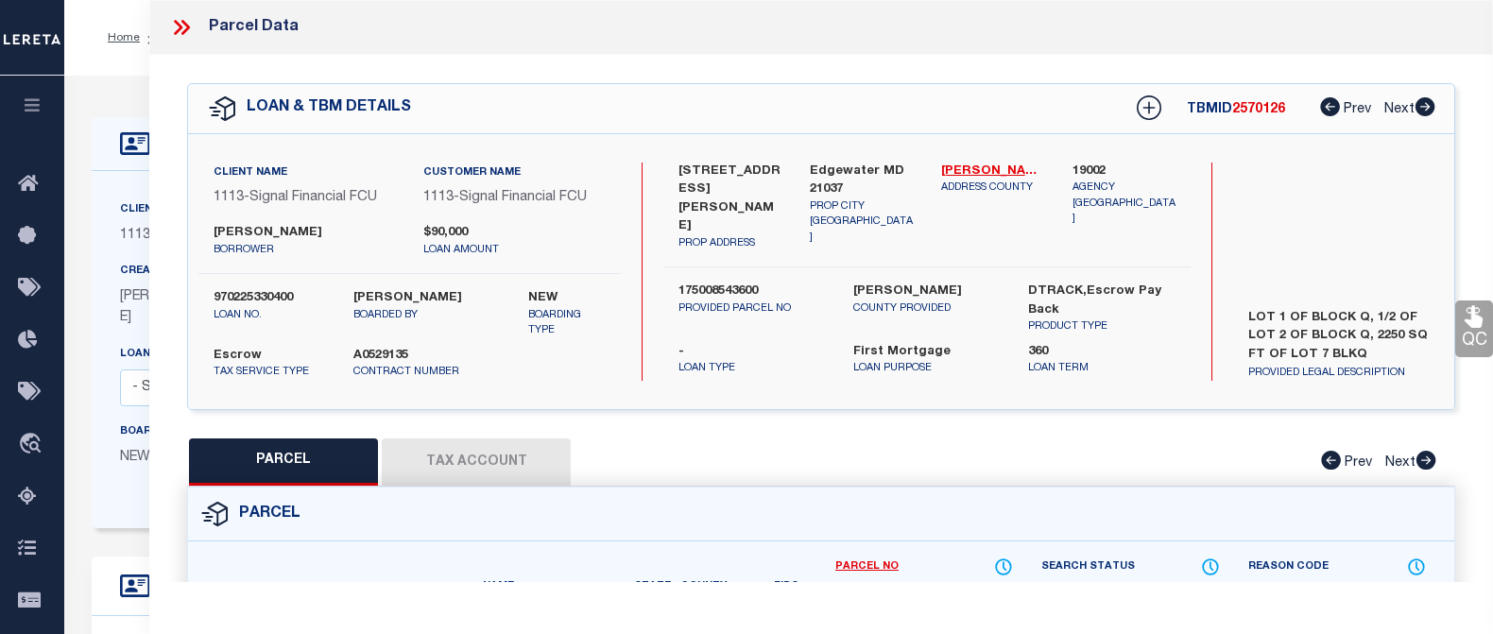
click at [510, 449] on button "Tax Account" at bounding box center [476, 461] width 189 height 47
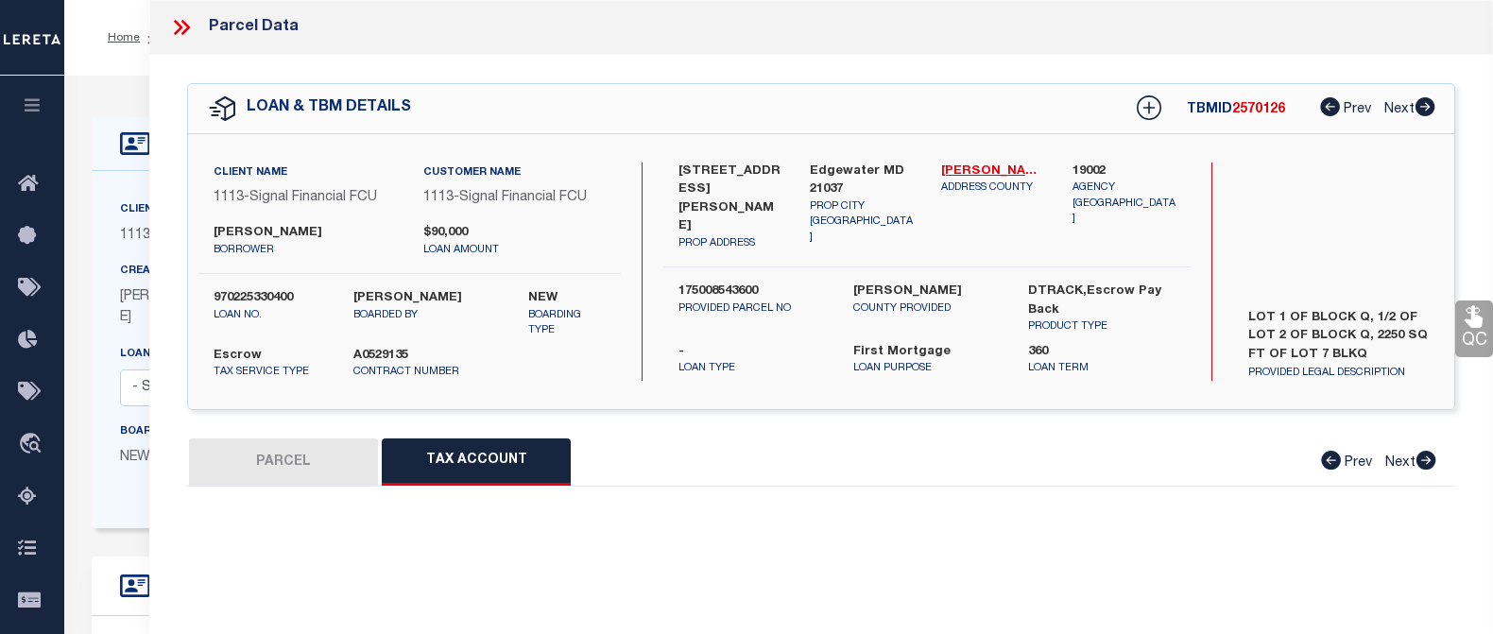
select select "100"
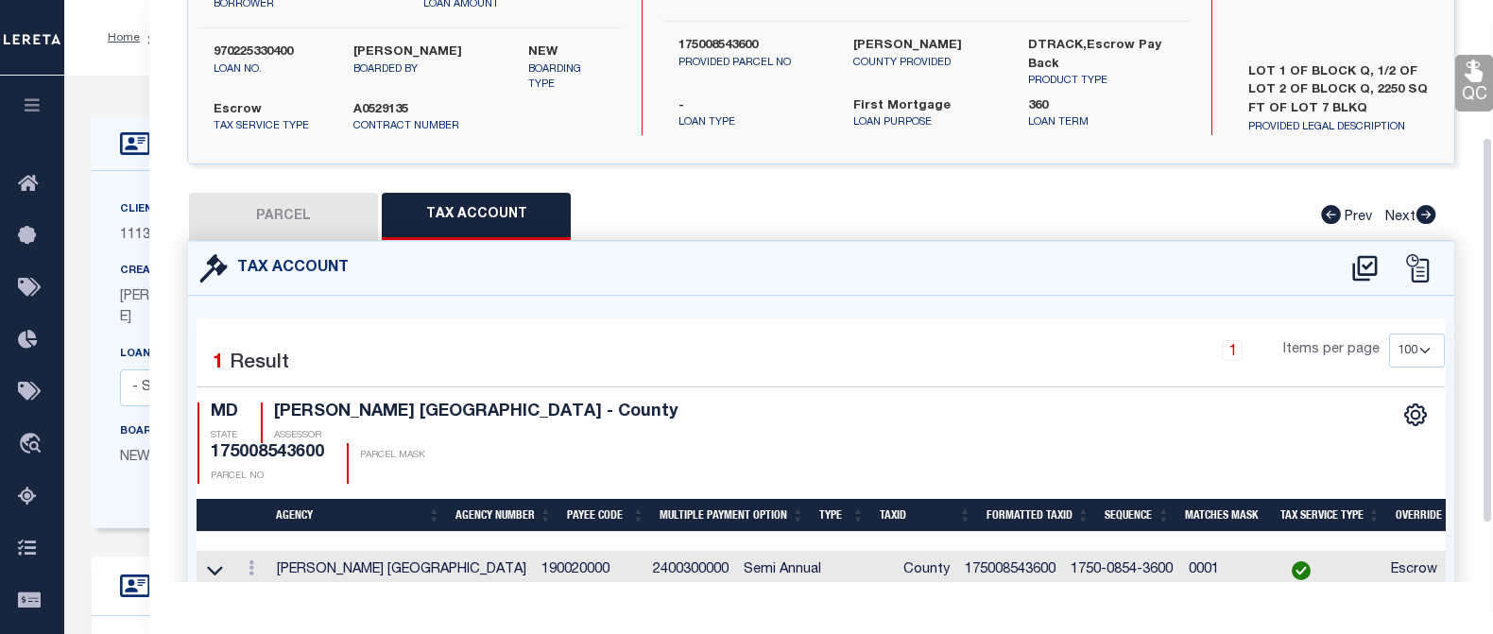
scroll to position [294, 0]
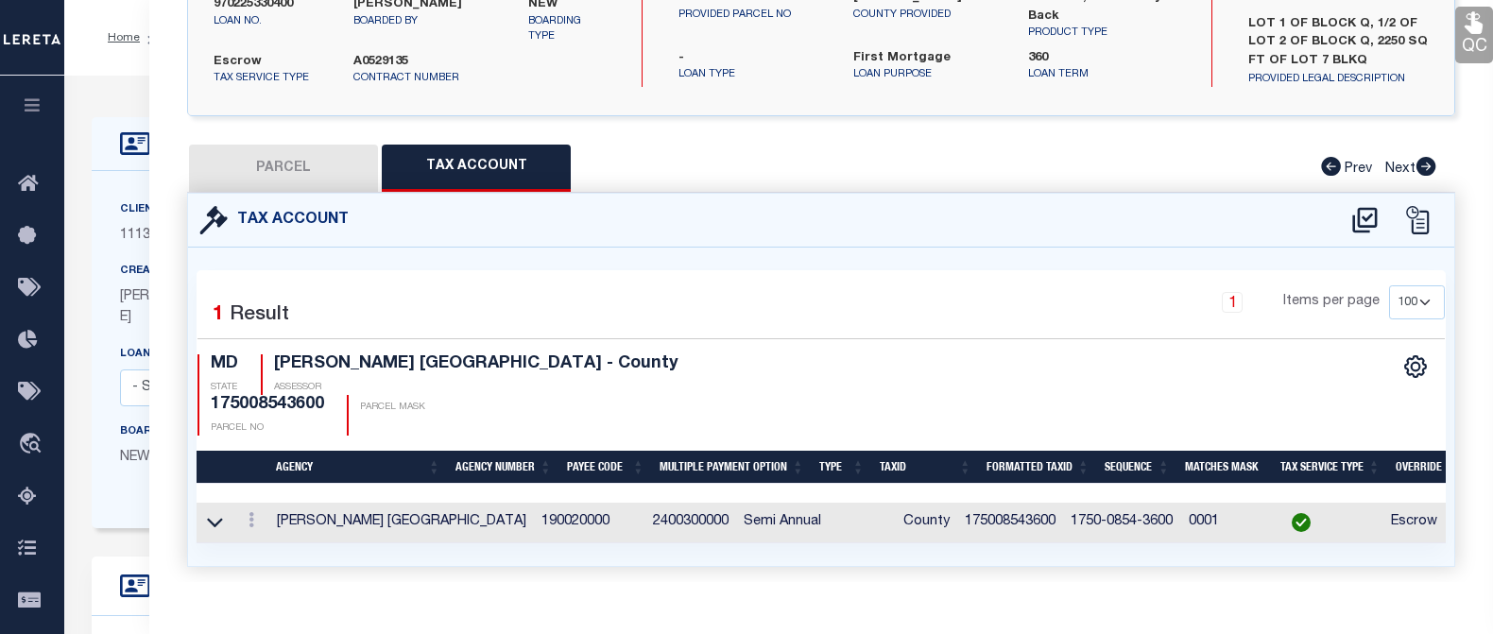
click at [783, 292] on div "1 Items per page 10 25 50 100" at bounding box center [981, 309] width 929 height 49
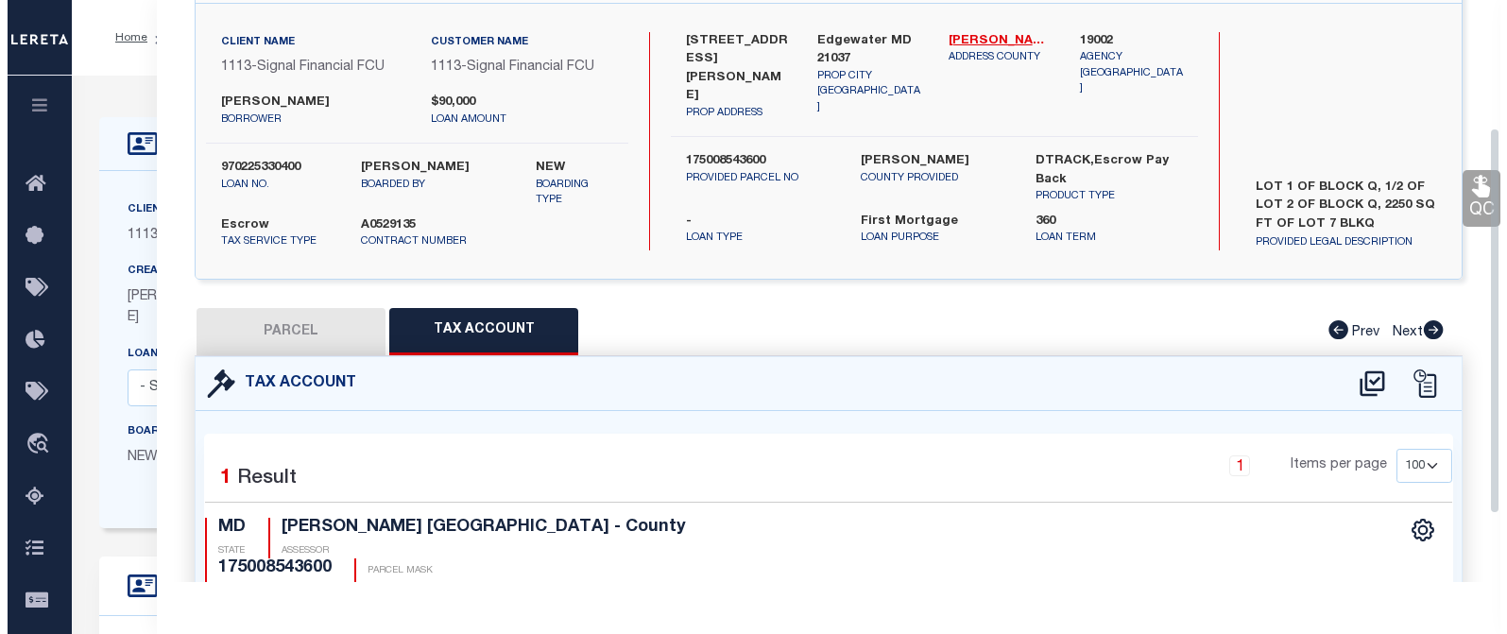
scroll to position [0, 0]
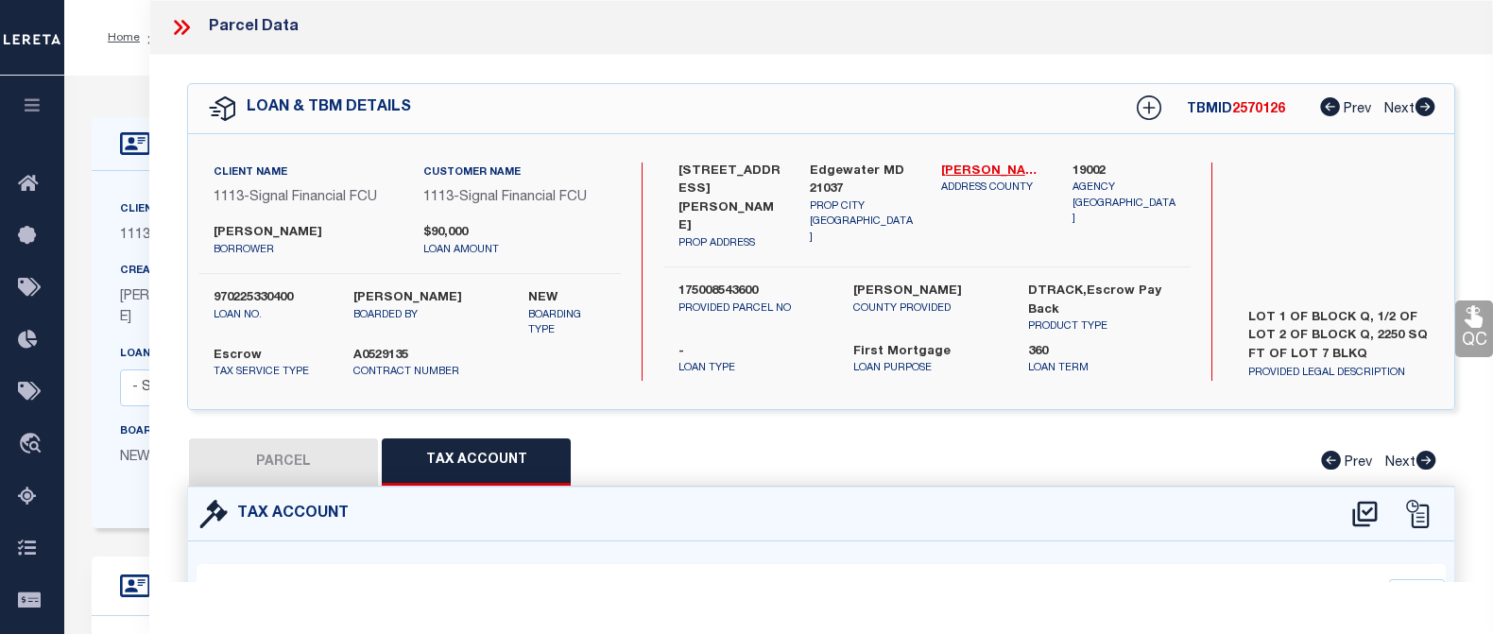
click at [182, 26] on icon at bounding box center [181, 27] width 25 height 25
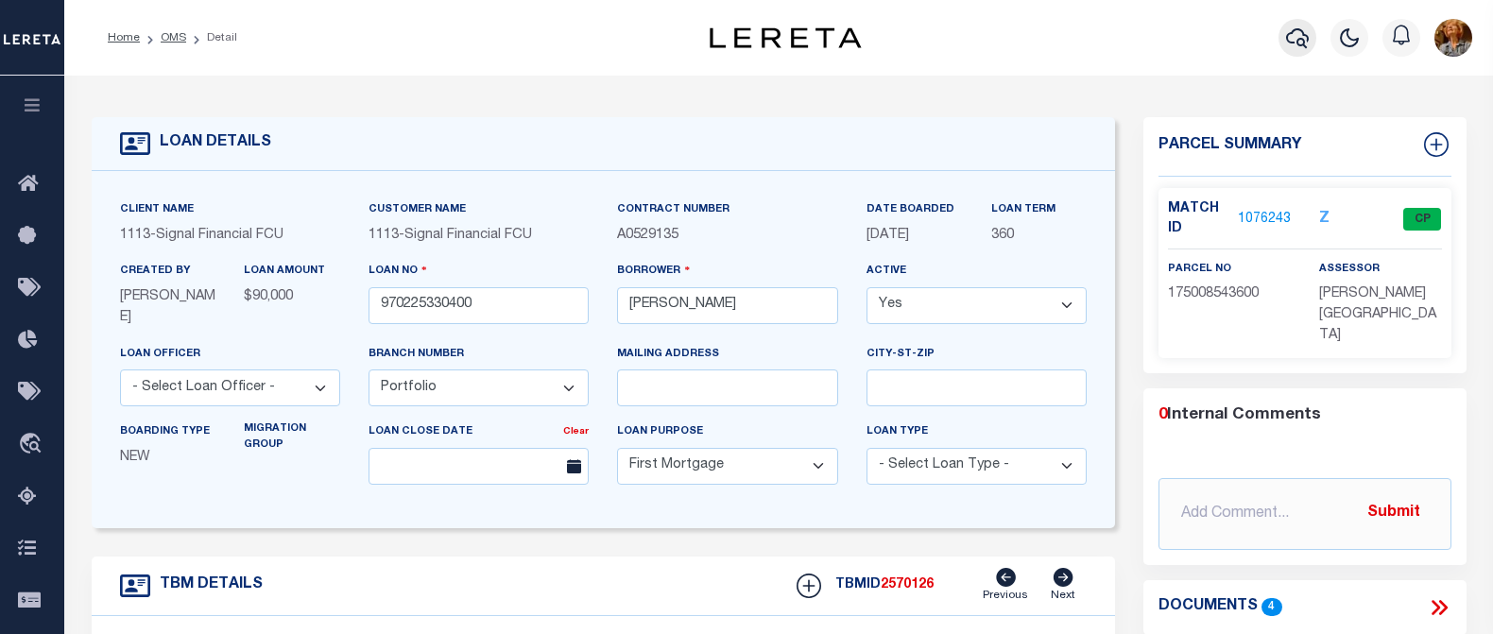
click at [1289, 43] on icon "button" at bounding box center [1297, 38] width 23 height 20
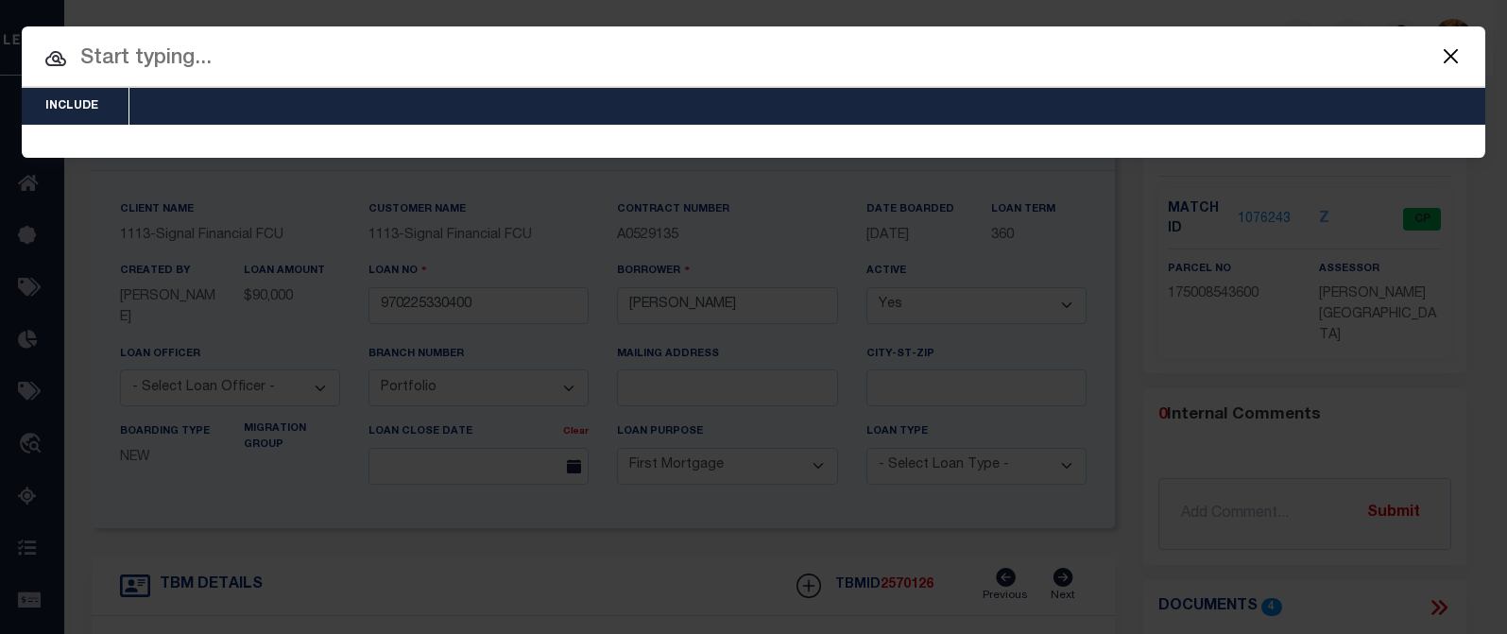
click at [180, 54] on input "text" at bounding box center [754, 59] width 1464 height 33
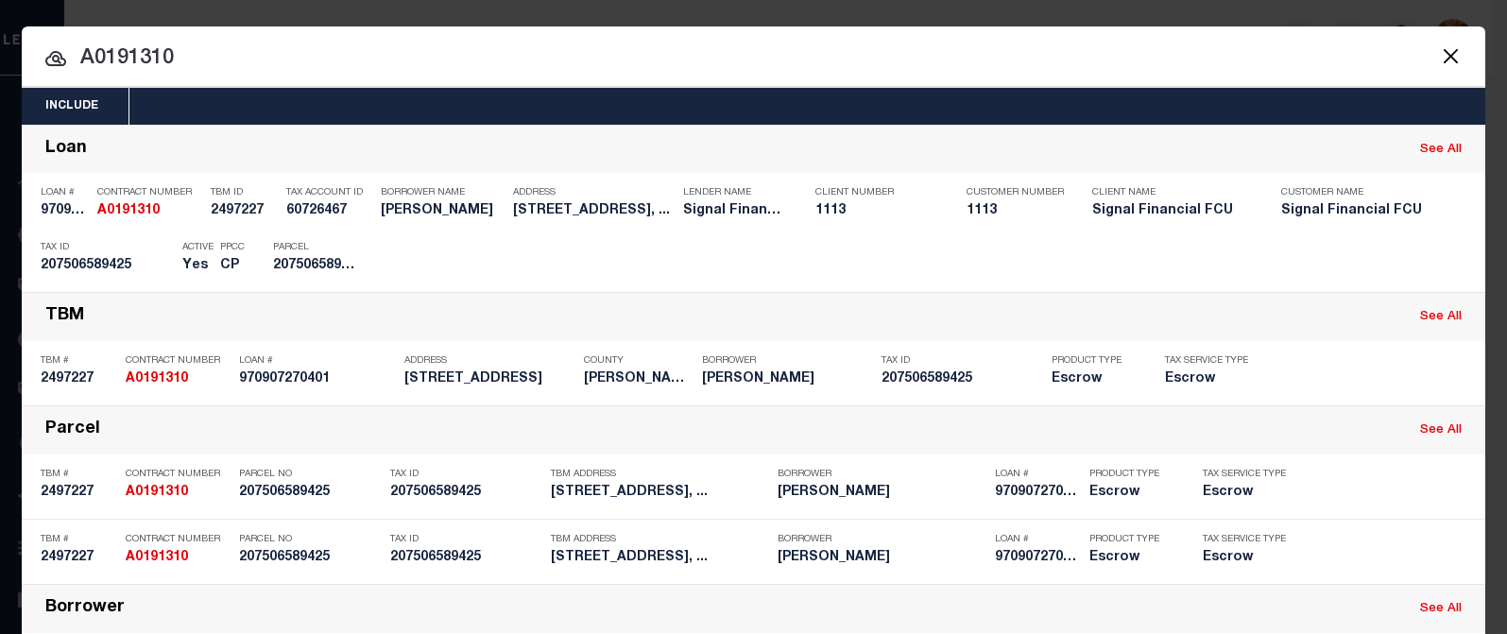
click at [761, 60] on input "A0191310" at bounding box center [754, 59] width 1464 height 33
click at [107, 52] on input "A0191310" at bounding box center [754, 59] width 1464 height 33
drag, startPoint x: 88, startPoint y: 59, endPoint x: 187, endPoint y: 56, distance: 99.3
click at [187, 56] on input "A0191310" at bounding box center [754, 59] width 1464 height 33
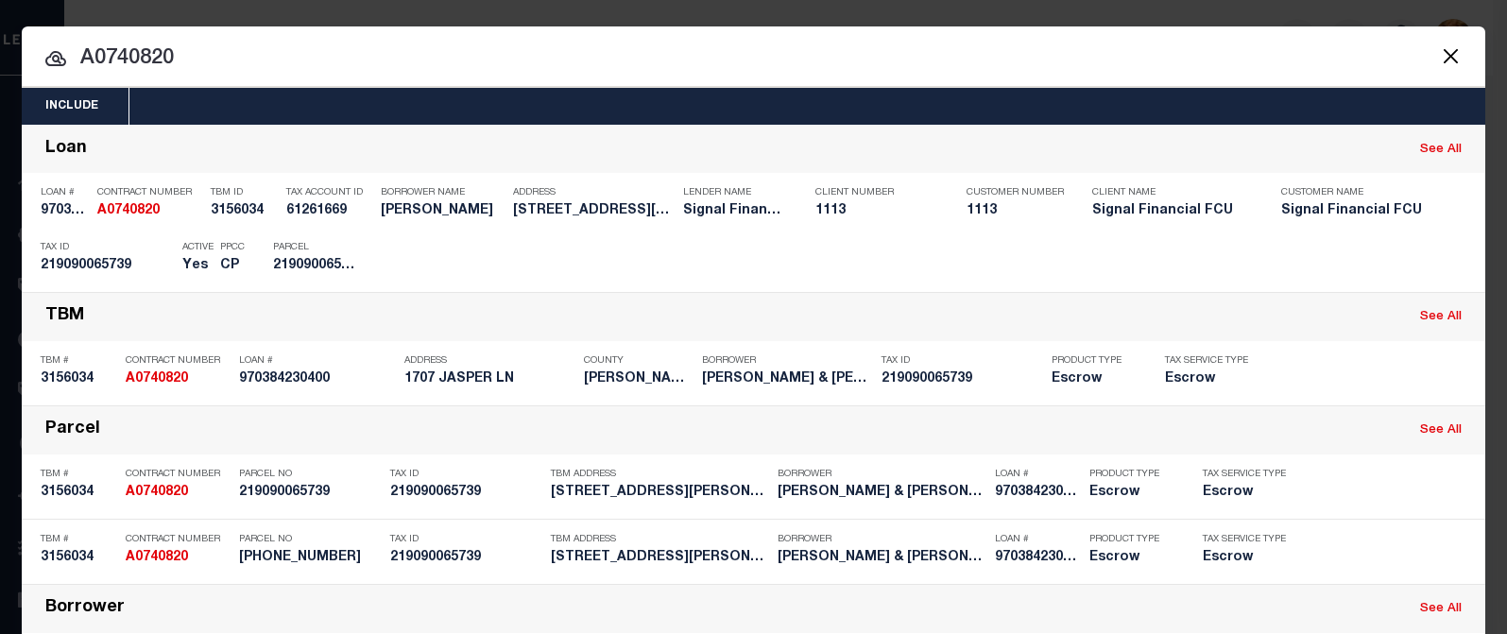
click at [764, 72] on input "A0740820" at bounding box center [754, 59] width 1464 height 33
drag, startPoint x: 98, startPoint y: 55, endPoint x: 209, endPoint y: 60, distance: 110.7
click at [206, 60] on input "A0740820" at bounding box center [754, 59] width 1464 height 33
click at [348, 50] on input "A0529139" at bounding box center [754, 59] width 1464 height 33
click at [127, 48] on input "A0529139" at bounding box center [754, 59] width 1464 height 33
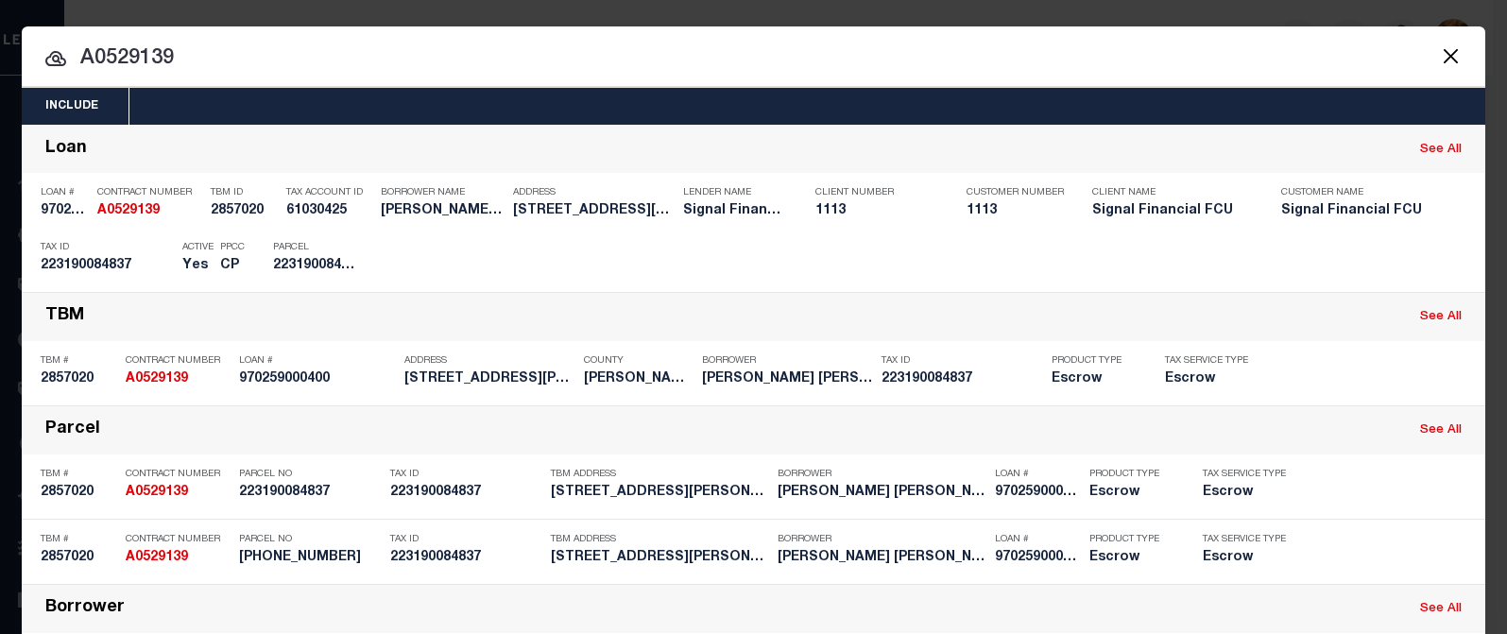
drag, startPoint x: 197, startPoint y: 58, endPoint x: 90, endPoint y: 55, distance: 106.8
click at [90, 55] on input "A0529139" at bounding box center [754, 59] width 1464 height 33
drag, startPoint x: 100, startPoint y: 53, endPoint x: 224, endPoint y: 51, distance: 123.8
click at [222, 63] on input "A0792140" at bounding box center [754, 59] width 1464 height 33
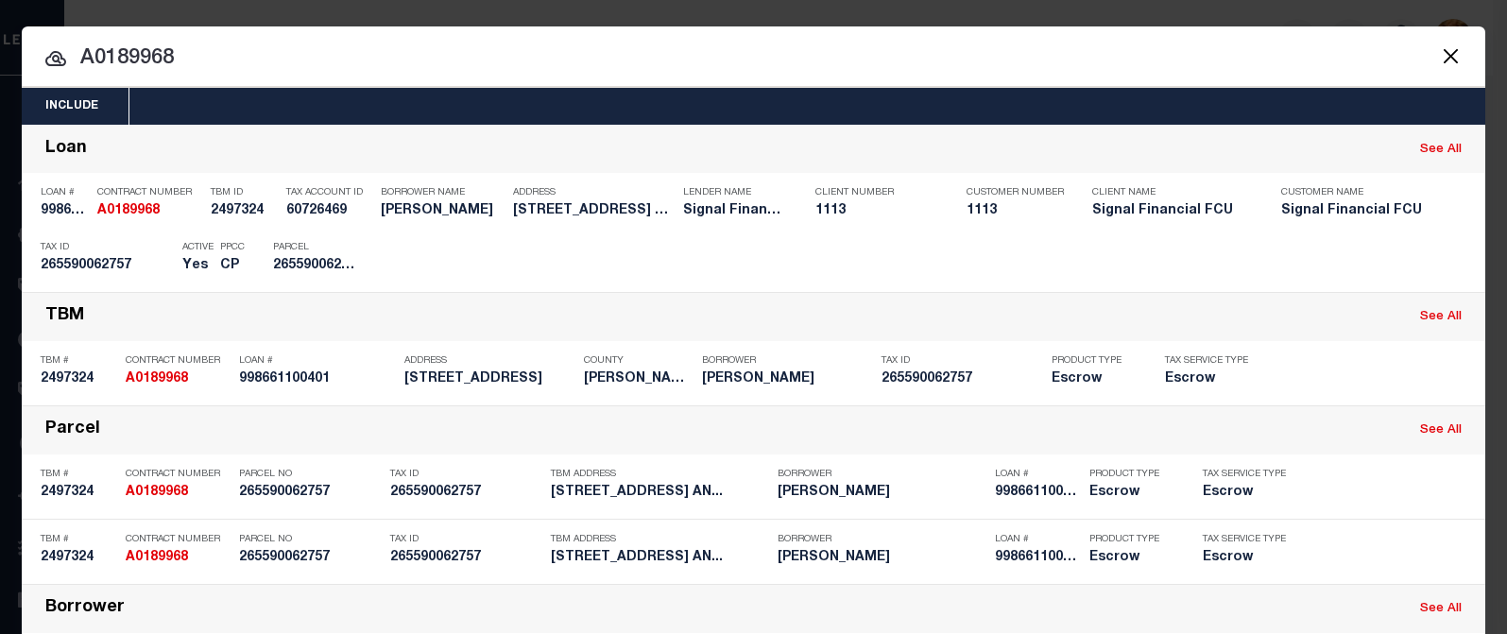
click at [120, 60] on input "A0189968" at bounding box center [754, 59] width 1464 height 33
drag, startPoint x: 111, startPoint y: 59, endPoint x: 214, endPoint y: 53, distance: 103.2
click at [213, 53] on input "A0189968" at bounding box center [754, 59] width 1464 height 33
drag, startPoint x: 102, startPoint y: 54, endPoint x: 228, endPoint y: 57, distance: 125.7
click at [224, 59] on input "A0192519" at bounding box center [754, 59] width 1464 height 33
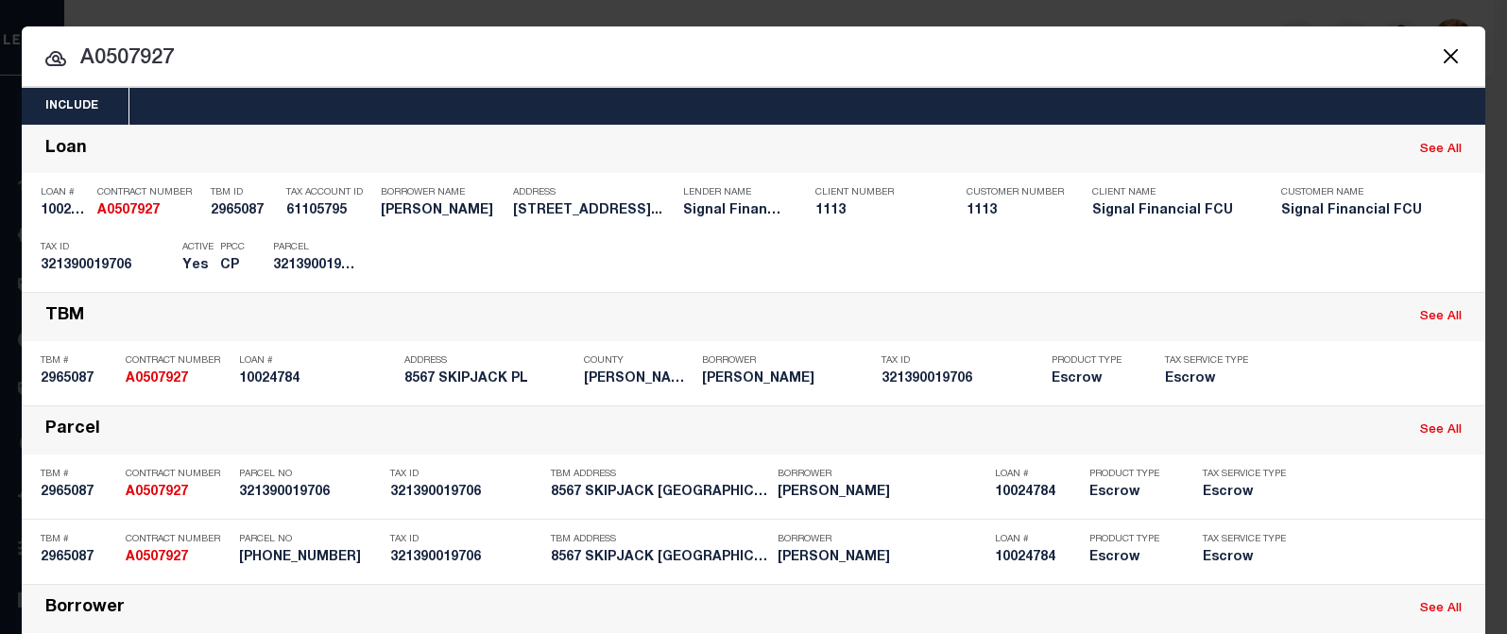
click at [393, 50] on input "A0507927" at bounding box center [754, 59] width 1464 height 33
drag, startPoint x: 134, startPoint y: 56, endPoint x: 179, endPoint y: 58, distance: 44.5
click at [180, 58] on input "A0507927" at bounding box center [754, 59] width 1464 height 33
drag, startPoint x: 99, startPoint y: 62, endPoint x: 200, endPoint y: 66, distance: 101.2
click at [200, 66] on input "A0507854" at bounding box center [754, 59] width 1464 height 33
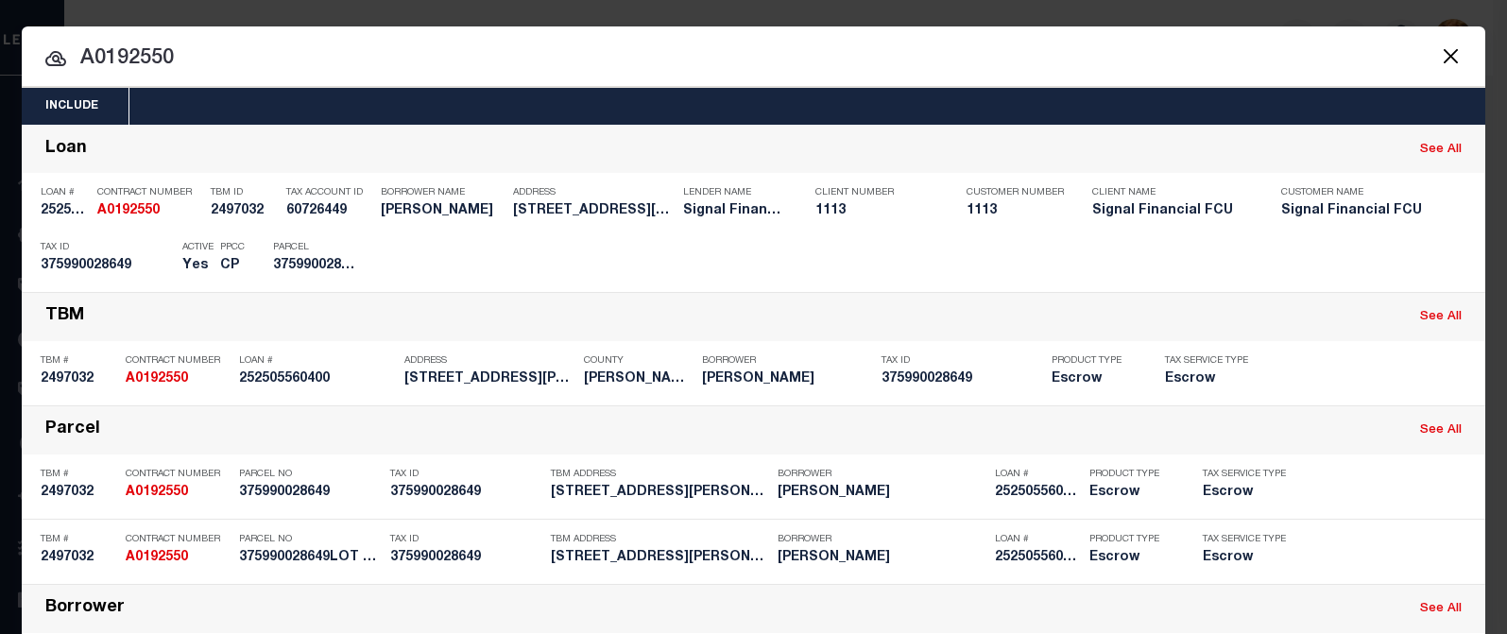
click at [228, 45] on input "A0192550" at bounding box center [754, 59] width 1464 height 33
drag, startPoint x: 101, startPoint y: 55, endPoint x: 187, endPoint y: 60, distance: 86.1
click at [188, 62] on input "A0192550" at bounding box center [754, 59] width 1464 height 33
click at [407, 43] on input "A0529165" at bounding box center [754, 59] width 1464 height 33
drag, startPoint x: 101, startPoint y: 53, endPoint x: 204, endPoint y: 54, distance: 103.0
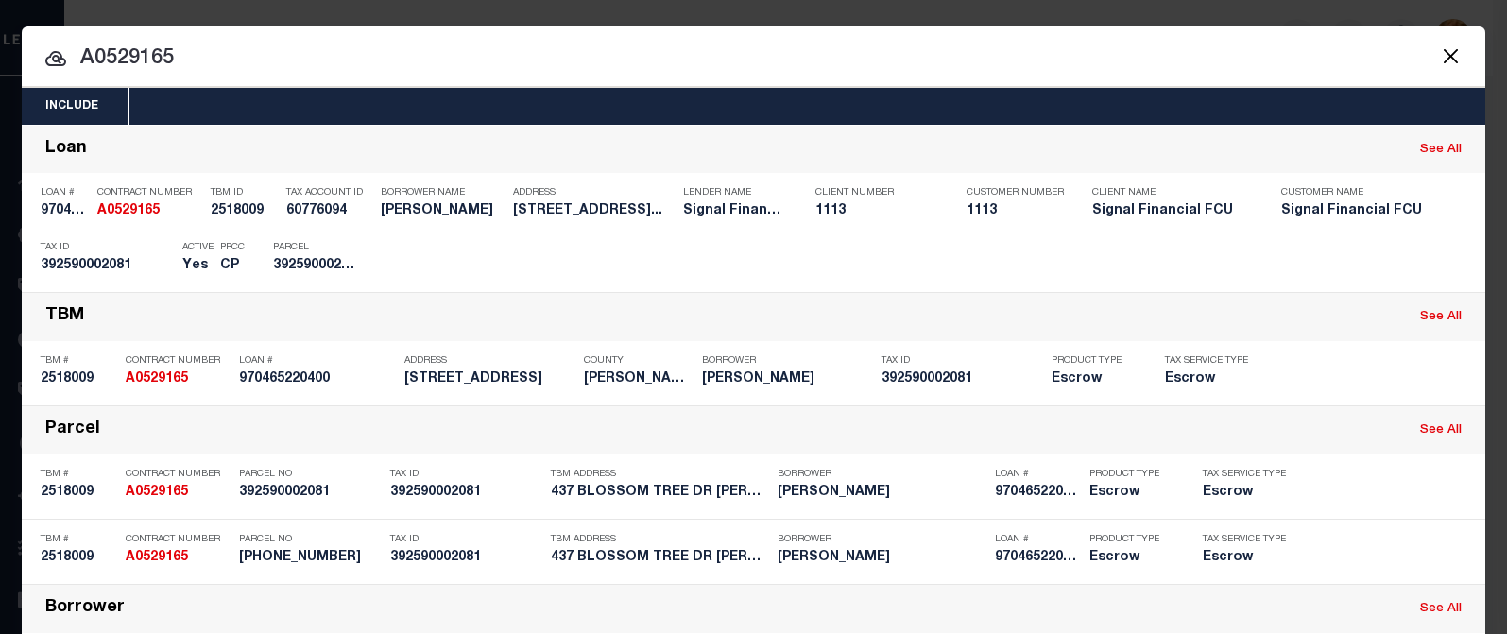
click at [204, 54] on input "A0529165" at bounding box center [754, 59] width 1464 height 33
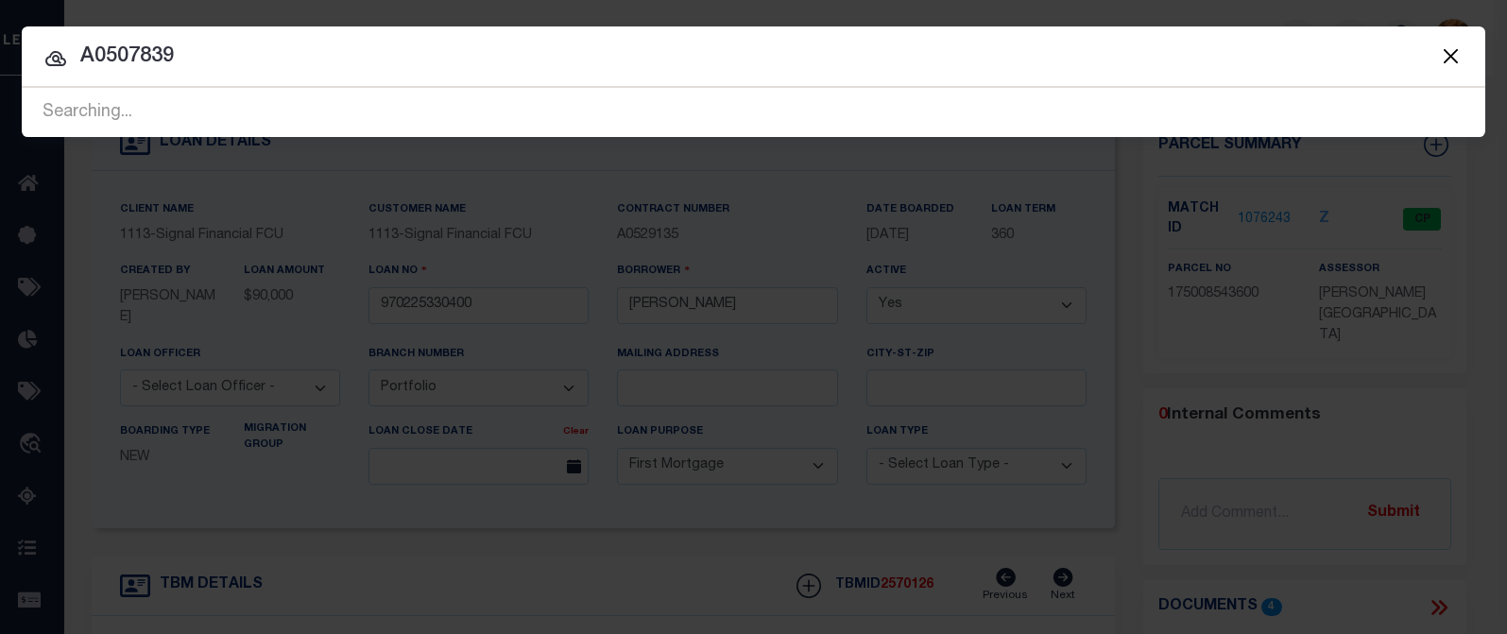
type input "A0507839"
